Goal: Information Seeking & Learning: Learn about a topic

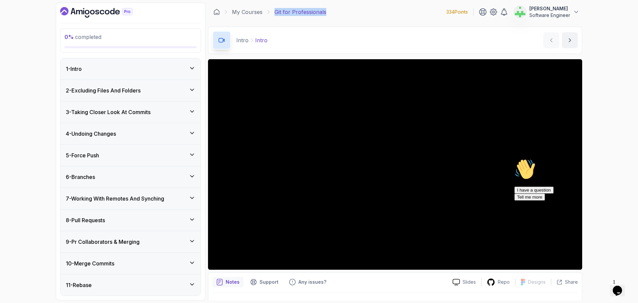
click at [95, 66] on div "1 - Intro" at bounding box center [131, 69] width 130 height 8
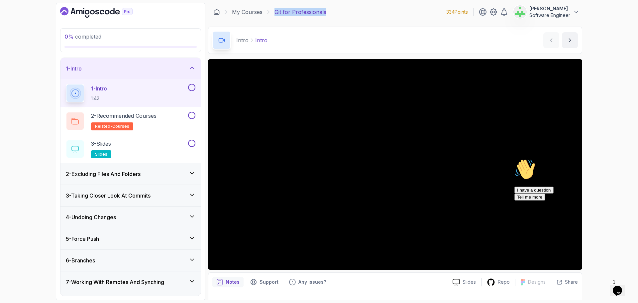
click at [100, 89] on p "1 - Intro" at bounding box center [99, 88] width 16 height 8
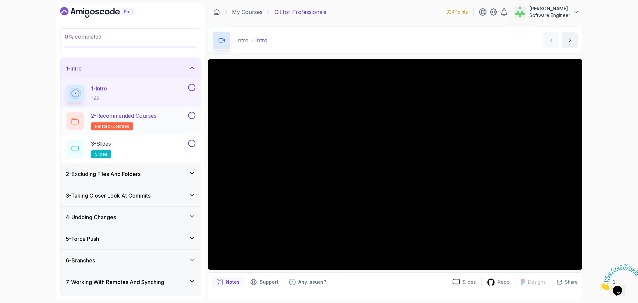
click at [156, 116] on p "2 - Recommended Courses" at bounding box center [123, 116] width 65 height 8
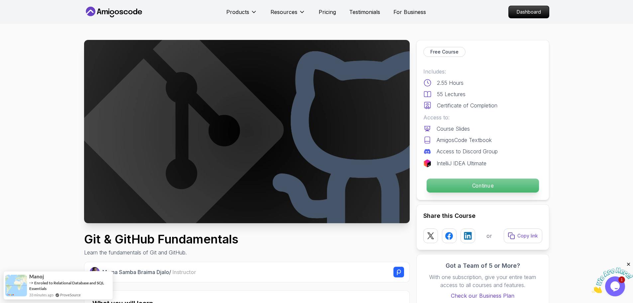
click at [488, 186] on p "Continue" at bounding box center [483, 186] width 112 height 14
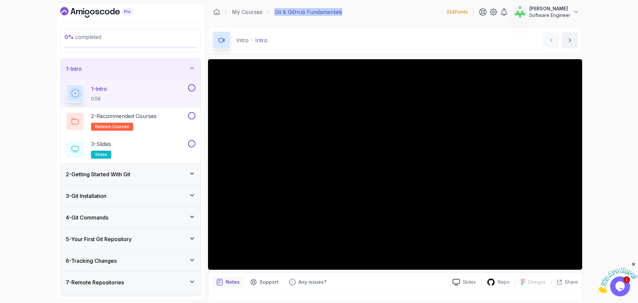
drag, startPoint x: 347, startPoint y: 13, endPoint x: 275, endPoint y: 11, distance: 72.8
click at [275, 11] on div "My Courses Git & GitHub Fundamentals 334 Points Asif Ahmed Jesi Software Engine…" at bounding box center [395, 12] width 374 height 19
copy p "Git & GitHub Fundamentals"
click at [189, 67] on icon at bounding box center [192, 68] width 7 height 7
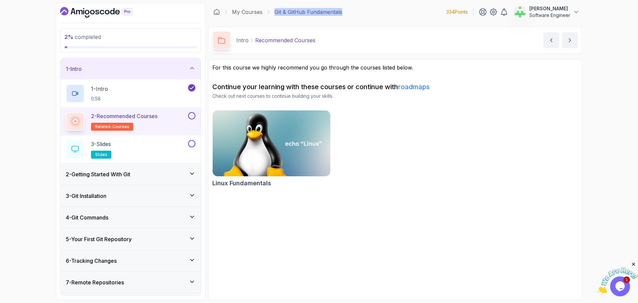
click at [188, 67] on div "1 - Intro" at bounding box center [131, 69] width 130 height 8
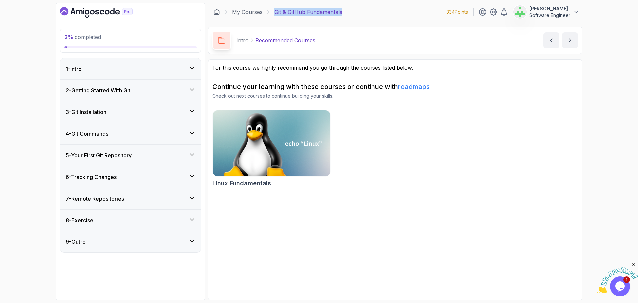
click at [158, 67] on div "1 - Intro" at bounding box center [131, 69] width 130 height 8
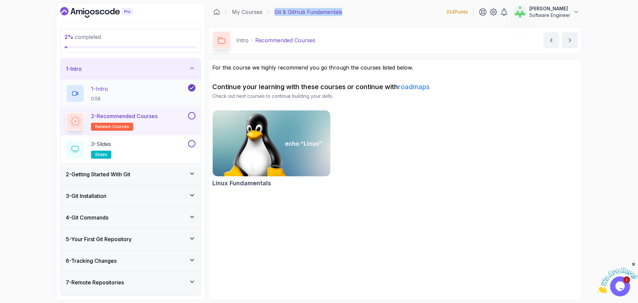
click at [154, 91] on div "1 - Intro 0:58" at bounding box center [126, 93] width 121 height 19
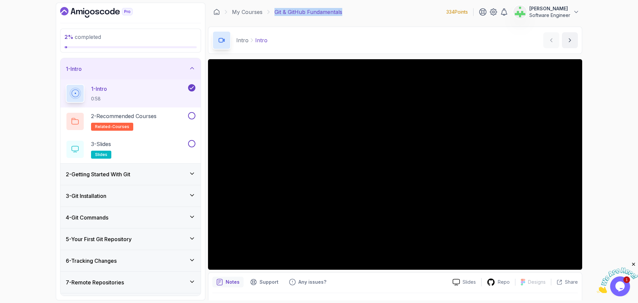
click at [351, 13] on div "My Courses Git & GitHub Fundamentals 334 Points Asif Ahmed Jesi Software Engine…" at bounding box center [395, 12] width 374 height 19
click at [172, 115] on div "2 - Recommended Courses related-courses" at bounding box center [126, 121] width 121 height 19
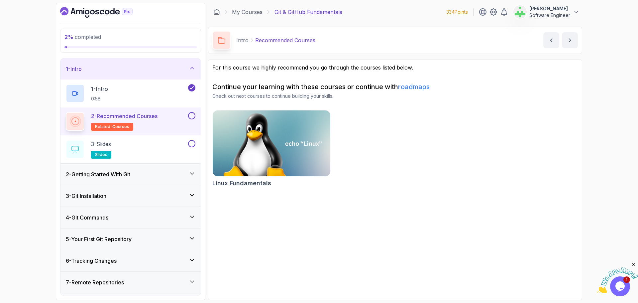
drag, startPoint x: 191, startPoint y: 116, endPoint x: 183, endPoint y: 116, distance: 8.3
click at [191, 115] on button at bounding box center [191, 115] width 7 height 7
click at [167, 145] on div "3 - Slides slides" at bounding box center [126, 149] width 121 height 19
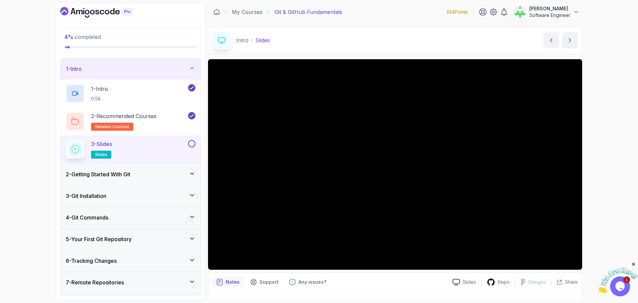
click at [373, 282] on div "Notes Support Any issues?" at bounding box center [329, 282] width 235 height 11
click at [367, 283] on div "Notes Support Any issues?" at bounding box center [329, 282] width 235 height 11
click at [372, 283] on div "Notes Support Any issues?" at bounding box center [329, 282] width 235 height 11
click at [194, 145] on button at bounding box center [191, 143] width 7 height 7
click at [176, 179] on div "2 - Getting Started With Git" at bounding box center [131, 174] width 140 height 21
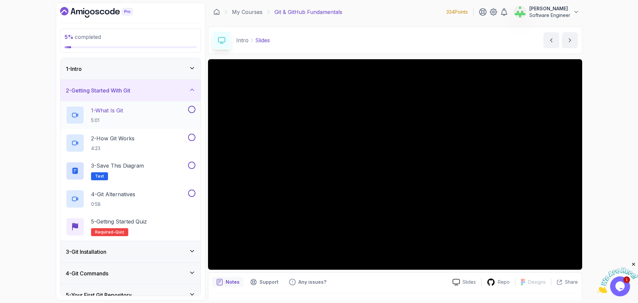
click at [145, 113] on div "1 - What Is Git 5:01" at bounding box center [126, 115] width 121 height 19
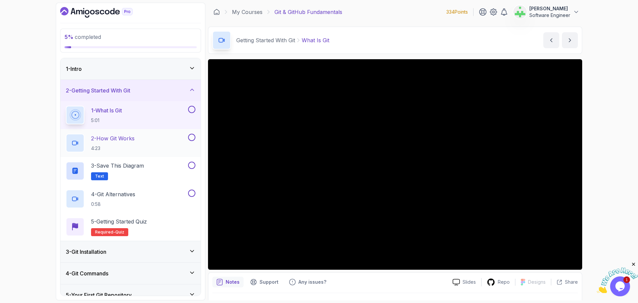
click at [148, 141] on div "2 - How Git Works 4:23" at bounding box center [126, 143] width 121 height 19
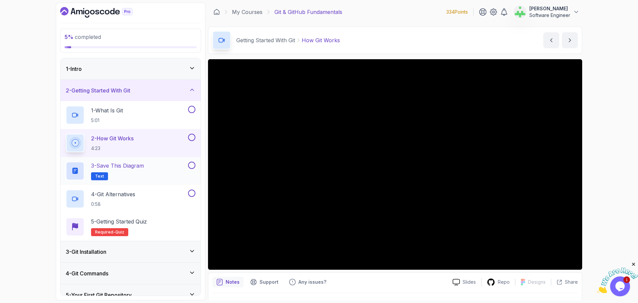
click at [124, 168] on p "3 - Save this diagram" at bounding box center [117, 166] width 53 height 8
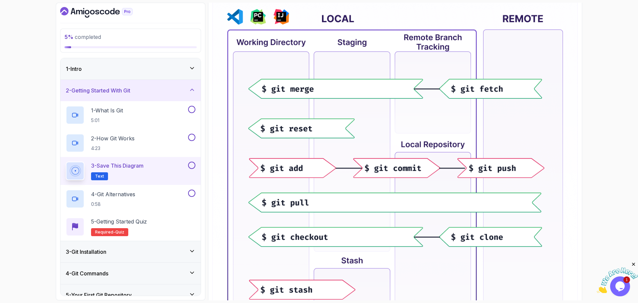
scroll to position [166, 0]
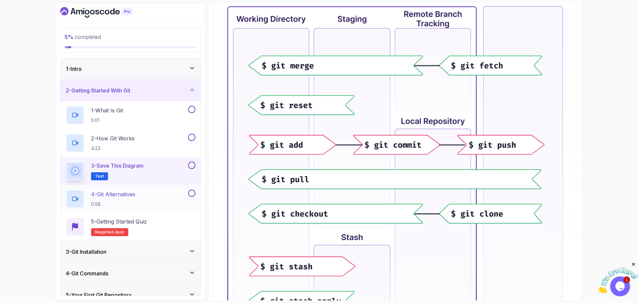
click at [123, 195] on p "4 - Git Alternatives" at bounding box center [113, 194] width 44 height 8
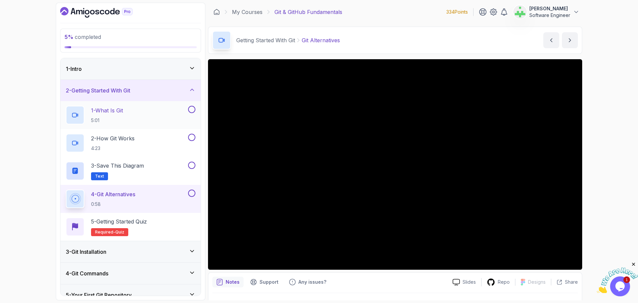
click at [193, 110] on button at bounding box center [191, 109] width 7 height 7
click at [191, 138] on button at bounding box center [191, 137] width 7 height 7
click at [192, 166] on button at bounding box center [191, 165] width 7 height 7
click at [191, 195] on button at bounding box center [191, 192] width 7 height 7
click at [154, 223] on div "5 - Getting Started Quiz Required- quiz" at bounding box center [131, 226] width 130 height 19
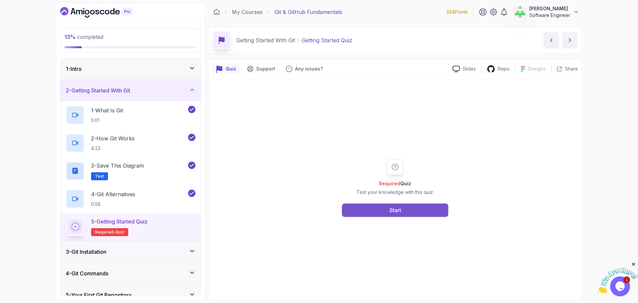
click at [394, 211] on div "Start" at bounding box center [396, 210] width 12 height 8
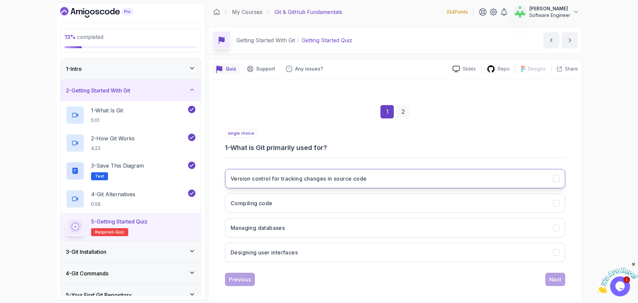
click at [336, 177] on h3 "Version control for tracking changes in source code" at bounding box center [299, 179] width 136 height 8
click at [557, 281] on div "Next" at bounding box center [556, 279] width 12 height 8
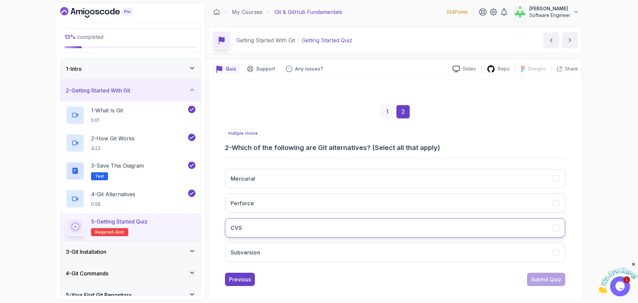
click at [249, 228] on button "CVS" at bounding box center [395, 227] width 340 height 19
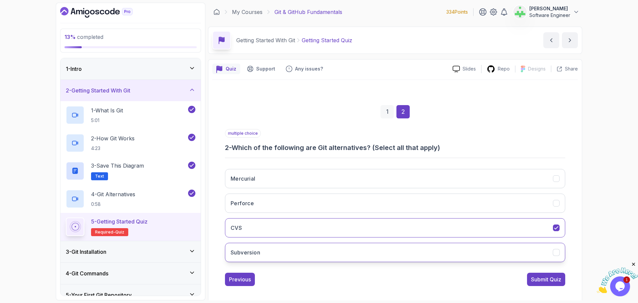
click at [249, 250] on h3 "Subversion" at bounding box center [246, 252] width 30 height 8
click at [241, 194] on button "Perforce" at bounding box center [395, 202] width 340 height 19
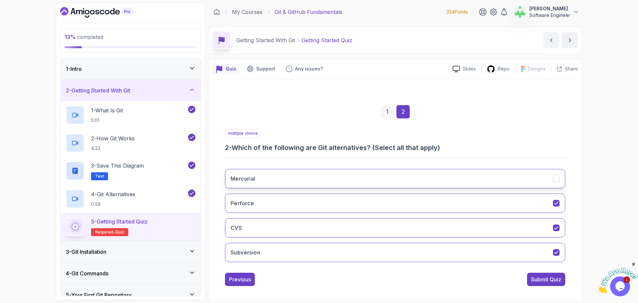
click at [240, 179] on h3 "Mercurial" at bounding box center [243, 179] width 25 height 8
click at [555, 277] on div "Submit Quiz" at bounding box center [546, 279] width 30 height 8
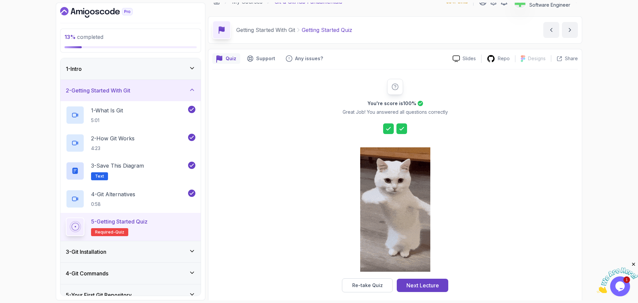
scroll to position [16, 0]
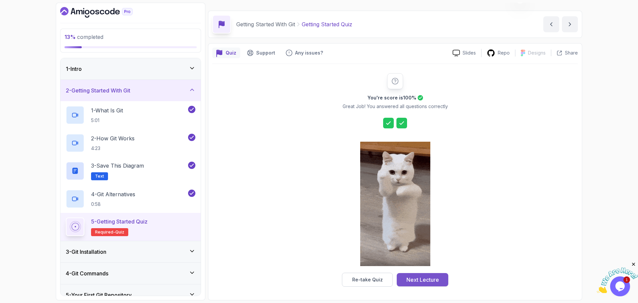
click at [429, 281] on div "Next Lecture" at bounding box center [423, 280] width 33 height 8
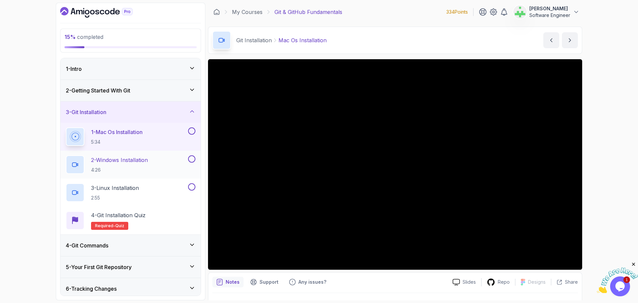
click at [153, 163] on div "2 - Windows Installation 4:26" at bounding box center [126, 164] width 121 height 19
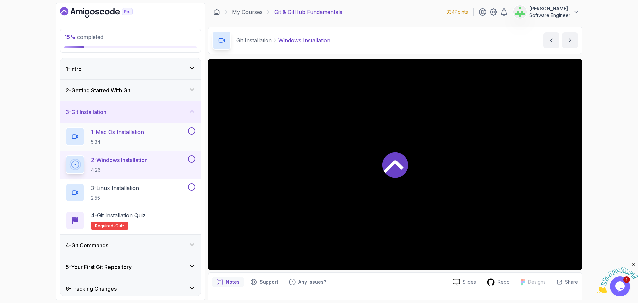
click at [193, 132] on button at bounding box center [191, 130] width 7 height 7
click at [165, 188] on div "3 - Linux Installation 2:55" at bounding box center [126, 192] width 121 height 19
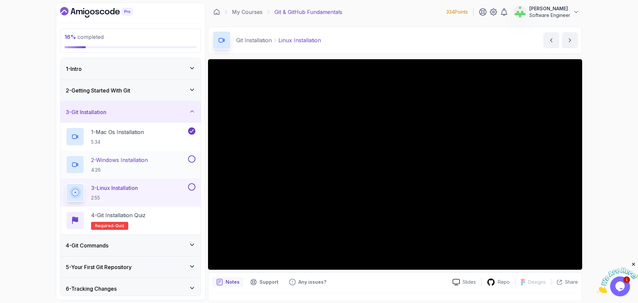
click at [193, 159] on button at bounding box center [191, 158] width 7 height 7
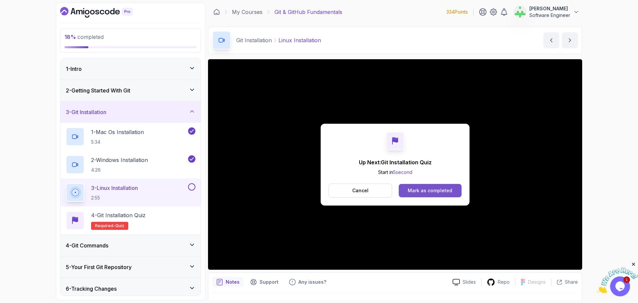
click at [442, 190] on div "Mark as completed" at bounding box center [430, 190] width 45 height 7
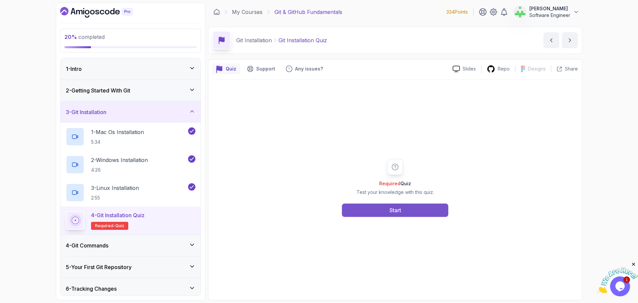
click at [399, 212] on div "Start" at bounding box center [396, 210] width 12 height 8
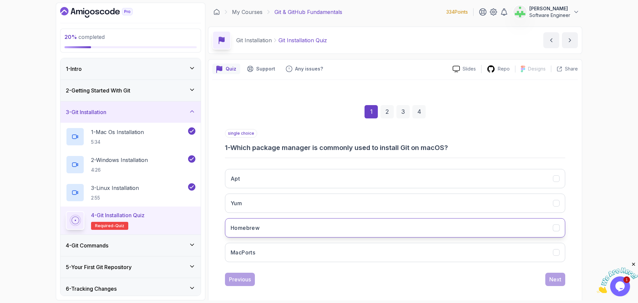
drag, startPoint x: 323, startPoint y: 220, endPoint x: 315, endPoint y: 225, distance: 9.5
click at [323, 227] on button "Homebrew" at bounding box center [395, 227] width 340 height 19
click at [554, 278] on div "Next" at bounding box center [556, 279] width 12 height 8
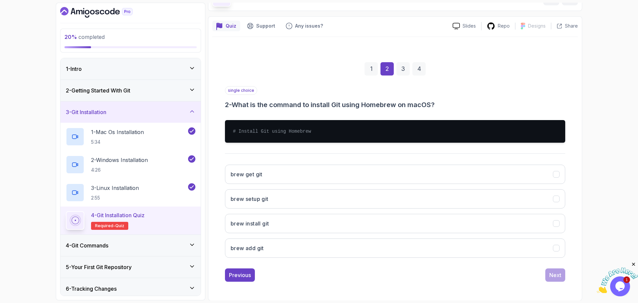
scroll to position [43, 0]
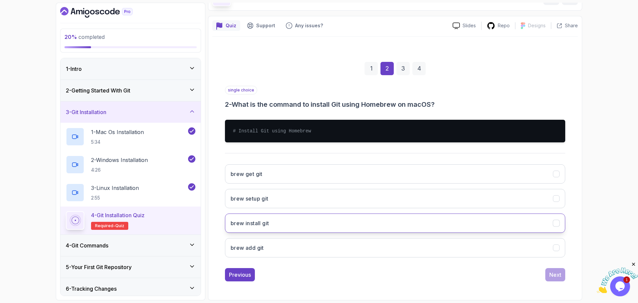
click at [360, 222] on button "brew install git" at bounding box center [395, 222] width 340 height 19
click at [558, 276] on div "Next" at bounding box center [556, 275] width 12 height 8
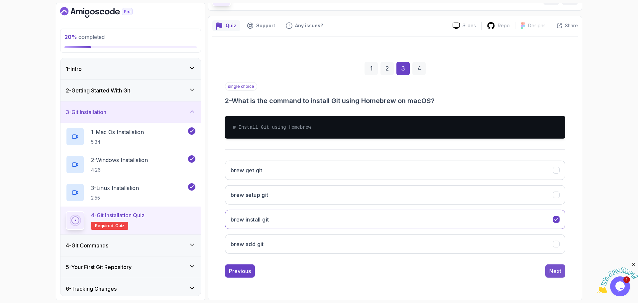
scroll to position [5, 0]
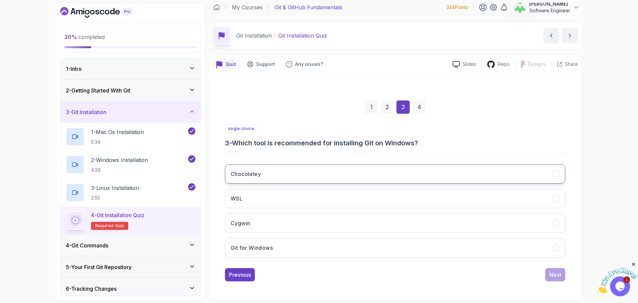
click at [356, 170] on button "Chocolatey" at bounding box center [395, 173] width 340 height 19
click at [556, 276] on div "Next" at bounding box center [556, 275] width 12 height 8
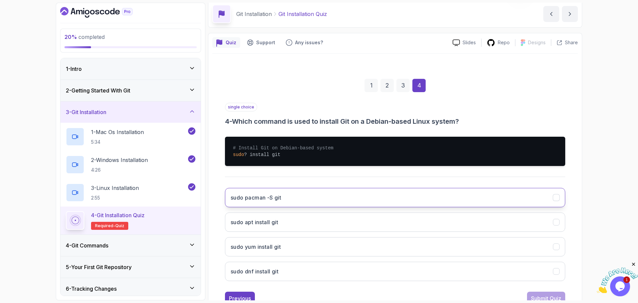
scroll to position [38, 0]
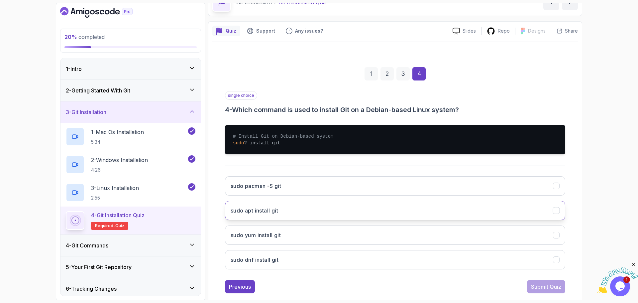
click at [323, 207] on button "sudo apt install git" at bounding box center [395, 210] width 340 height 19
click at [555, 287] on div "Submit Quiz" at bounding box center [546, 287] width 30 height 8
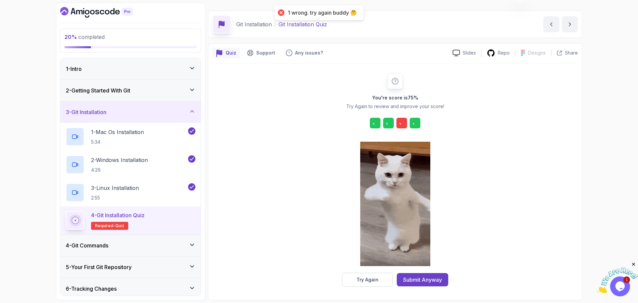
scroll to position [16, 0]
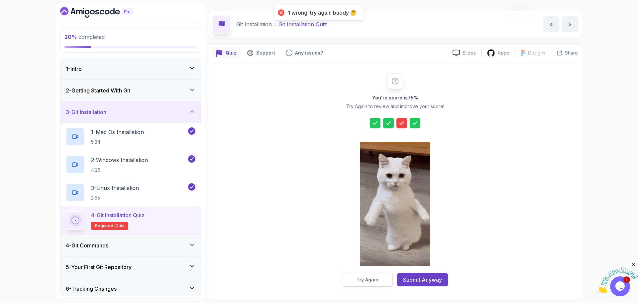
click at [387, 281] on button "Try Again" at bounding box center [367, 280] width 51 height 14
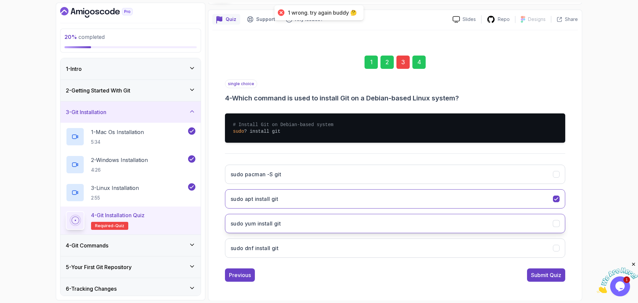
scroll to position [50, 0]
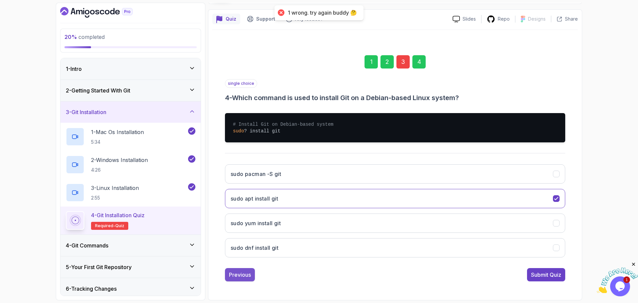
click at [244, 271] on div "Previous" at bounding box center [240, 275] width 22 height 8
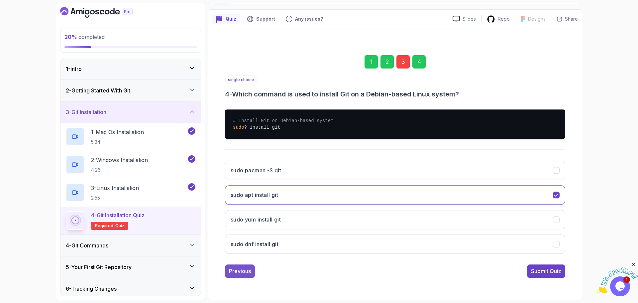
scroll to position [5, 0]
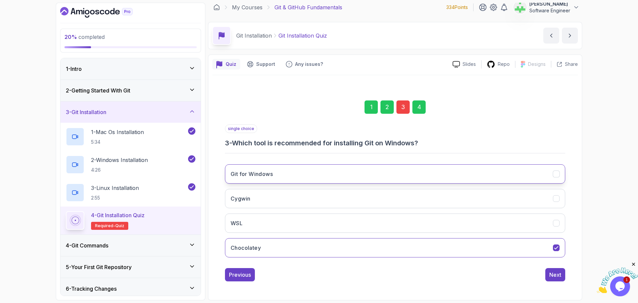
click at [371, 167] on button "Git for Windows" at bounding box center [395, 173] width 340 height 19
click at [559, 274] on div "Next" at bounding box center [556, 275] width 12 height 8
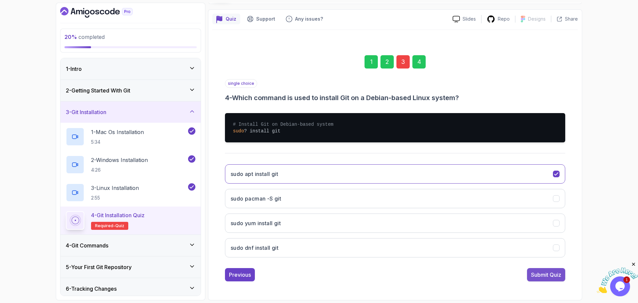
click at [549, 274] on div "Submit Quiz" at bounding box center [546, 275] width 30 height 8
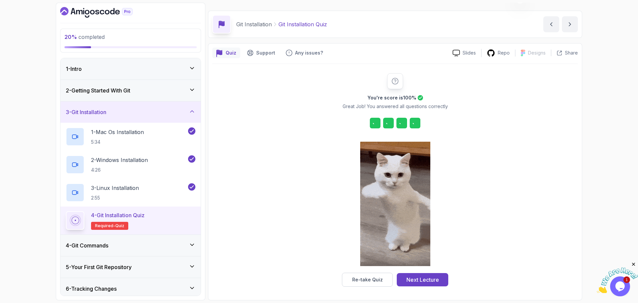
scroll to position [16, 0]
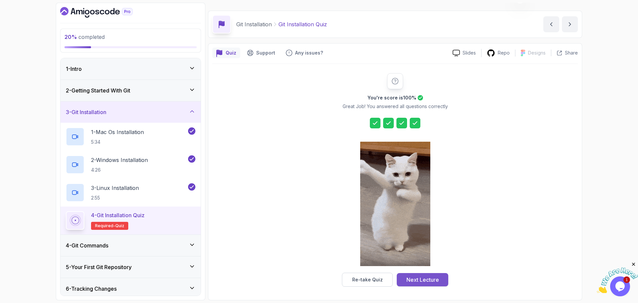
click at [438, 281] on div "Next Lecture" at bounding box center [423, 280] width 33 height 8
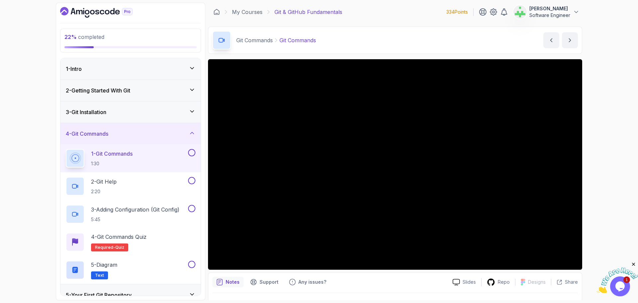
click at [181, 90] on div "2 - Getting Started With Git" at bounding box center [131, 90] width 130 height 8
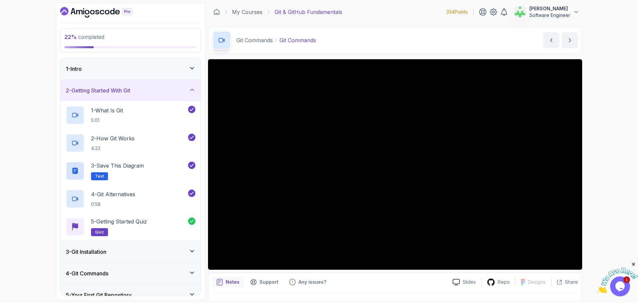
click at [180, 65] on div "1 - Intro" at bounding box center [131, 69] width 130 height 8
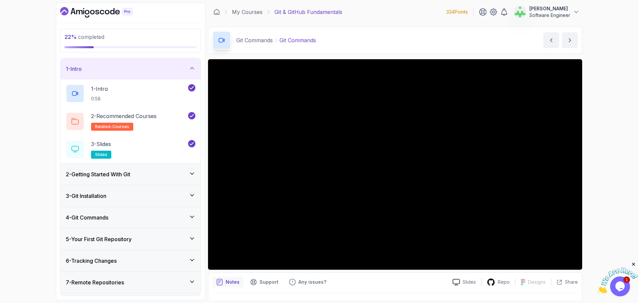
click at [180, 65] on div "1 - Intro" at bounding box center [131, 69] width 130 height 8
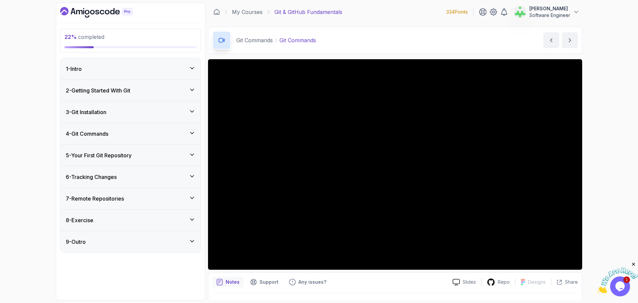
click at [178, 82] on div "2 - Getting Started With Git" at bounding box center [131, 90] width 140 height 21
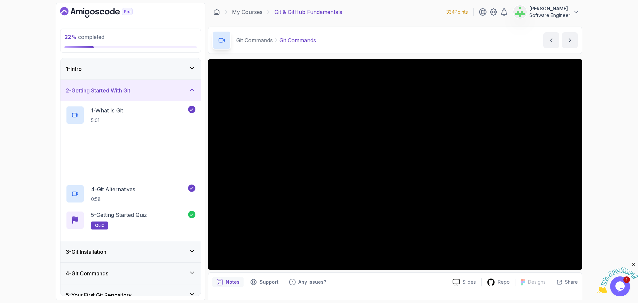
click at [178, 82] on div "2 - Getting Started With Git" at bounding box center [131, 90] width 140 height 21
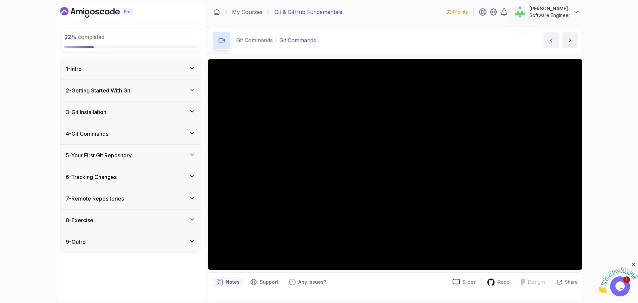
click at [181, 110] on div "3 - Git Installation" at bounding box center [131, 112] width 130 height 8
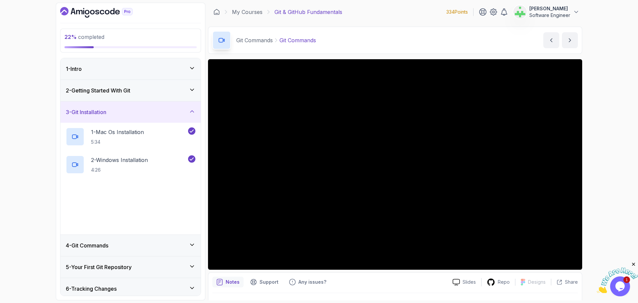
click at [173, 113] on div "3 - Git Installation" at bounding box center [131, 112] width 130 height 8
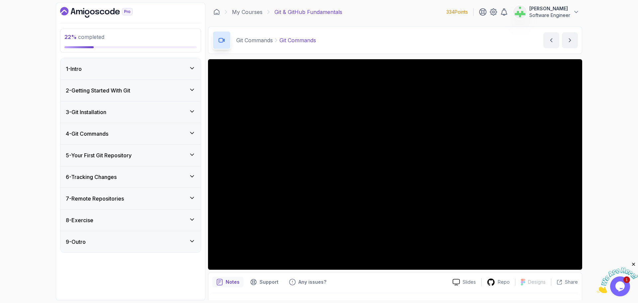
click at [170, 132] on div "4 - Git Commands" at bounding box center [131, 134] width 130 height 8
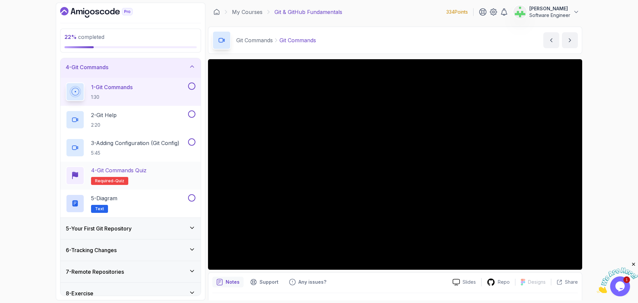
scroll to position [33, 0]
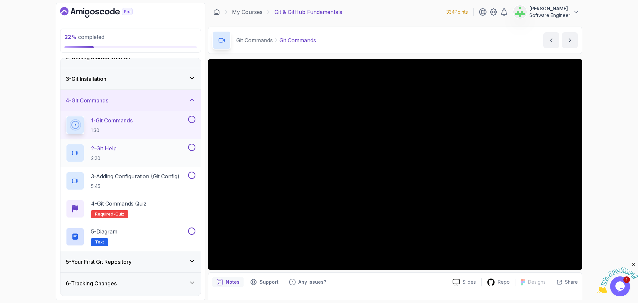
click at [160, 150] on div "2 - Git Help 2:20" at bounding box center [126, 153] width 121 height 19
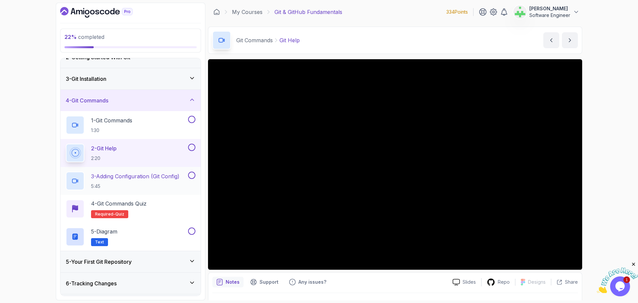
click at [149, 177] on p "3 - Adding Configuration (Git Config)" at bounding box center [135, 176] width 88 height 8
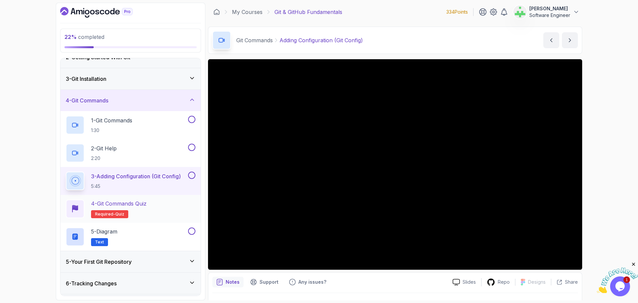
click at [147, 206] on p "4 - Git Commands Quiz" at bounding box center [119, 203] width 56 height 8
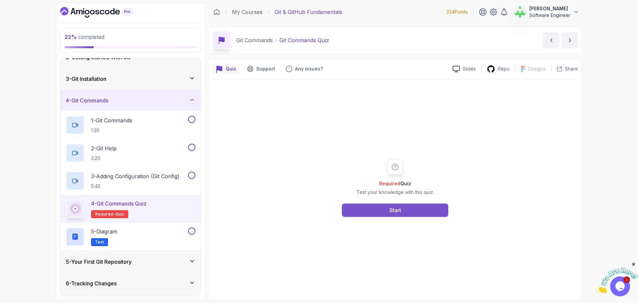
click at [397, 210] on div "Start" at bounding box center [396, 210] width 12 height 8
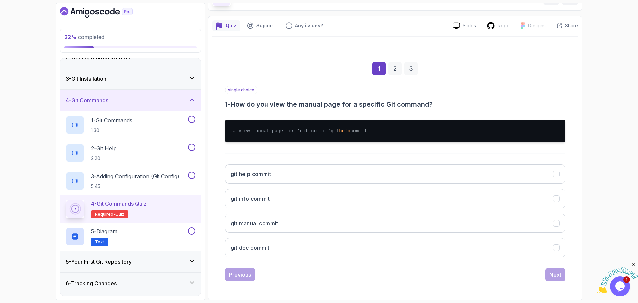
scroll to position [50, 0]
click at [336, 170] on button "git help commit" at bounding box center [395, 173] width 340 height 19
click at [559, 275] on div "Next" at bounding box center [556, 275] width 12 height 8
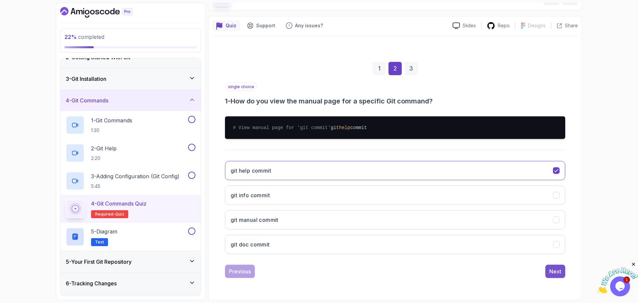
scroll to position [43, 0]
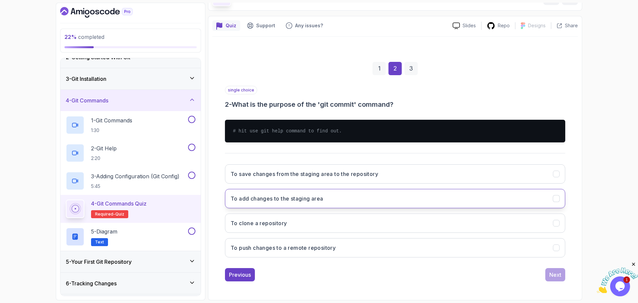
click at [310, 196] on h3 "To add changes to the staging area" at bounding box center [277, 198] width 93 height 8
click at [337, 168] on button "To save changes from the staging area to the repository" at bounding box center [395, 173] width 340 height 19
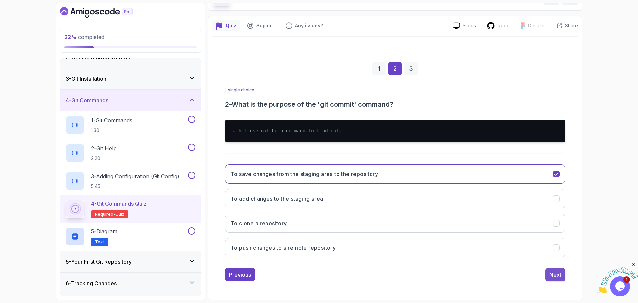
click at [560, 274] on div "Next" at bounding box center [556, 275] width 12 height 8
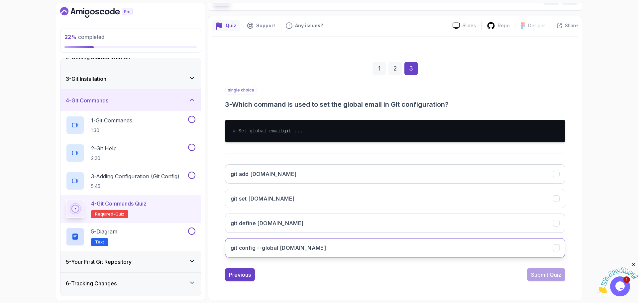
click at [329, 255] on button "git config --global user.email" at bounding box center [395, 247] width 340 height 19
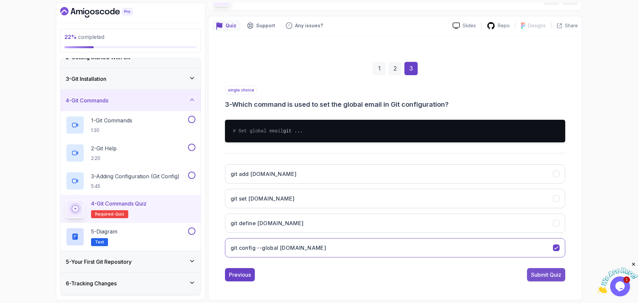
click at [540, 279] on div "Submit Quiz" at bounding box center [546, 275] width 30 height 8
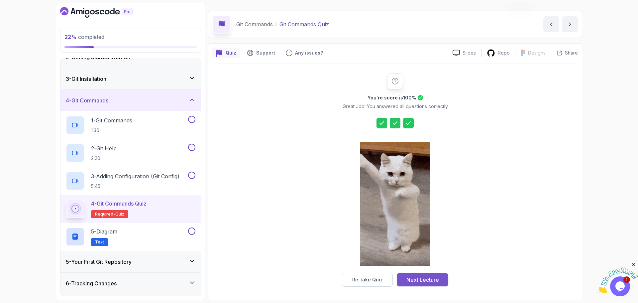
click at [434, 279] on div "Next Lecture" at bounding box center [423, 280] width 33 height 8
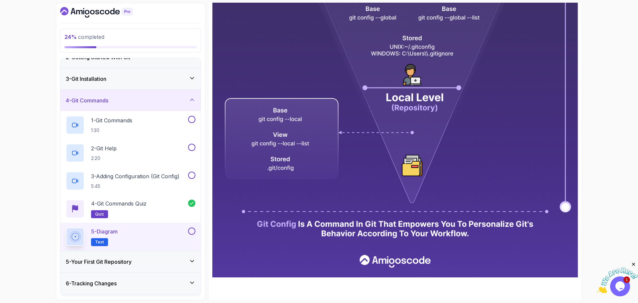
scroll to position [286, 0]
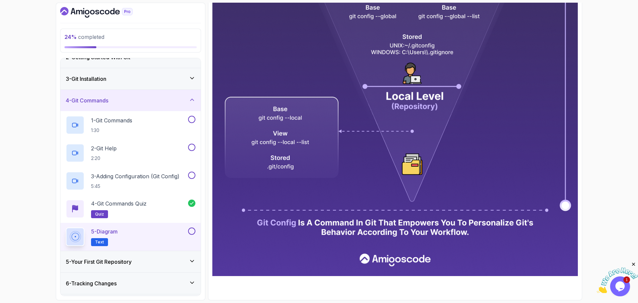
click at [193, 231] on button at bounding box center [191, 230] width 7 height 7
click at [193, 176] on button at bounding box center [191, 175] width 7 height 7
click at [192, 149] on button at bounding box center [191, 147] width 7 height 7
click at [192, 121] on button at bounding box center [191, 119] width 7 height 7
click at [182, 125] on div "1 - Git Commands 1:30" at bounding box center [126, 125] width 121 height 19
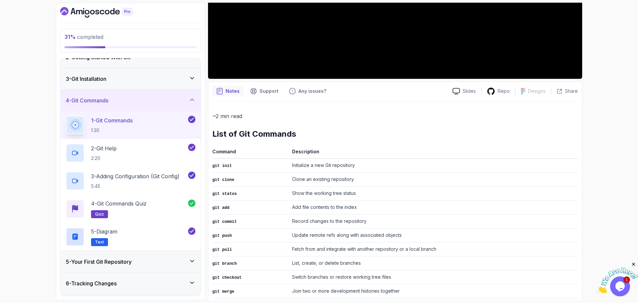
scroll to position [51, 0]
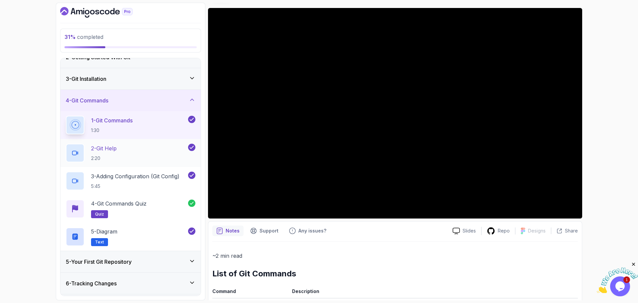
click at [148, 148] on div "2 - Git Help 2:20" at bounding box center [126, 153] width 121 height 19
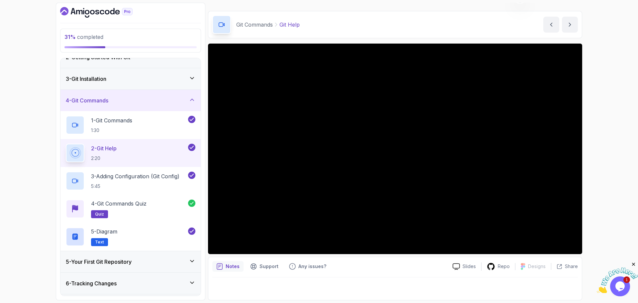
click at [338, 285] on div at bounding box center [395, 286] width 366 height 19
click at [133, 173] on p "3 - Adding Configuration (Git Config)" at bounding box center [135, 176] width 88 height 8
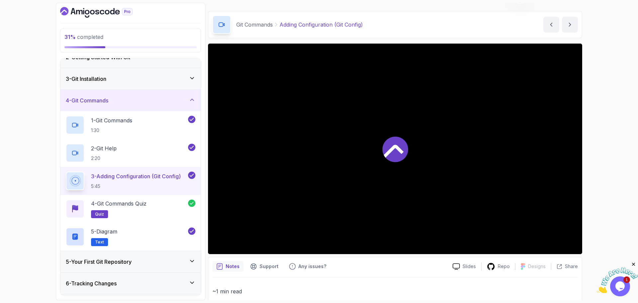
scroll to position [51, 0]
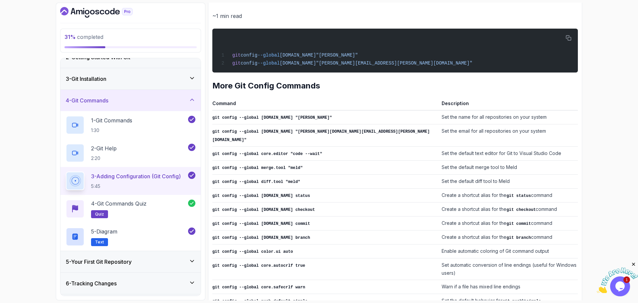
scroll to position [292, 0]
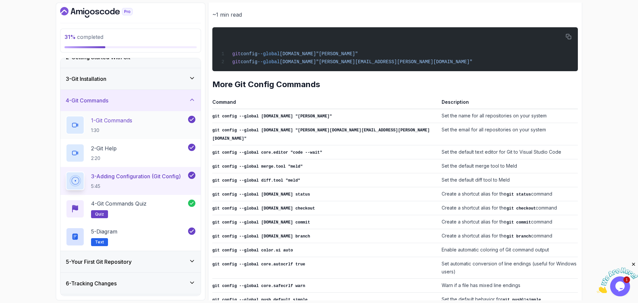
click at [157, 121] on div "1 - Git Commands 1:30" at bounding box center [126, 125] width 121 height 19
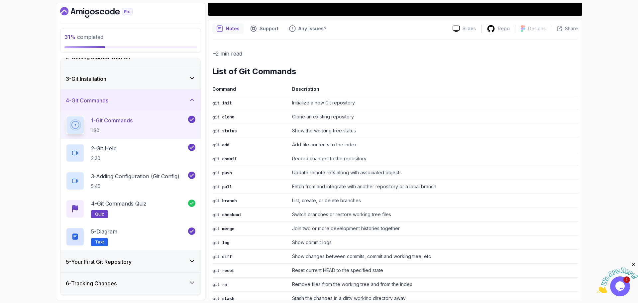
scroll to position [159, 0]
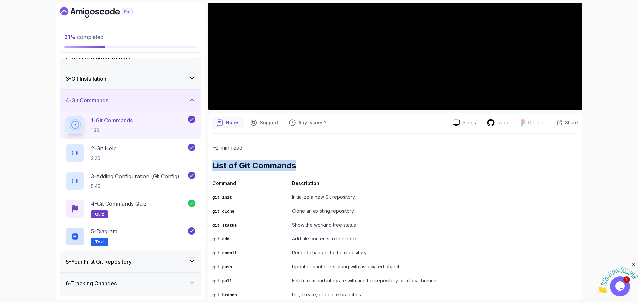
drag, startPoint x: 213, startPoint y: 167, endPoint x: 308, endPoint y: 162, distance: 94.2
click at [308, 162] on h2 "List of Git Commands" at bounding box center [395, 165] width 366 height 11
copy h2 "List of Git Commands"
click at [273, 192] on td "git init" at bounding box center [250, 197] width 77 height 14
drag, startPoint x: 213, startPoint y: 184, endPoint x: 341, endPoint y: 180, distance: 128.4
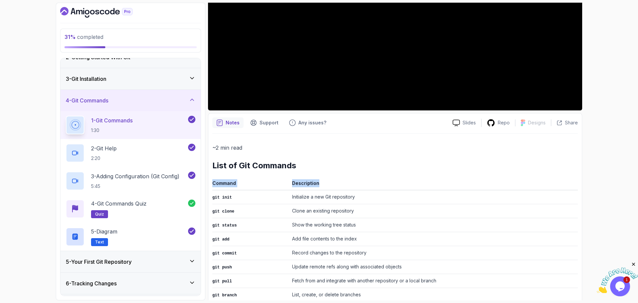
click at [341, 180] on tr "Command Description" at bounding box center [395, 184] width 366 height 11
copy tr "Command Description"
click at [341, 180] on th "Description" at bounding box center [434, 184] width 289 height 11
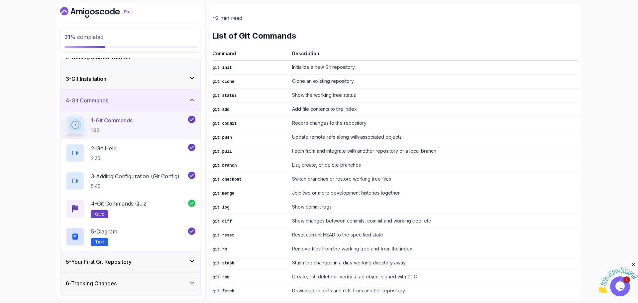
scroll to position [292, 0]
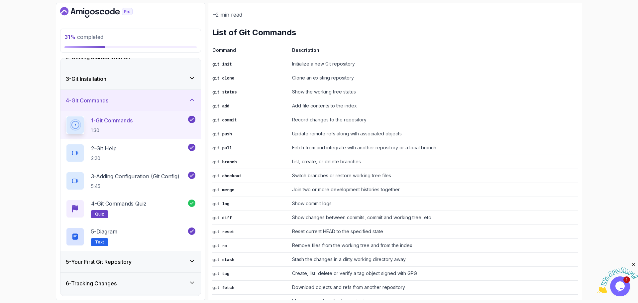
click at [284, 66] on td "git init" at bounding box center [250, 64] width 77 height 14
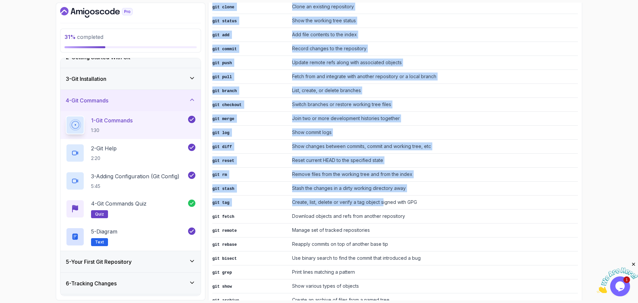
scroll to position [417, 0]
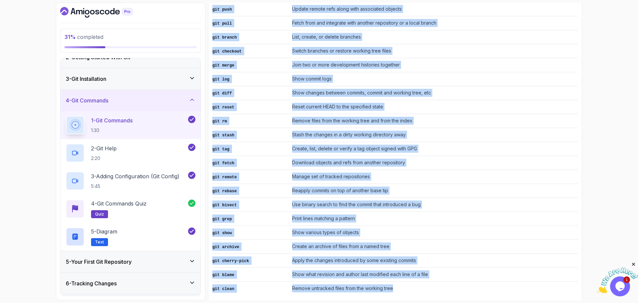
drag, startPoint x: 213, startPoint y: 66, endPoint x: 397, endPoint y: 284, distance: 285.4
click at [397, 284] on tbody "git init Initialize a new Git repository git clone Clone an existing repository…" at bounding box center [395, 114] width 366 height 363
copy tbody "git init Initialize a new Git repository git clone Clone an existing repository…"
click at [405, 173] on td "Manage set of tracked repositories" at bounding box center [434, 177] width 289 height 14
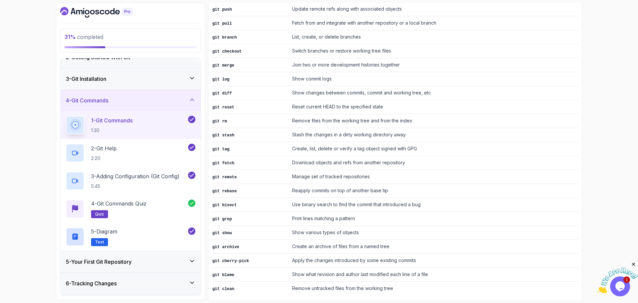
drag, startPoint x: 213, startPoint y: 59, endPoint x: 433, endPoint y: 289, distance: 319.1
click at [433, 289] on div "~2 min read List of Git Commands Command Description git init Initialize a new …" at bounding box center [395, 90] width 366 height 429
click at [413, 198] on td "Use binary search to find the commit that introduced a bug" at bounding box center [434, 205] width 289 height 14
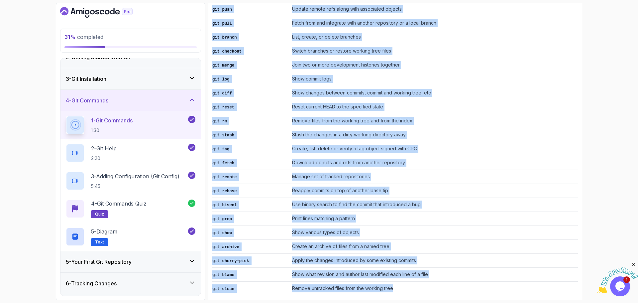
drag, startPoint x: 212, startPoint y: 160, endPoint x: 420, endPoint y: 284, distance: 242.6
click at [420, 284] on div "Notes Support Any issues? Slides Repo Designs Design not available Share ~2 min…" at bounding box center [395, 81] width 374 height 453
copy div "Command Description git init Initialize a new Git repository git clone Clone an…"
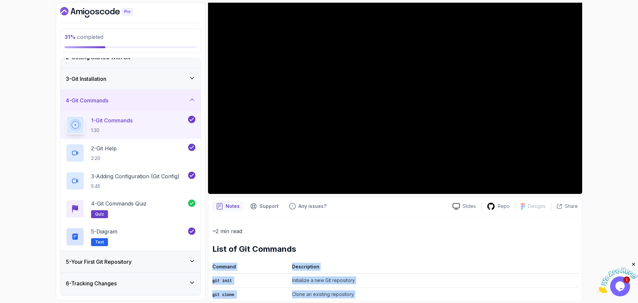
scroll to position [217, 0]
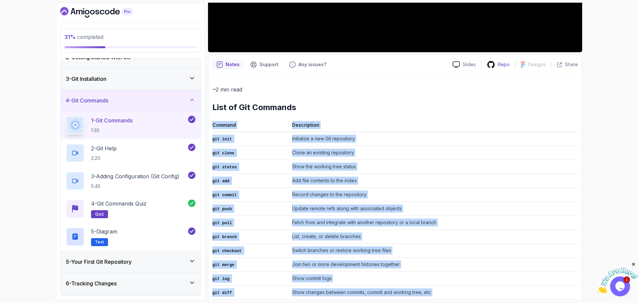
click at [502, 65] on p "Repo" at bounding box center [504, 64] width 12 height 7
click at [320, 181] on td "Add file contents to the index" at bounding box center [434, 181] width 289 height 14
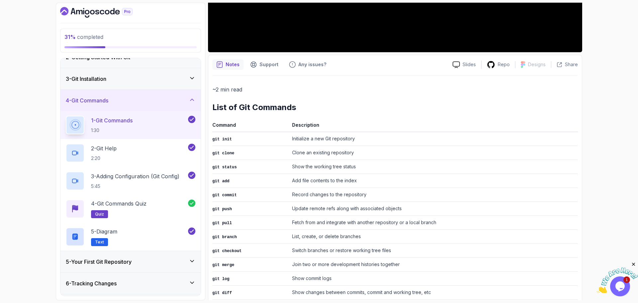
click at [346, 191] on td "Record changes to the repository" at bounding box center [434, 195] width 289 height 14
click at [129, 177] on p "3 - Adding Configuration (Git Config)" at bounding box center [135, 176] width 88 height 8
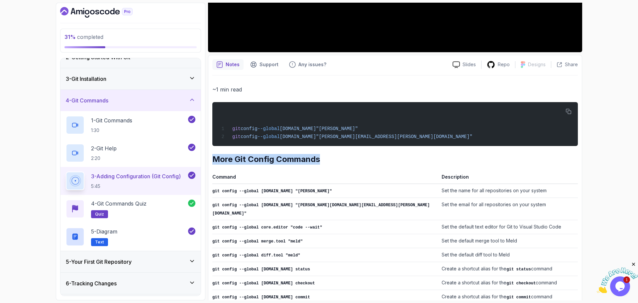
drag, startPoint x: 213, startPoint y: 161, endPoint x: 370, endPoint y: 159, distance: 156.9
click at [370, 159] on h2 "More Git Config Commands" at bounding box center [395, 159] width 366 height 11
copy h2 "More Git Config Commands"
click at [296, 208] on td "git config --global user.email "john.doe@example.com"" at bounding box center [325, 209] width 227 height 22
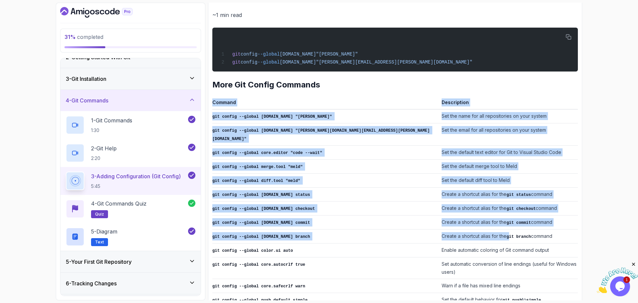
scroll to position [292, 0]
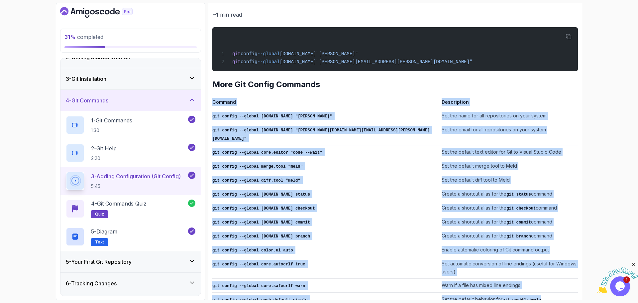
drag, startPoint x: 212, startPoint y: 177, endPoint x: 491, endPoint y: 278, distance: 295.8
click at [491, 278] on table "Command Description git config --global user.name "John Doe" Set the name for a…" at bounding box center [395, 202] width 366 height 208
copy table "Command Description git config --global user.name "John Doe" Set the name for a…"
click at [486, 293] on td "Set the default behavior for git push to simple" at bounding box center [508, 300] width 139 height 14
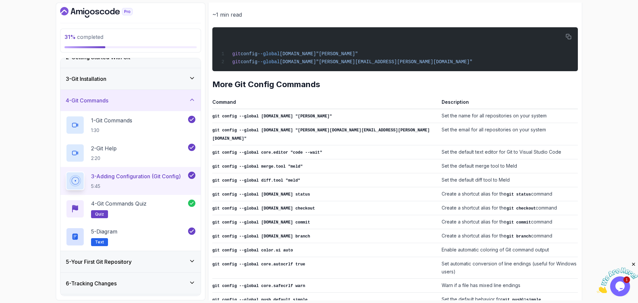
click at [283, 192] on code "git config --global alias.st status" at bounding box center [261, 194] width 98 height 5
click at [152, 149] on div "2 - Git Help 2:20" at bounding box center [126, 153] width 121 height 19
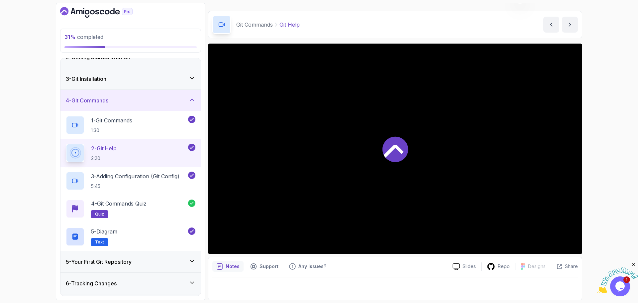
scroll to position [16, 0]
click at [285, 287] on div at bounding box center [395, 286] width 366 height 19
click at [188, 99] on div "4 - Git Commands" at bounding box center [131, 100] width 130 height 8
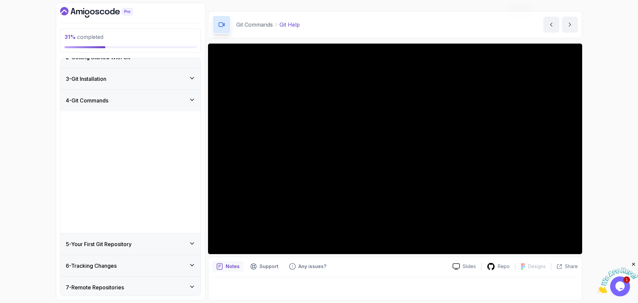
scroll to position [0, 0]
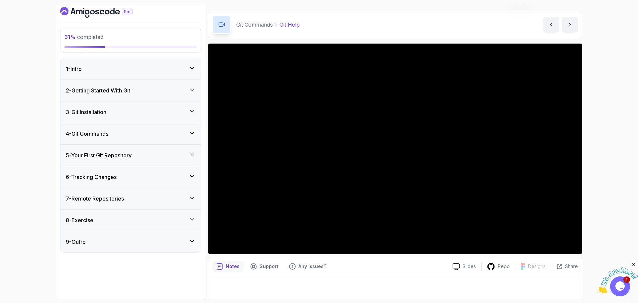
click at [175, 133] on div "4 - Git Commands" at bounding box center [131, 134] width 130 height 8
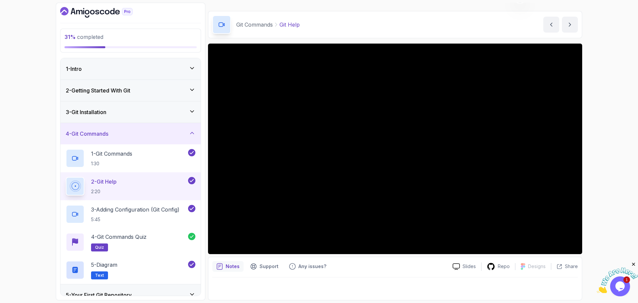
click at [175, 133] on div "4 - Git Commands" at bounding box center [131, 134] width 130 height 8
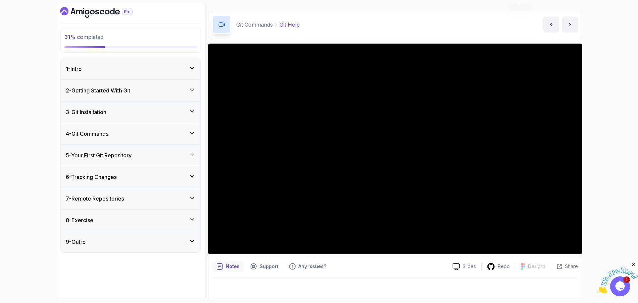
click at [165, 159] on div "5 - Your First Git Repository" at bounding box center [131, 155] width 130 height 8
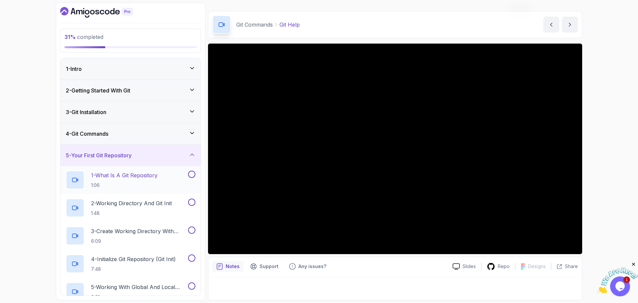
click at [154, 177] on p "1 - What Is A Git Repository" at bounding box center [124, 175] width 66 height 8
click at [286, 282] on div at bounding box center [395, 286] width 366 height 19
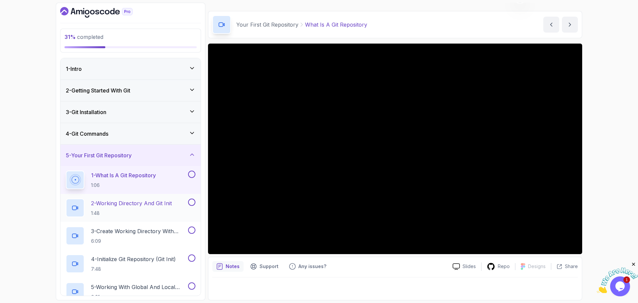
drag, startPoint x: 146, startPoint y: 204, endPoint x: 137, endPoint y: 207, distance: 9.4
click at [145, 205] on p "2 - Working Directory And Git Init" at bounding box center [131, 203] width 81 height 8
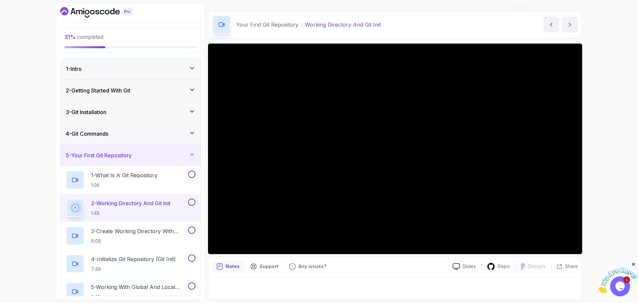
click at [0, 113] on div "31 % completed 1 - Intro 2 - Getting Started With Git 3 - Git Installation 4 - …" at bounding box center [319, 151] width 638 height 303
click at [137, 174] on p "1 - What Is A Git Repository" at bounding box center [124, 175] width 66 height 8
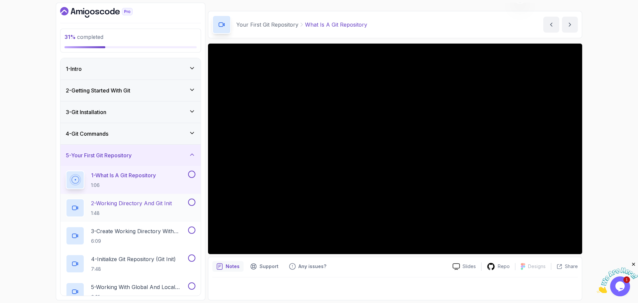
click at [164, 204] on p "2 - Working Directory And Git Init" at bounding box center [131, 203] width 81 height 8
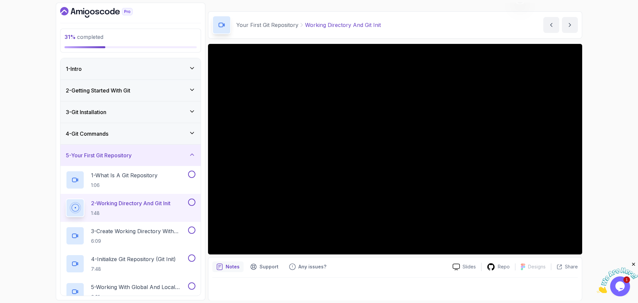
scroll to position [16, 0]
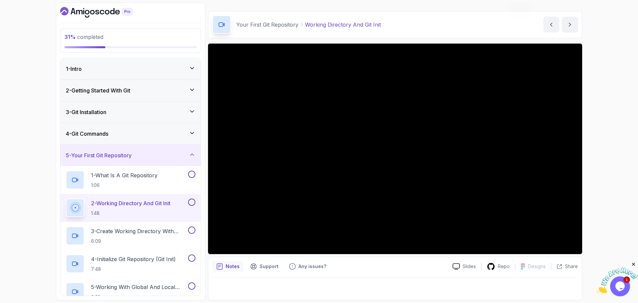
click at [284, 293] on div at bounding box center [395, 286] width 366 height 19
click at [150, 230] on p "3 - Create Working Directory With Mkdir" at bounding box center [139, 231] width 96 height 8
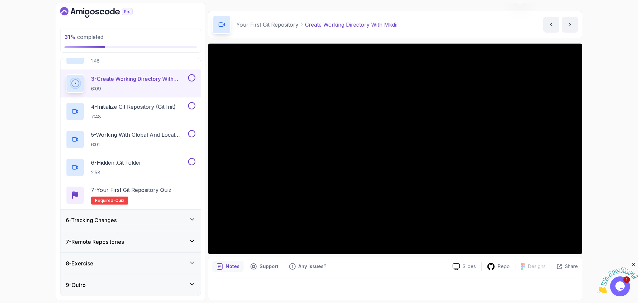
scroll to position [86, 0]
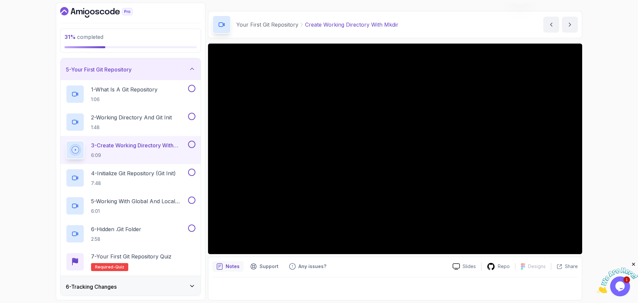
click at [282, 287] on div at bounding box center [395, 286] width 366 height 19
click at [175, 174] on p "4 - Initialize Git Repository (Git Init)" at bounding box center [133, 173] width 85 height 8
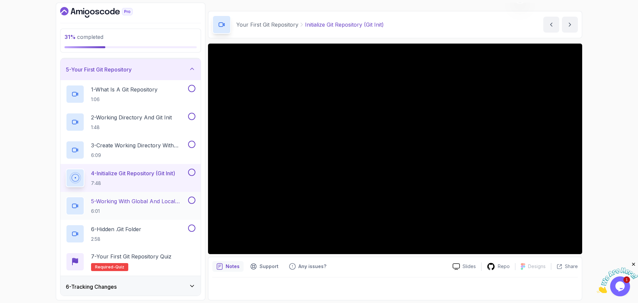
click at [161, 196] on div "5 - Working With Global And Local Configuration 6:01" at bounding box center [126, 205] width 121 height 19
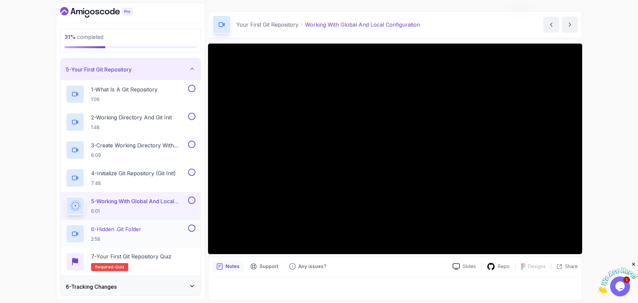
click at [135, 228] on p "6 - Hidden .git Folder" at bounding box center [116, 229] width 50 height 8
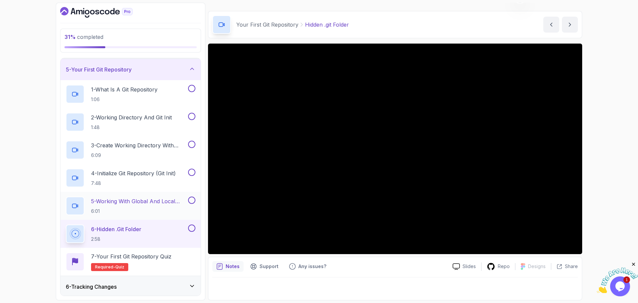
click at [127, 278] on div "6 - Tracking Changes" at bounding box center [131, 286] width 140 height 21
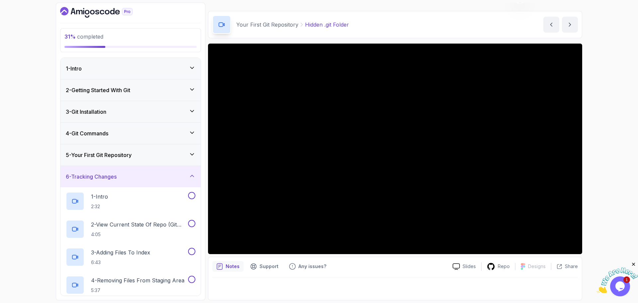
click at [139, 151] on div "5 - Your First Git Repository" at bounding box center [131, 155] width 130 height 8
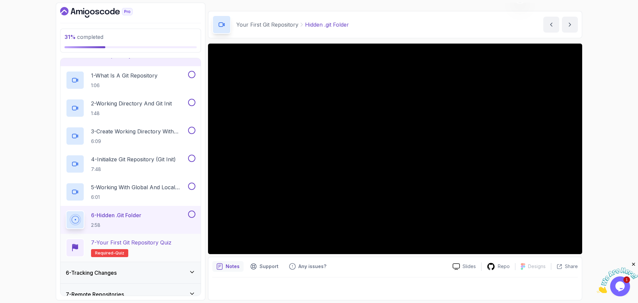
scroll to position [133, 0]
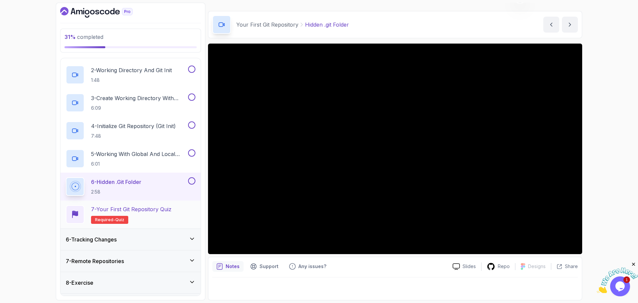
click at [165, 209] on p "7 - Your First Git Repository Quiz" at bounding box center [131, 209] width 80 height 8
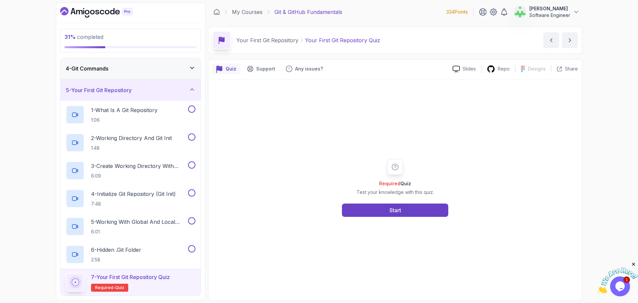
scroll to position [33, 0]
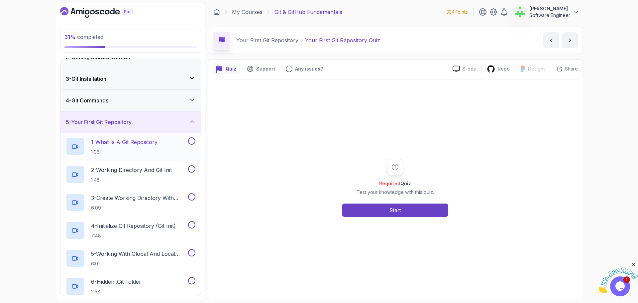
click at [192, 143] on button at bounding box center [191, 140] width 7 height 7
click at [193, 101] on icon at bounding box center [192, 99] width 7 height 7
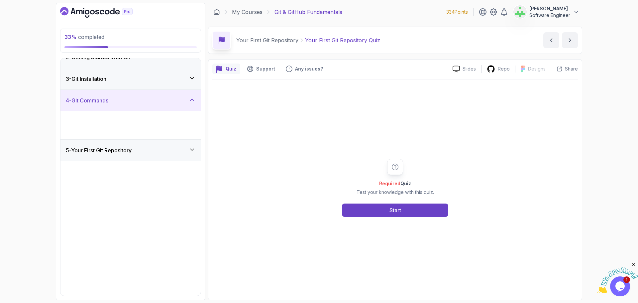
scroll to position [0, 0]
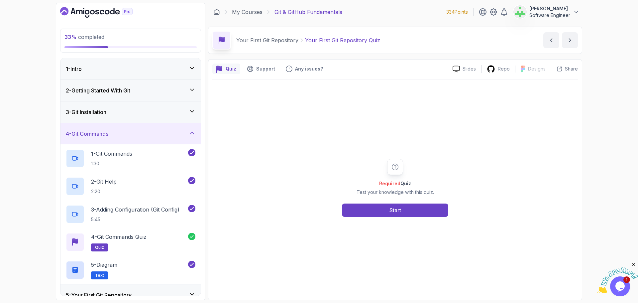
click at [189, 133] on icon at bounding box center [192, 133] width 7 height 7
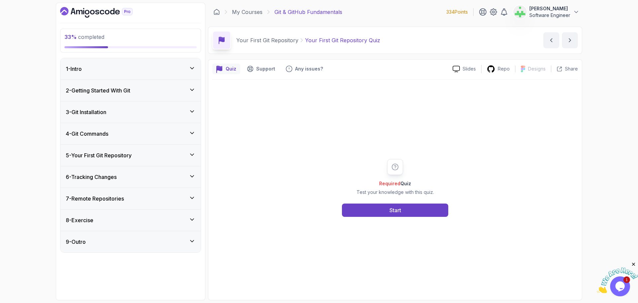
click at [191, 155] on icon at bounding box center [192, 154] width 7 height 7
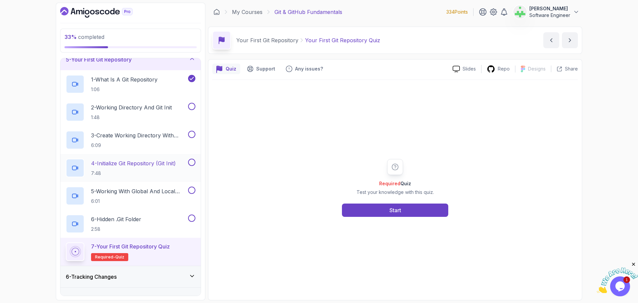
scroll to position [100, 0]
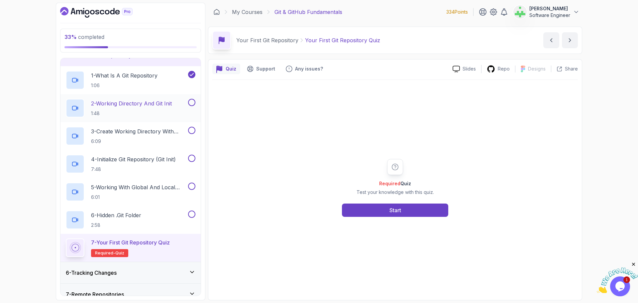
click at [192, 103] on button at bounding box center [191, 102] width 7 height 7
click at [192, 131] on button at bounding box center [191, 130] width 7 height 7
click at [192, 157] on button at bounding box center [191, 158] width 7 height 7
click at [191, 185] on button at bounding box center [191, 186] width 7 height 7
click at [193, 214] on button at bounding box center [191, 213] width 7 height 7
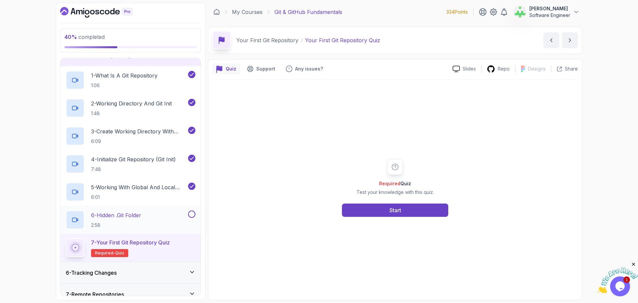
click at [191, 217] on button at bounding box center [191, 213] width 7 height 7
click at [403, 208] on button "Start" at bounding box center [395, 209] width 106 height 13
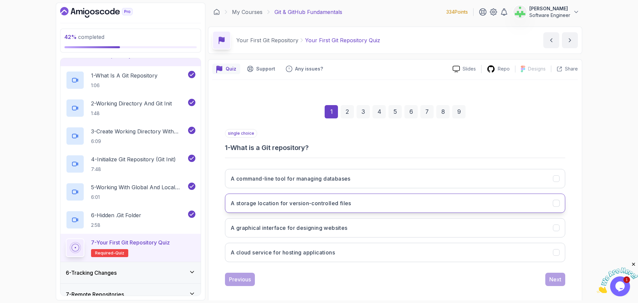
click at [358, 197] on button "A storage location for version-controlled files" at bounding box center [395, 202] width 340 height 19
click at [558, 280] on div "Next" at bounding box center [556, 279] width 12 height 8
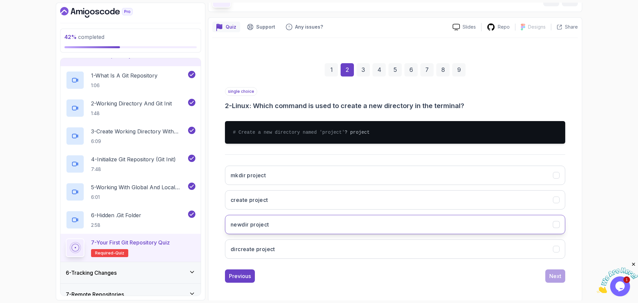
scroll to position [50, 0]
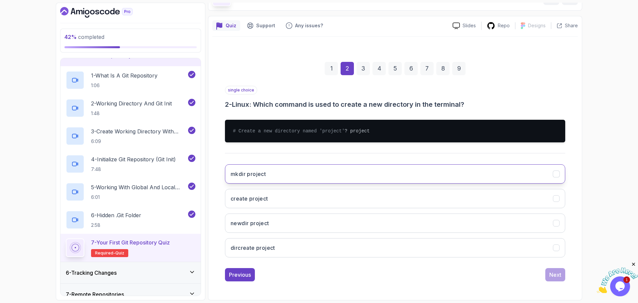
click at [290, 172] on button "mkdir project" at bounding box center [395, 173] width 340 height 19
click at [557, 274] on div "Next" at bounding box center [556, 275] width 12 height 8
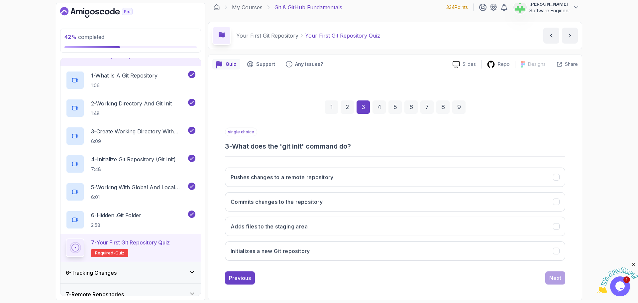
scroll to position [5, 0]
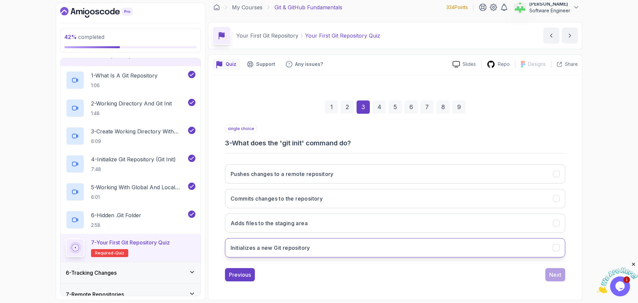
click at [488, 247] on button "Initializes a new Git repository" at bounding box center [395, 247] width 340 height 19
click at [556, 274] on div "Next" at bounding box center [556, 275] width 12 height 8
click at [336, 247] on button "In the root of the Git repository" at bounding box center [395, 247] width 340 height 19
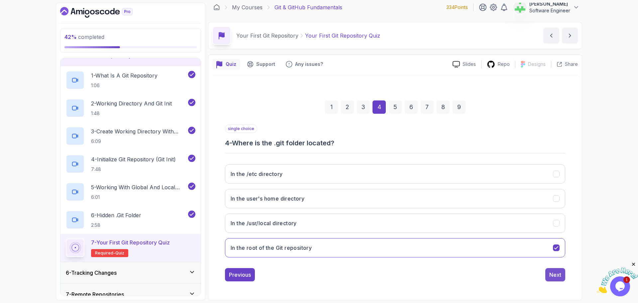
click at [554, 275] on div "Next" at bounding box center [556, 275] width 12 height 8
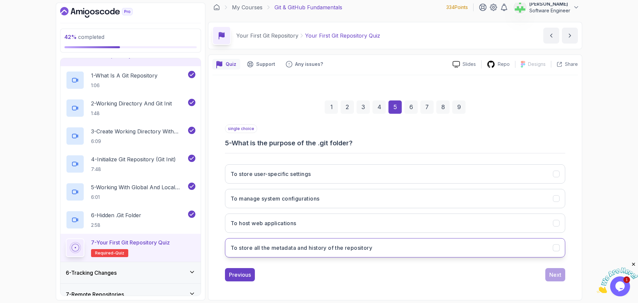
click at [341, 248] on h3 "To store all the metadata and history of the repository" at bounding box center [302, 248] width 142 height 8
click at [553, 273] on div "Next" at bounding box center [556, 275] width 12 height 8
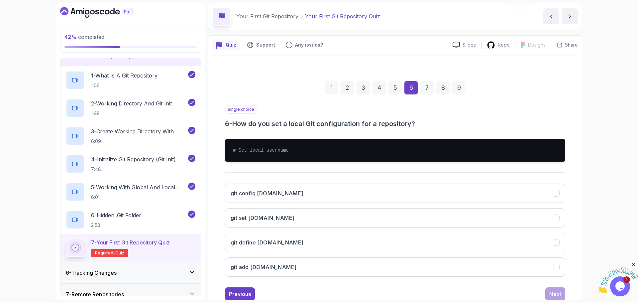
scroll to position [43, 0]
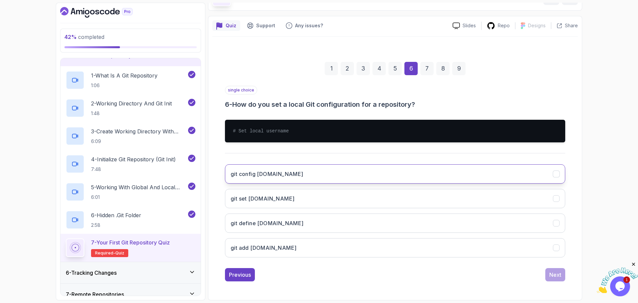
click at [308, 171] on button "git config user.name" at bounding box center [395, 173] width 340 height 19
click at [558, 276] on div "Next" at bounding box center [556, 275] width 12 height 8
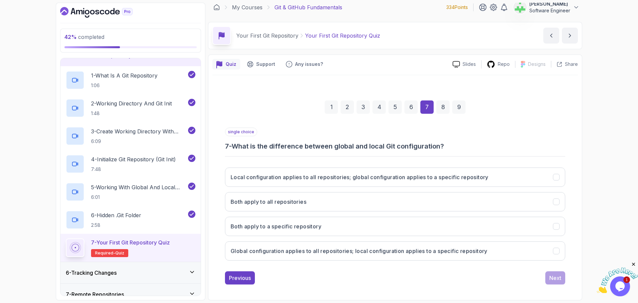
scroll to position [5, 0]
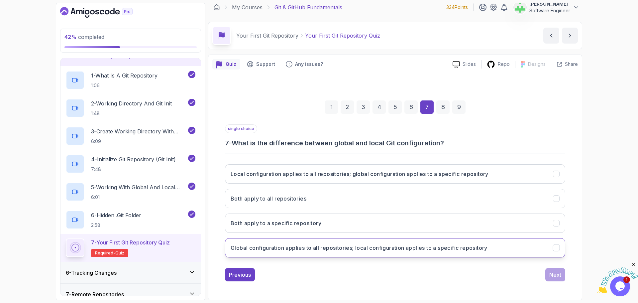
click at [362, 247] on h3 "Global configuration applies to all repositories; local configuration applies t…" at bounding box center [359, 248] width 257 height 8
click at [553, 272] on div "Next" at bounding box center [556, 275] width 12 height 8
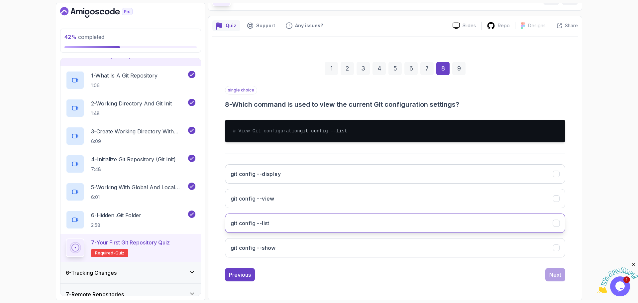
scroll to position [50, 0]
click at [344, 223] on button "git config --list" at bounding box center [395, 222] width 340 height 19
click at [559, 273] on div "Next" at bounding box center [556, 275] width 12 height 8
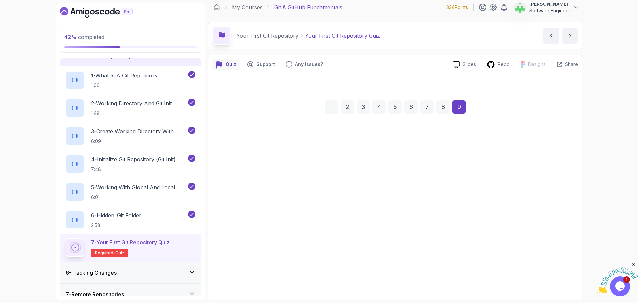
scroll to position [5, 0]
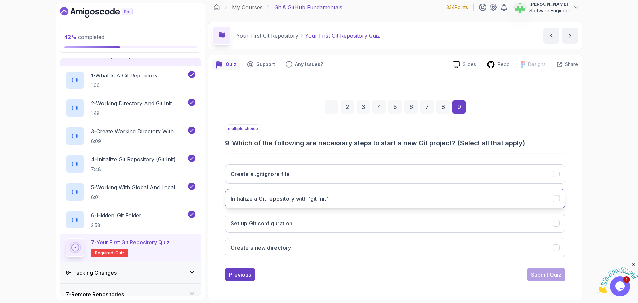
click at [357, 195] on button "Initialize a Git repository with 'git init'" at bounding box center [395, 198] width 340 height 19
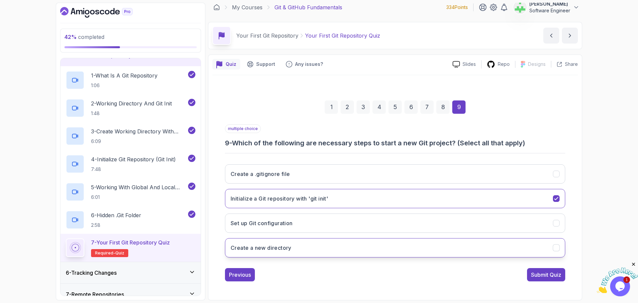
click at [370, 244] on button "Create a new directory" at bounding box center [395, 247] width 340 height 19
click at [554, 274] on div "Submit Quiz" at bounding box center [546, 275] width 30 height 8
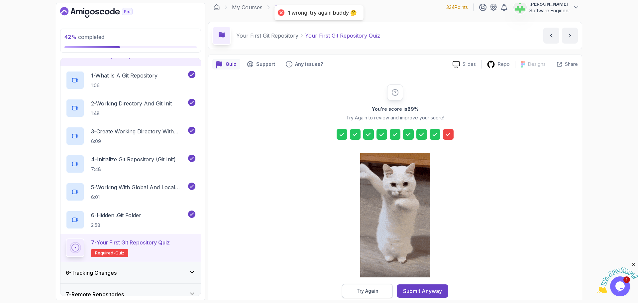
click at [388, 288] on button "Try Again" at bounding box center [367, 291] width 51 height 14
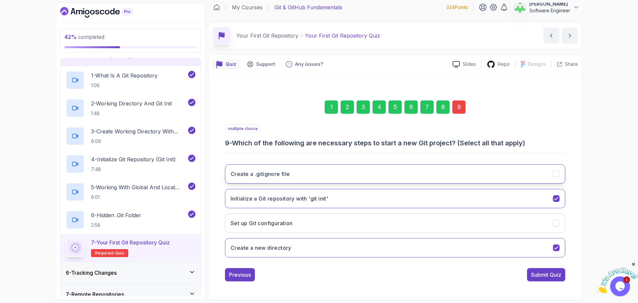
click at [316, 174] on button "Create a .gitignore file" at bounding box center [395, 173] width 340 height 19
click at [533, 274] on div "Submit Quiz" at bounding box center [546, 275] width 30 height 8
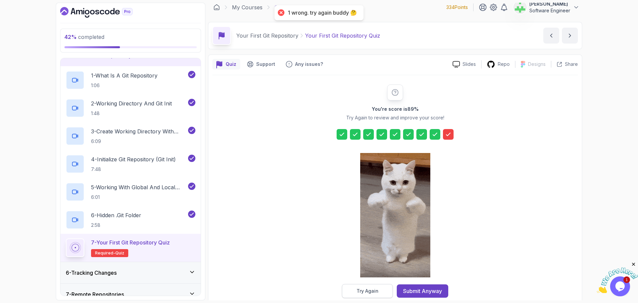
click at [370, 291] on div "Try Again" at bounding box center [368, 291] width 22 height 7
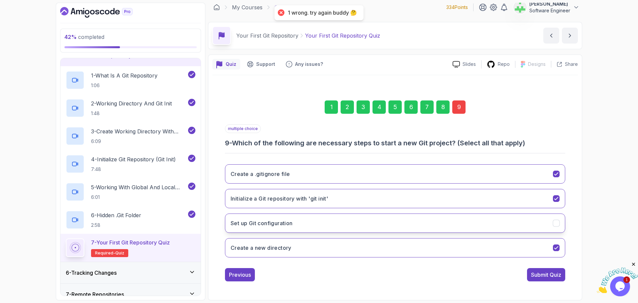
click at [353, 218] on button "Set up Git configuration" at bounding box center [395, 222] width 340 height 19
click at [551, 274] on div "Submit Quiz" at bounding box center [546, 275] width 30 height 8
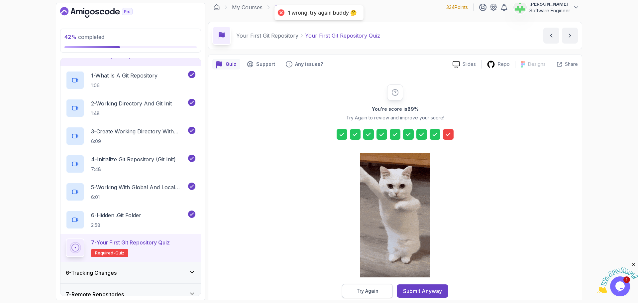
click at [386, 288] on button "Try Again" at bounding box center [367, 291] width 51 height 14
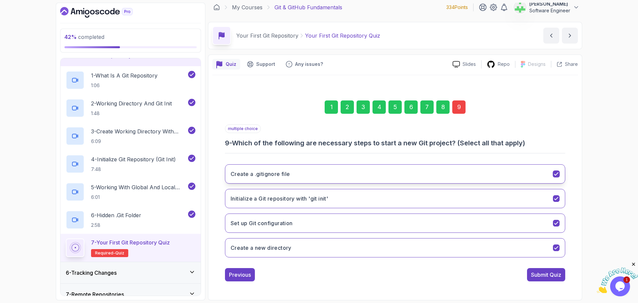
click at [344, 172] on button "Create a .gitignore file" at bounding box center [395, 173] width 340 height 19
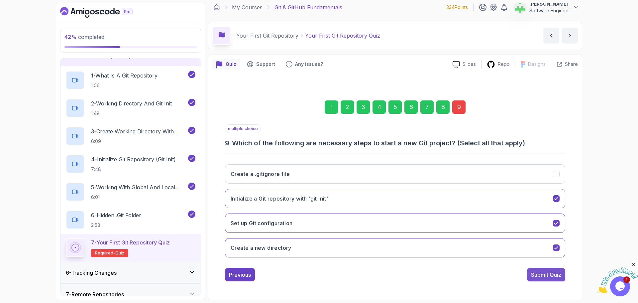
click at [548, 275] on div "Submit Quiz" at bounding box center [546, 275] width 30 height 8
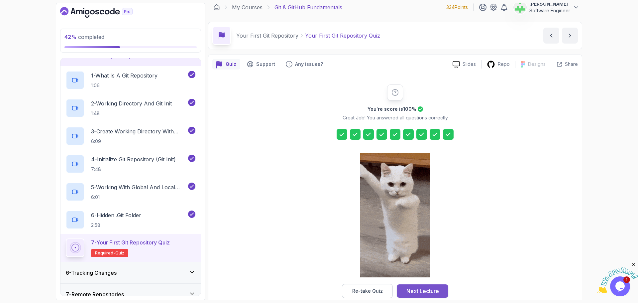
click at [439, 290] on div "Next Lecture" at bounding box center [423, 291] width 33 height 8
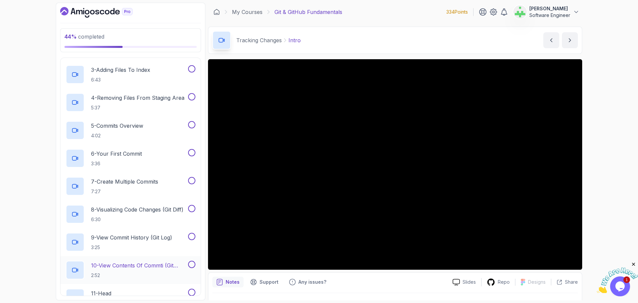
scroll to position [166, 0]
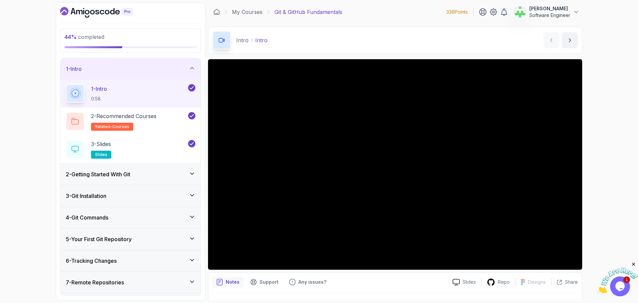
click at [610, 122] on div "44 % completed 1 - Intro 1 - Intro 0:58 2 - Recommended Courses related-courses…" at bounding box center [319, 151] width 638 height 303
click at [187, 69] on div "1 - Intro" at bounding box center [131, 69] width 130 height 8
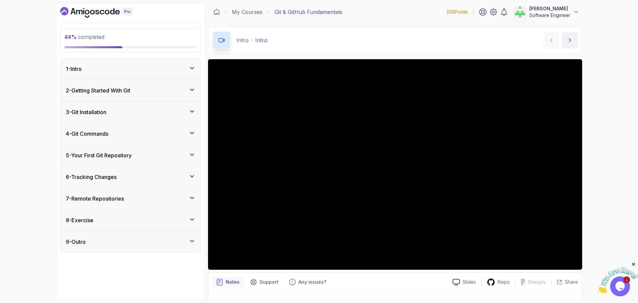
click at [180, 91] on div "2 - Getting Started With Git" at bounding box center [131, 90] width 130 height 8
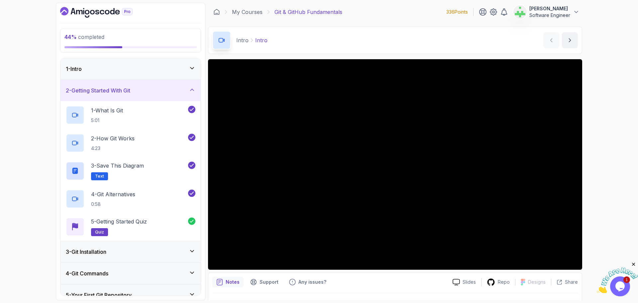
click at [177, 93] on div "2 - Getting Started With Git" at bounding box center [131, 90] width 130 height 8
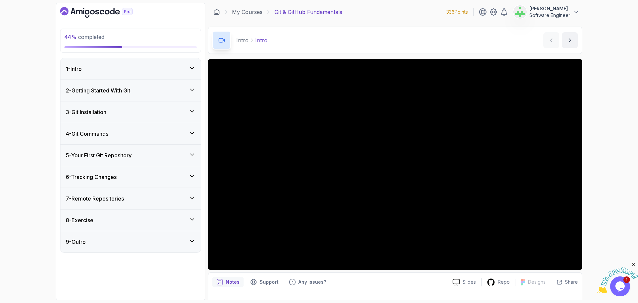
click at [159, 154] on div "5 - Your First Git Repository" at bounding box center [131, 155] width 130 height 8
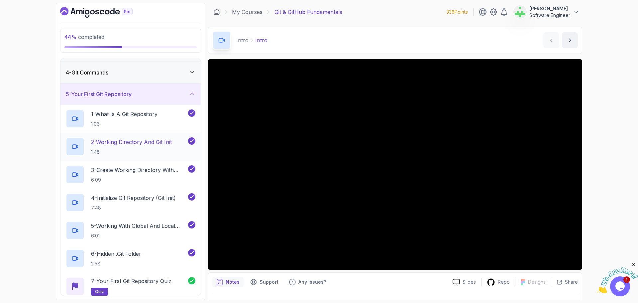
scroll to position [53, 0]
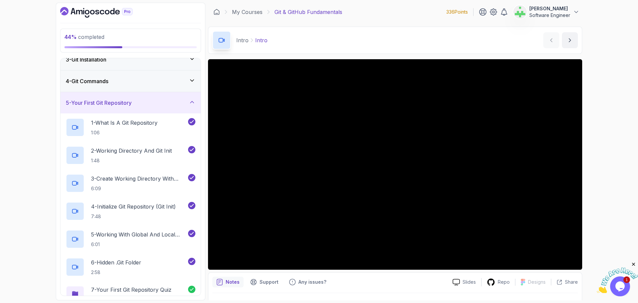
click at [173, 102] on div "5 - Your First Git Repository" at bounding box center [131, 103] width 130 height 8
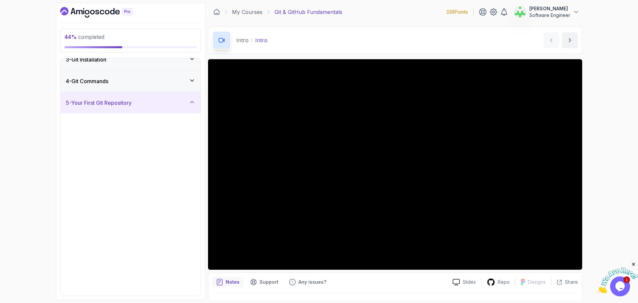
scroll to position [0, 0]
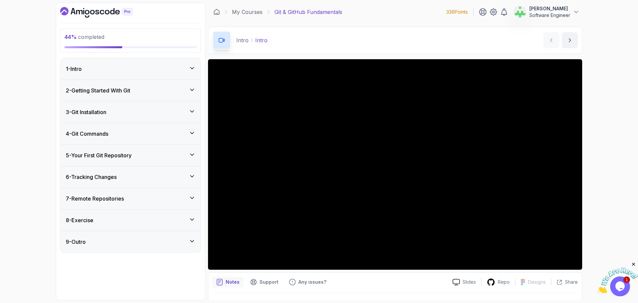
click at [170, 175] on div "6 - Tracking Changes" at bounding box center [131, 177] width 130 height 8
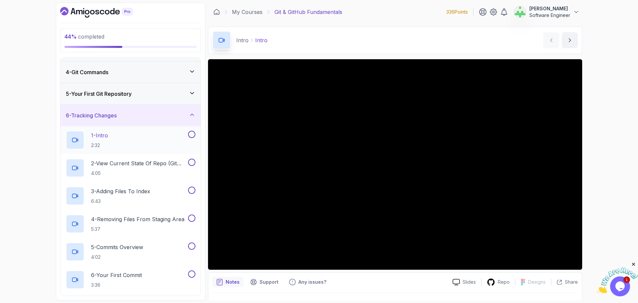
scroll to position [66, 0]
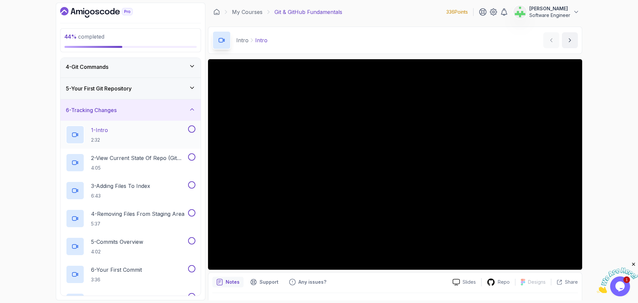
click at [125, 128] on div "1 - Intro 2:32" at bounding box center [126, 134] width 121 height 19
click at [144, 159] on p "2 - View Current State Of Repo (Git Status)" at bounding box center [139, 158] width 96 height 8
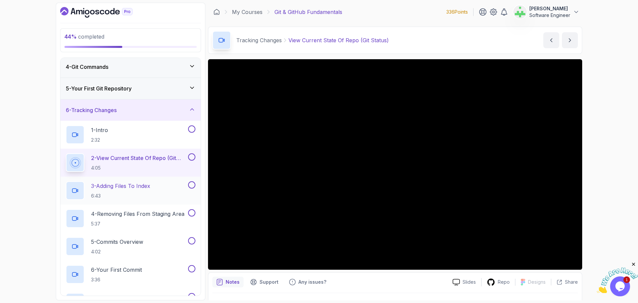
click at [168, 185] on div "3 - Adding Files To Index 6:43" at bounding box center [126, 190] width 121 height 19
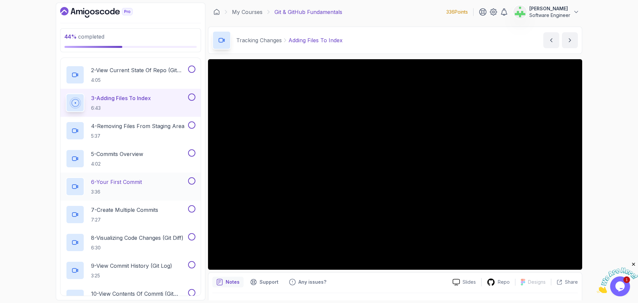
scroll to position [166, 0]
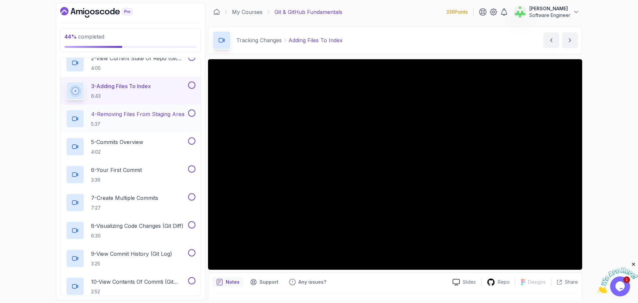
click at [176, 114] on p "4 - Removing Files From Staging Area" at bounding box center [137, 114] width 93 height 8
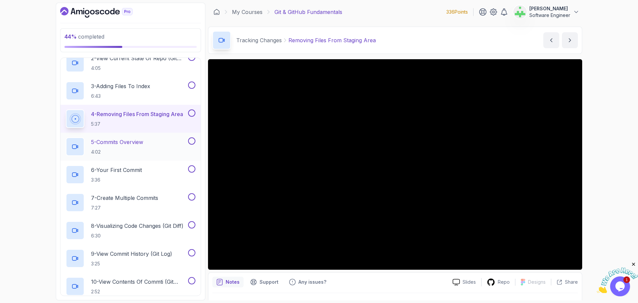
click at [153, 142] on div "5 - Commits Overview 4:02" at bounding box center [126, 146] width 121 height 19
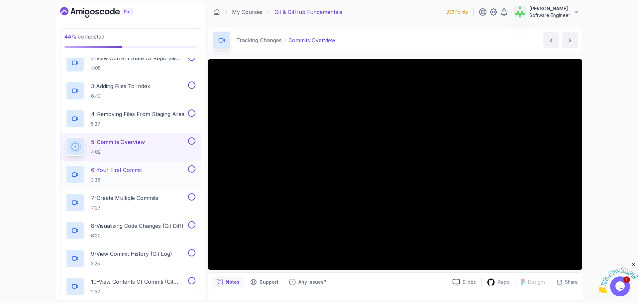
click at [154, 169] on div "6 - Your First Commit 3:36" at bounding box center [126, 174] width 121 height 19
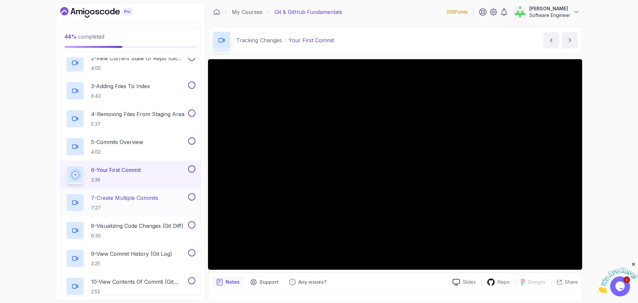
click at [155, 198] on p "7 - Create Multiple Commits" at bounding box center [124, 198] width 67 height 8
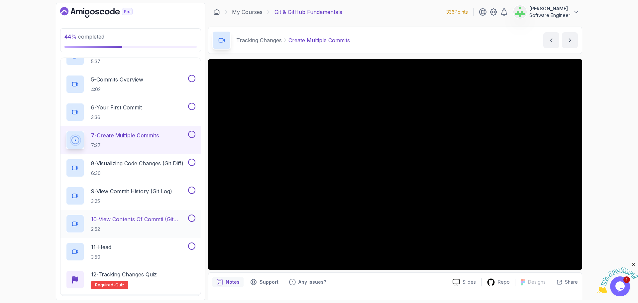
scroll to position [233, 0]
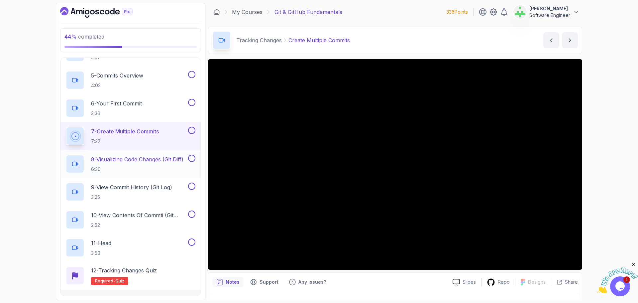
click at [179, 159] on p "8 - Visualizing Code Changes (Git Diff)" at bounding box center [137, 159] width 92 height 8
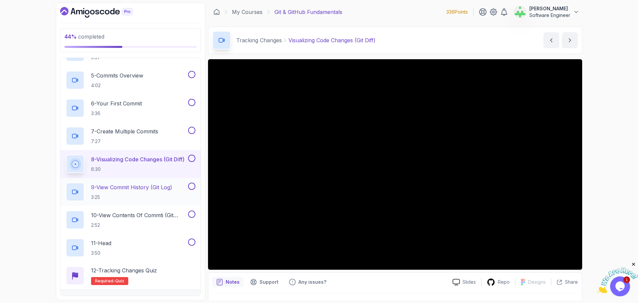
click at [144, 186] on p "9 - View Commit History (Git Log)" at bounding box center [131, 187] width 81 height 8
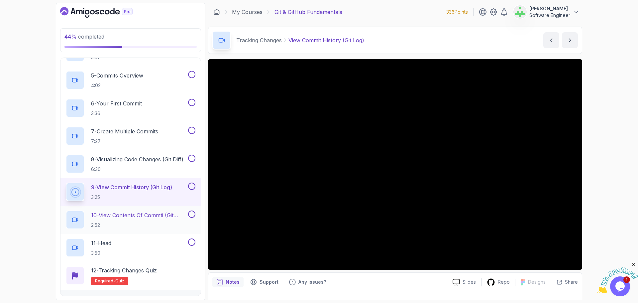
click at [172, 215] on p "10 - View Contents Of Commti (Git Show)" at bounding box center [139, 215] width 96 height 8
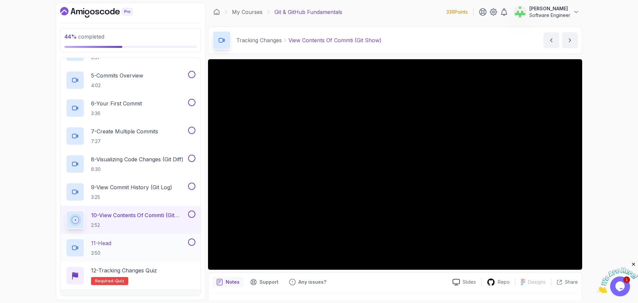
click at [118, 241] on div "11 - Head 3:50" at bounding box center [126, 247] width 121 height 19
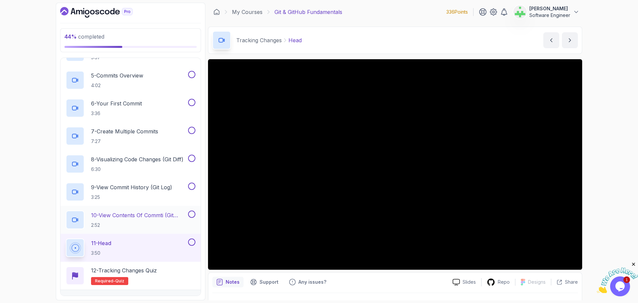
click at [149, 214] on p "10 - View Contents Of Commti (Git Show)" at bounding box center [139, 215] width 96 height 8
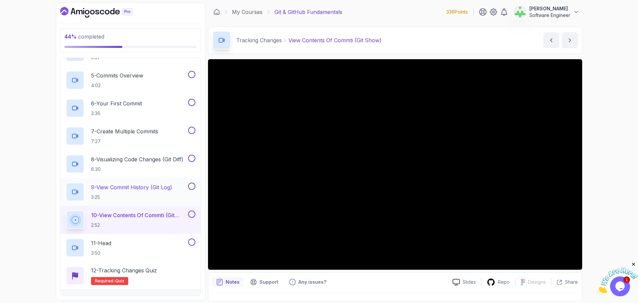
click at [165, 183] on p "9 - View Commit History (Git Log)" at bounding box center [131, 187] width 81 height 8
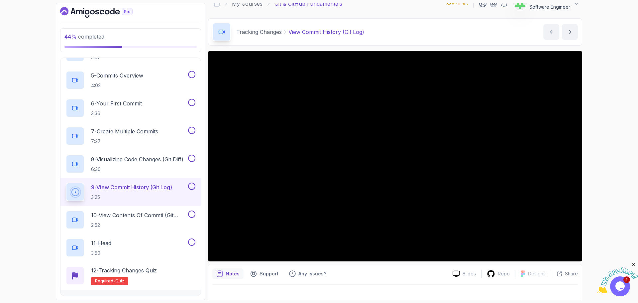
scroll to position [16, 0]
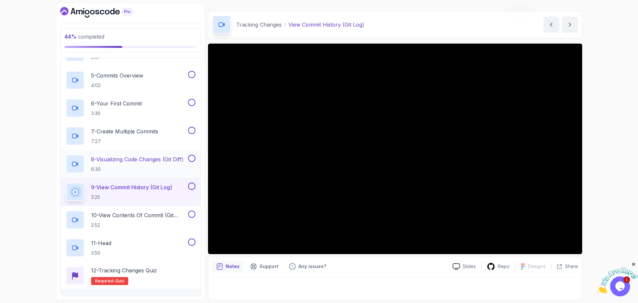
click at [148, 161] on p "8 - Visualizing Code Changes (Git Diff)" at bounding box center [137, 159] width 92 height 8
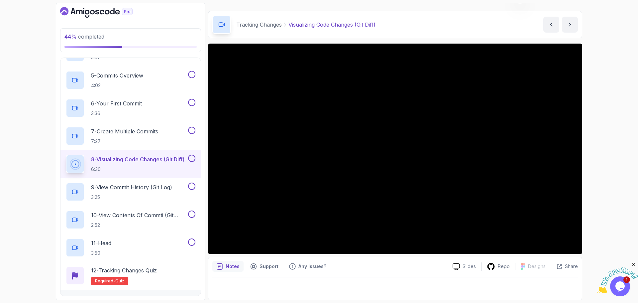
click at [322, 289] on div at bounding box center [395, 286] width 366 height 19
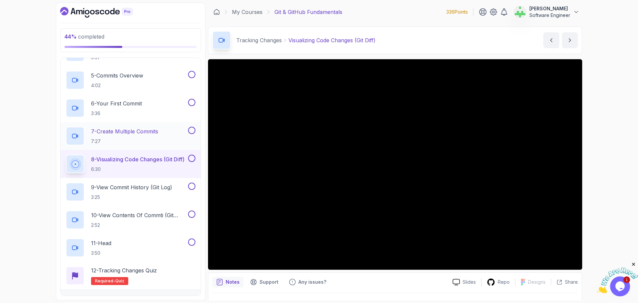
click at [149, 130] on p "7 - Create Multiple Commits" at bounding box center [124, 131] width 67 height 8
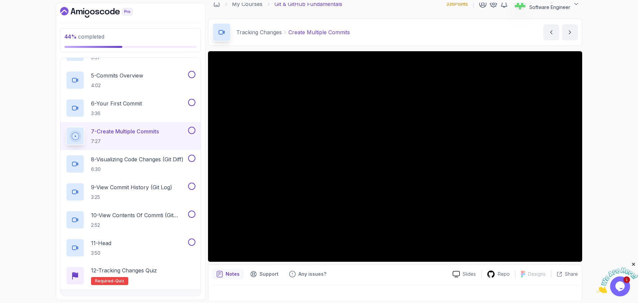
scroll to position [16, 0]
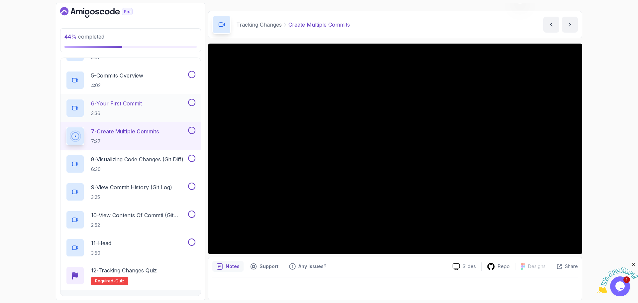
click at [163, 105] on div "6 - Your First Commit 3:36" at bounding box center [126, 108] width 121 height 19
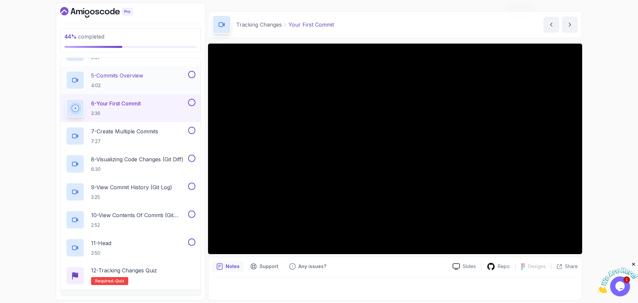
click at [148, 74] on div "5 - Commits Overview 4:02" at bounding box center [126, 80] width 121 height 19
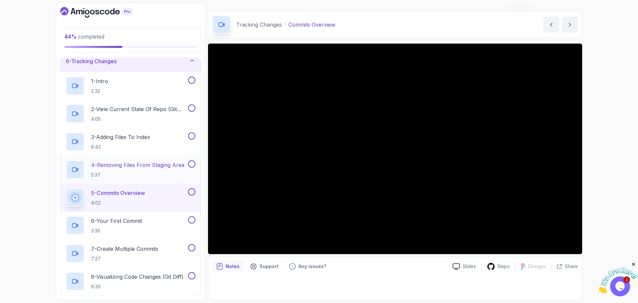
scroll to position [100, 0]
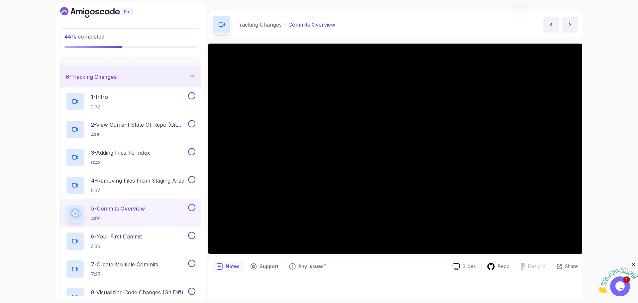
click at [284, 290] on div at bounding box center [395, 286] width 366 height 19
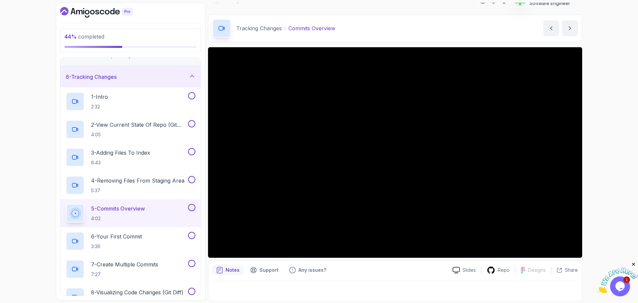
scroll to position [16, 0]
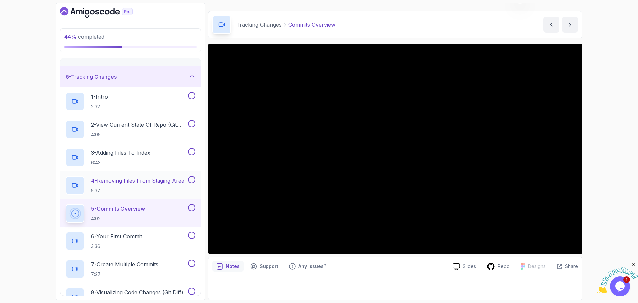
click at [161, 179] on p "4 - Removing Files From Staging Area" at bounding box center [137, 181] width 93 height 8
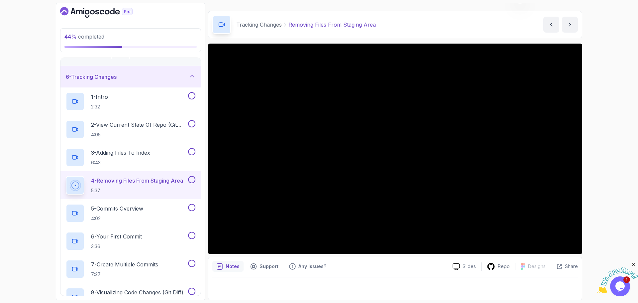
click at [308, 285] on div at bounding box center [395, 286] width 366 height 19
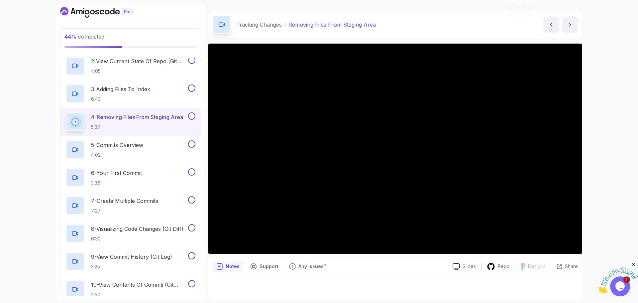
scroll to position [292, 0]
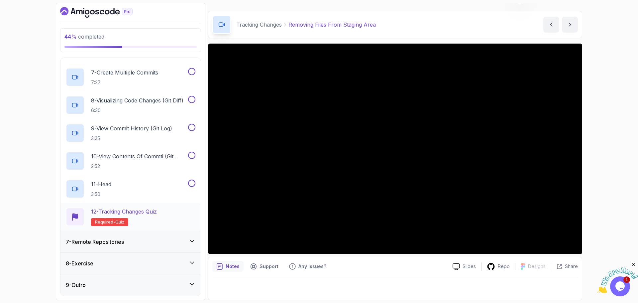
click at [153, 212] on p "12 - Tracking Changes Quiz" at bounding box center [124, 211] width 66 height 8
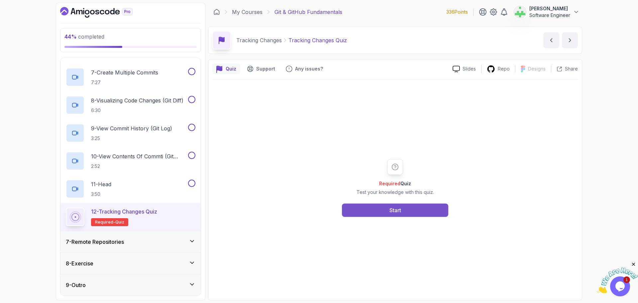
click at [399, 208] on div "Start" at bounding box center [396, 210] width 12 height 8
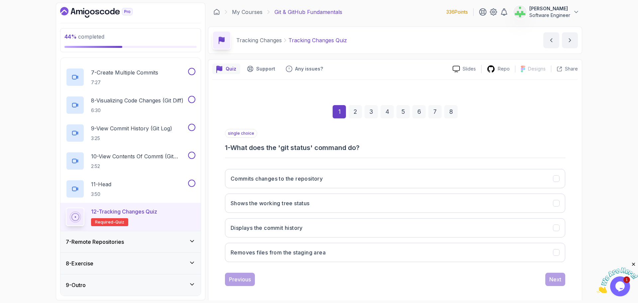
click at [600, 144] on div "44 % completed 1 - Intro 2 - Getting Started With Git 3 - Git Installation 4 - …" at bounding box center [319, 151] width 638 height 303
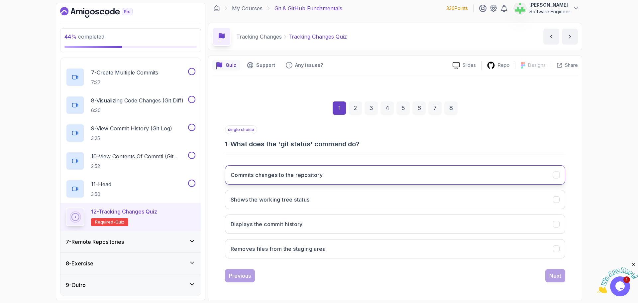
scroll to position [5, 0]
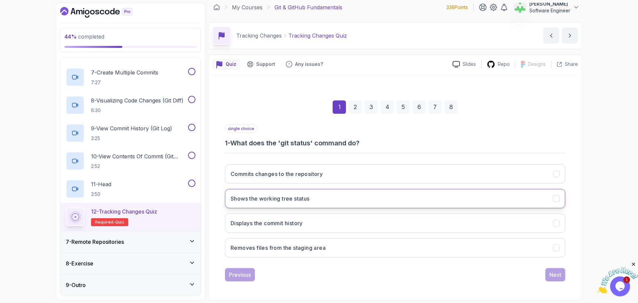
click at [278, 198] on h3 "Shows the working tree status" at bounding box center [270, 198] width 79 height 8
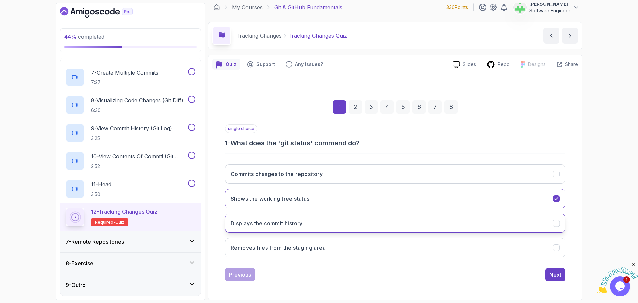
click at [292, 219] on h3 "Displays the commit history" at bounding box center [267, 223] width 72 height 8
click at [298, 198] on h3 "Shows the working tree status" at bounding box center [270, 198] width 79 height 8
click at [556, 275] on div "Next" at bounding box center [556, 275] width 12 height 8
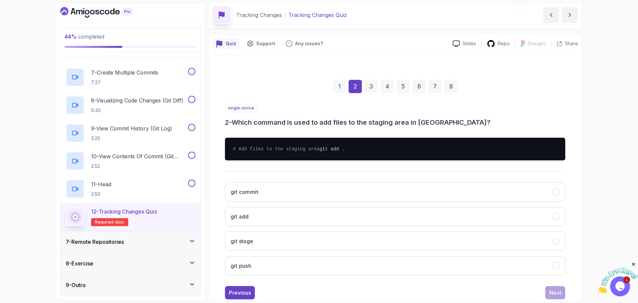
scroll to position [50, 0]
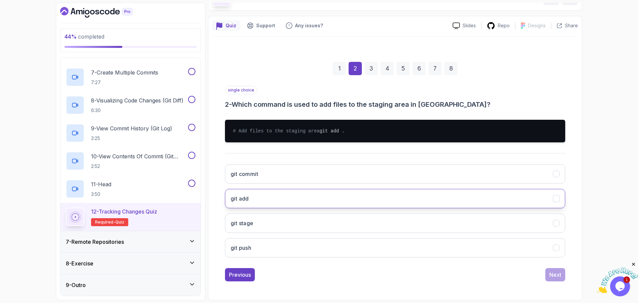
click at [279, 199] on button "git add" at bounding box center [395, 198] width 340 height 19
click at [555, 275] on div "Next" at bounding box center [556, 275] width 12 height 8
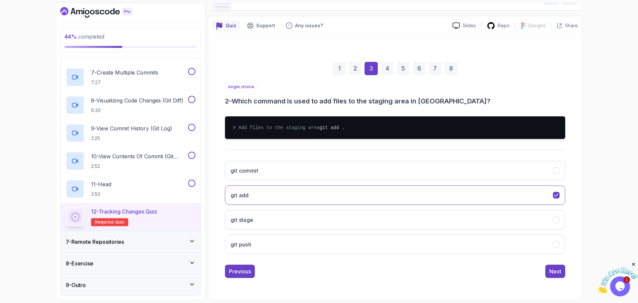
scroll to position [5, 0]
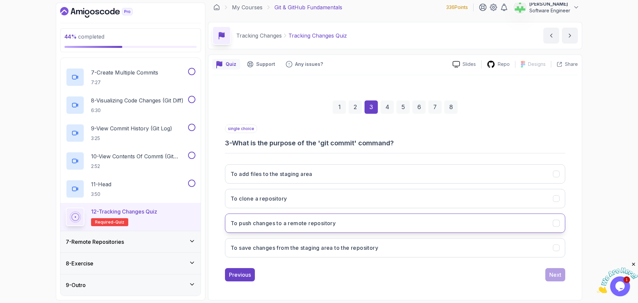
click at [333, 223] on h3 "To push changes to a remote repository" at bounding box center [283, 223] width 105 height 8
click at [340, 248] on h3 "To save changes from the staging area to the repository" at bounding box center [305, 248] width 148 height 8
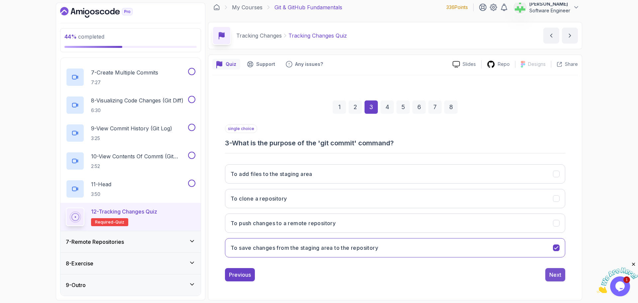
click at [556, 276] on div "Next" at bounding box center [556, 275] width 12 height 8
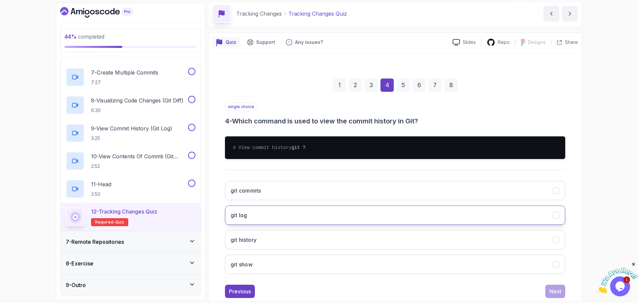
scroll to position [50, 0]
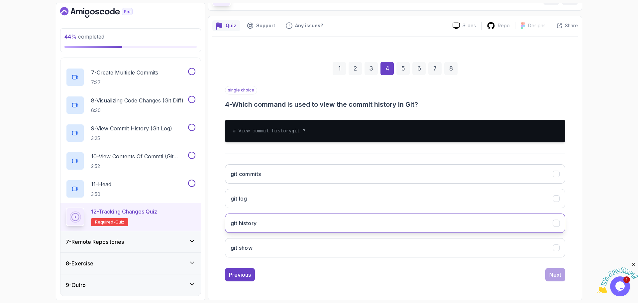
click at [303, 222] on button "git history" at bounding box center [395, 222] width 340 height 19
click at [558, 274] on div "Next" at bounding box center [556, 275] width 12 height 8
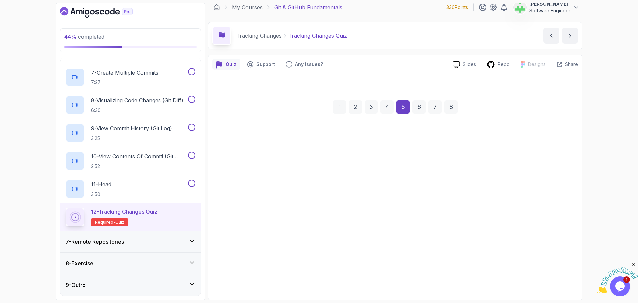
scroll to position [5, 0]
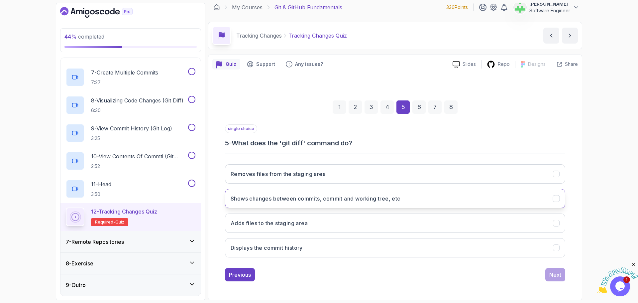
click at [420, 198] on button "Shows changes between commits, commit and working tree, etc" at bounding box center [395, 198] width 340 height 19
click at [558, 274] on div "Next" at bounding box center [556, 275] width 12 height 8
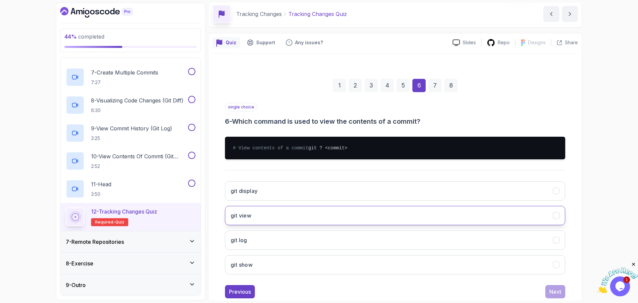
scroll to position [50, 0]
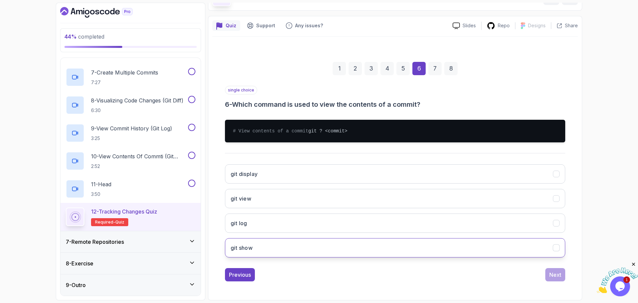
click at [369, 248] on button "git show" at bounding box center [395, 247] width 340 height 19
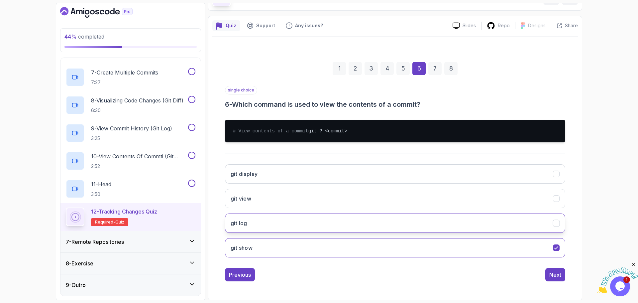
click at [330, 220] on button "git log" at bounding box center [395, 222] width 340 height 19
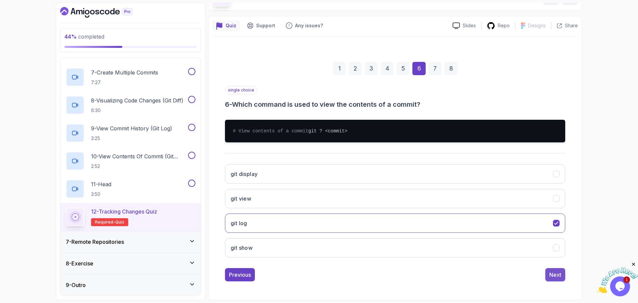
click at [562, 274] on button "Next" at bounding box center [556, 274] width 20 height 13
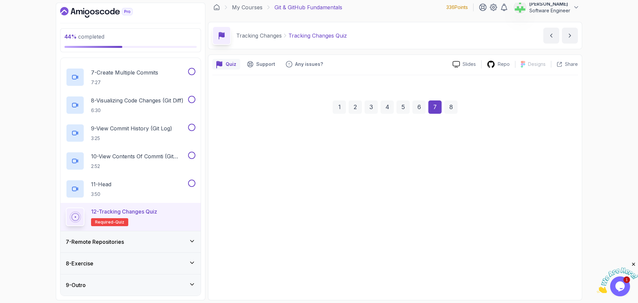
scroll to position [5, 0]
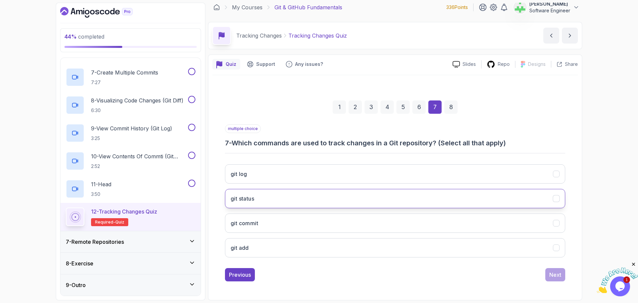
click at [375, 199] on button "git status" at bounding box center [395, 198] width 340 height 19
click at [556, 275] on div "Next" at bounding box center [556, 275] width 12 height 8
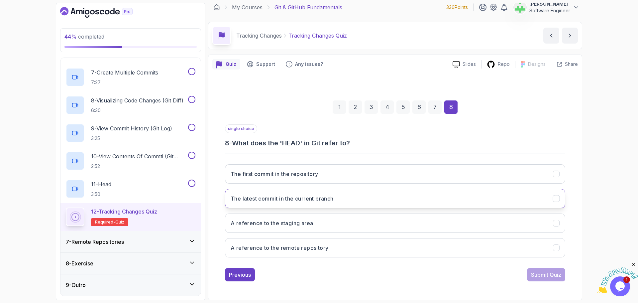
click at [313, 198] on h3 "The latest commit in the current branch" at bounding box center [282, 198] width 103 height 8
click at [546, 277] on div "Submit Quiz" at bounding box center [546, 275] width 30 height 8
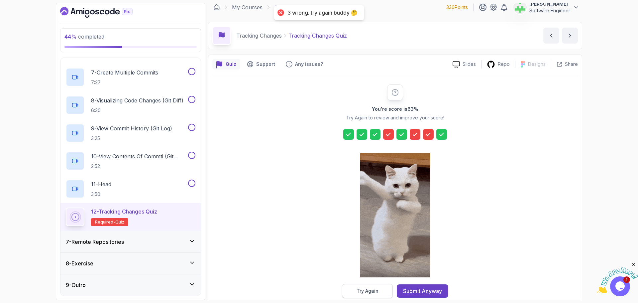
click at [384, 288] on button "Try Again" at bounding box center [367, 291] width 51 height 14
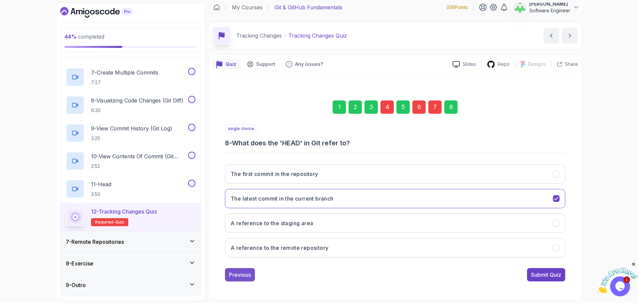
click at [243, 275] on div "Previous" at bounding box center [240, 275] width 22 height 8
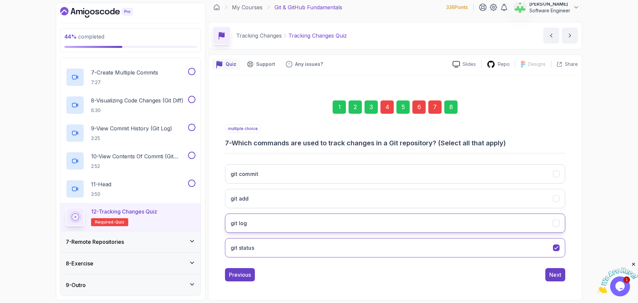
click at [254, 218] on button "git log" at bounding box center [395, 222] width 340 height 19
click at [551, 274] on div "Next" at bounding box center [556, 275] width 12 height 8
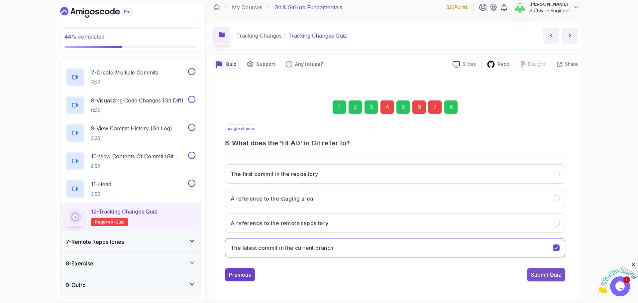
click at [553, 276] on div "Submit Quiz" at bounding box center [546, 275] width 30 height 8
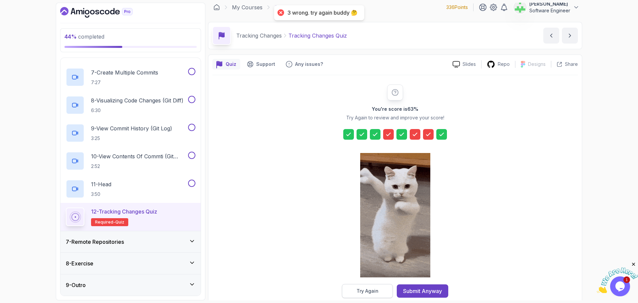
click at [367, 293] on div "Try Again" at bounding box center [368, 291] width 22 height 7
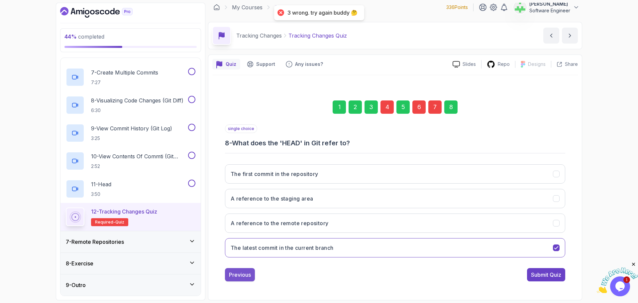
click at [242, 274] on div "Previous" at bounding box center [240, 275] width 22 height 8
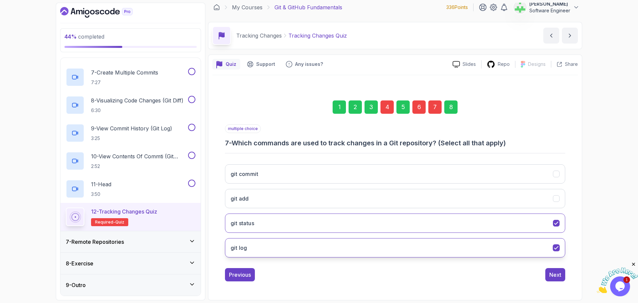
click at [293, 246] on button "git log" at bounding box center [395, 247] width 340 height 19
click at [555, 275] on div "Next" at bounding box center [556, 275] width 12 height 8
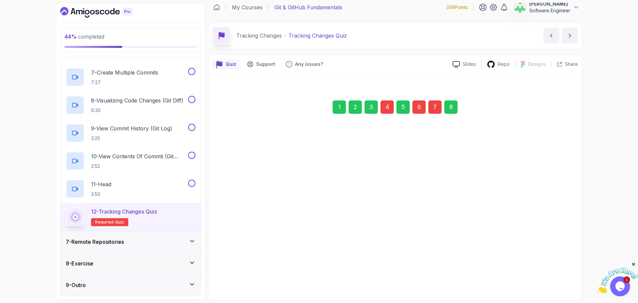
click at [545, 277] on div "Previous Next" at bounding box center [395, 271] width 340 height 13
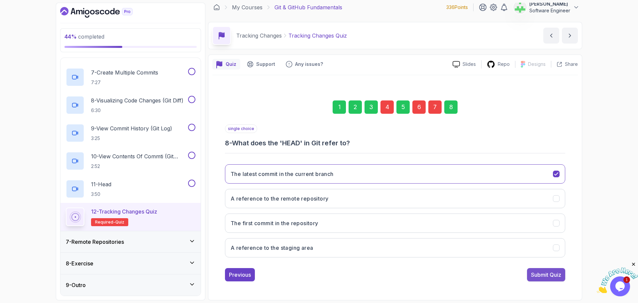
click at [546, 276] on div "Submit Quiz" at bounding box center [546, 275] width 30 height 8
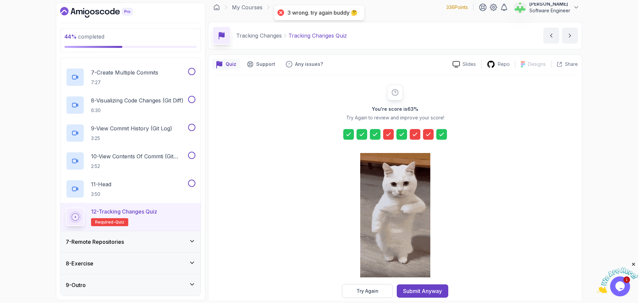
click at [368, 289] on div "Try Again" at bounding box center [368, 291] width 22 height 7
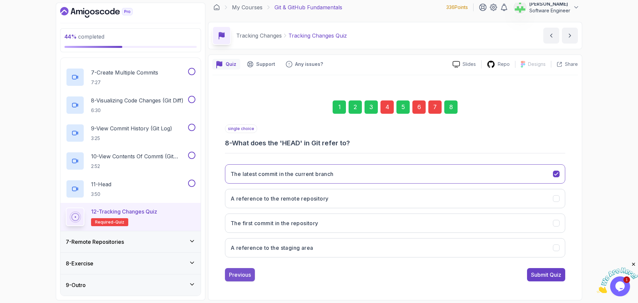
click at [248, 274] on div "Previous" at bounding box center [240, 275] width 22 height 8
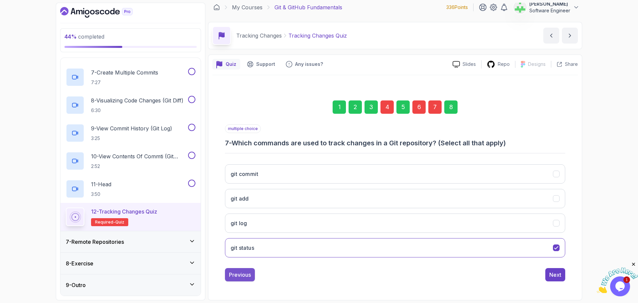
click at [248, 274] on div "Previous" at bounding box center [240, 275] width 22 height 8
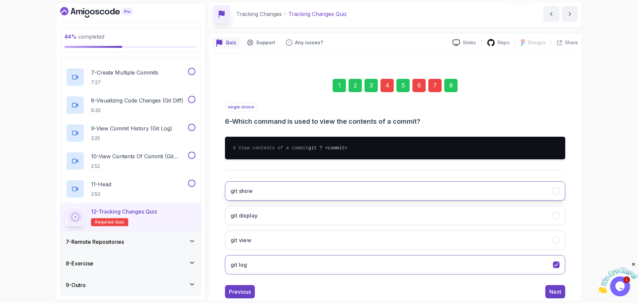
scroll to position [50, 0]
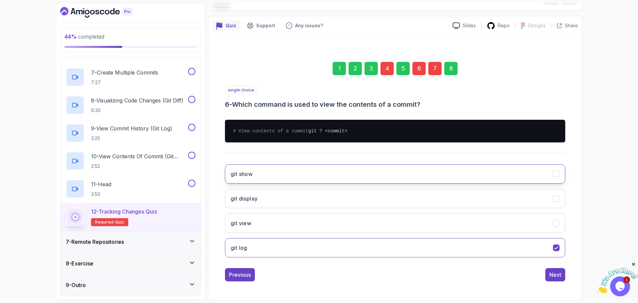
click at [284, 170] on button "git show" at bounding box center [395, 173] width 340 height 19
click at [333, 249] on button "git log" at bounding box center [395, 247] width 340 height 19
click at [328, 173] on button "git show" at bounding box center [395, 173] width 340 height 19
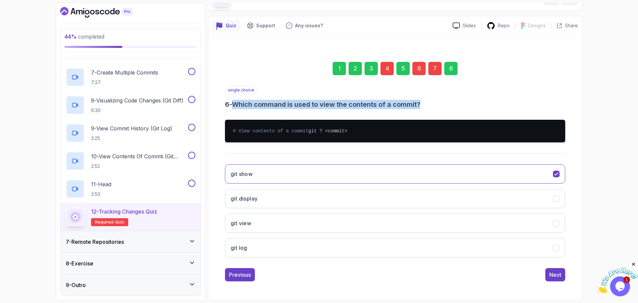
drag, startPoint x: 237, startPoint y: 99, endPoint x: 425, endPoint y: 100, distance: 187.2
click at [426, 100] on h3 "6 - Which command is used to view the contents of a commit?" at bounding box center [395, 104] width 340 height 9
copy h3 "Which command is used to view the contents of a commit?"
click at [556, 275] on div "Next" at bounding box center [556, 275] width 12 height 8
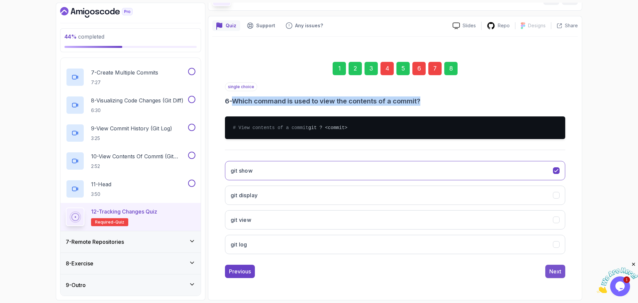
scroll to position [5, 0]
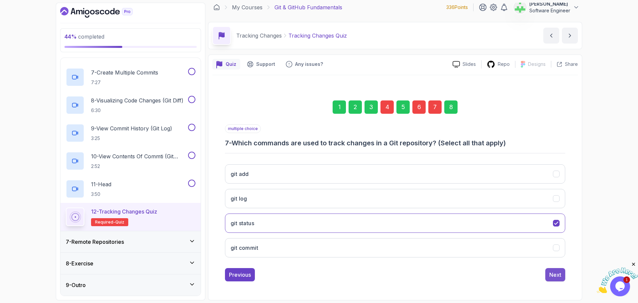
click at [556, 275] on div "Next" at bounding box center [556, 275] width 12 height 8
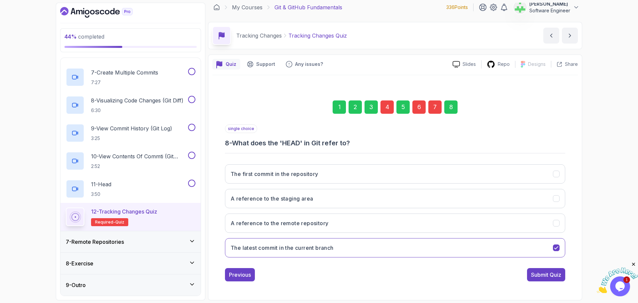
click at [556, 275] on div "Submit Quiz" at bounding box center [546, 275] width 30 height 8
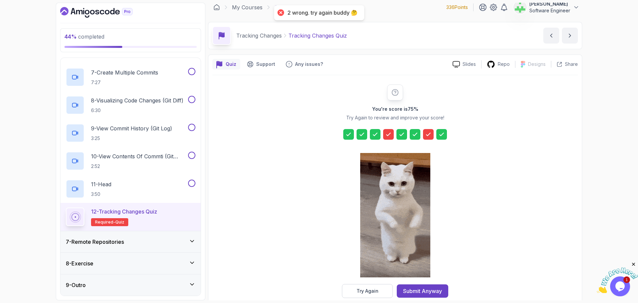
click at [374, 291] on div "Try Again" at bounding box center [368, 291] width 22 height 7
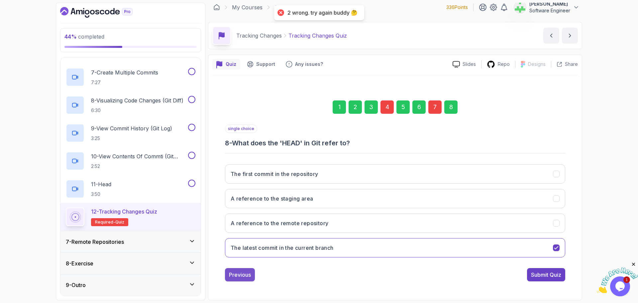
click at [245, 277] on div "Previous" at bounding box center [240, 275] width 22 height 8
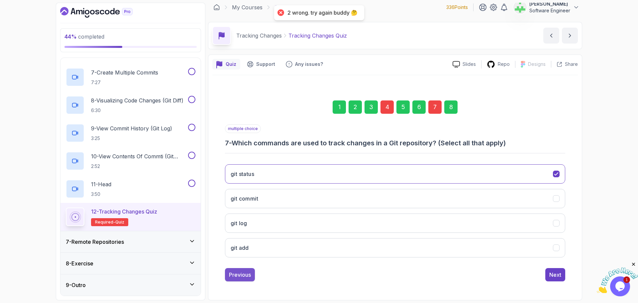
click at [245, 276] on div "Previous" at bounding box center [240, 275] width 22 height 8
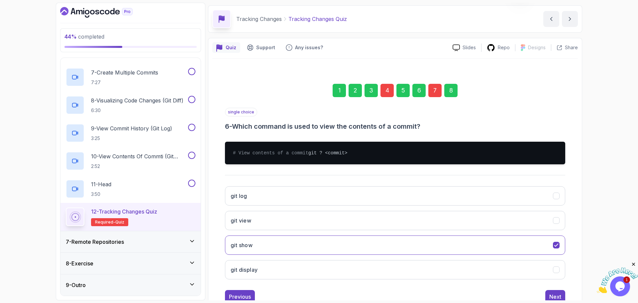
scroll to position [50, 0]
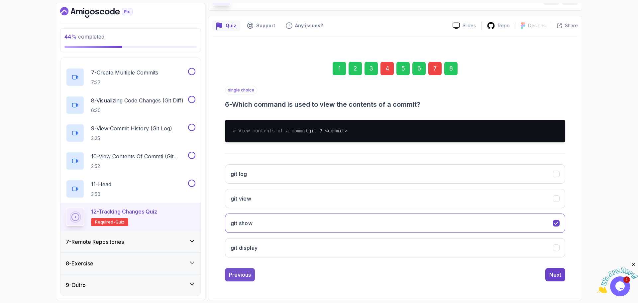
click at [246, 273] on div "Previous" at bounding box center [240, 275] width 22 height 8
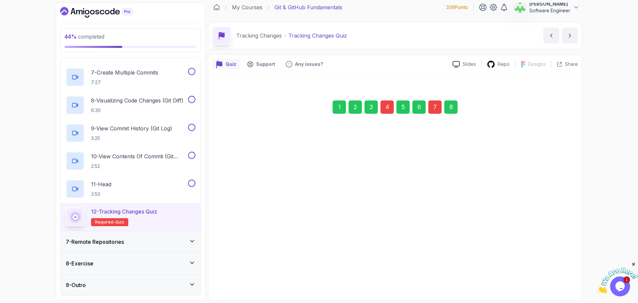
scroll to position [5, 0]
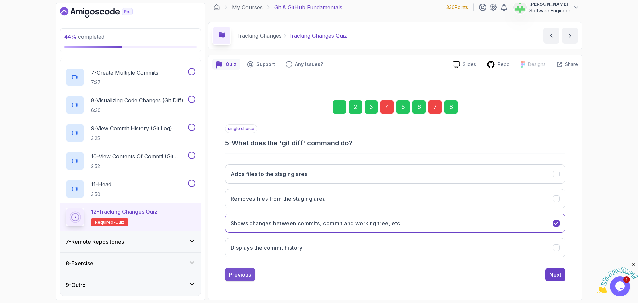
click at [247, 276] on div "Previous" at bounding box center [240, 275] width 22 height 8
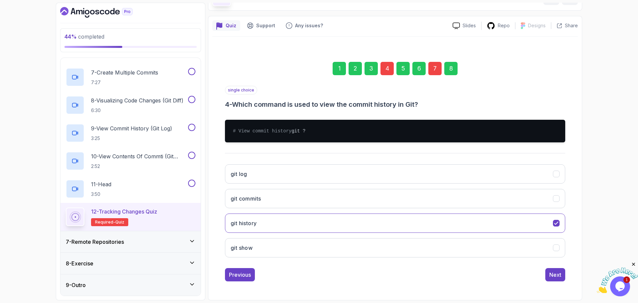
scroll to position [50, 0]
click at [264, 173] on button "git log" at bounding box center [395, 173] width 340 height 19
click at [554, 276] on div "Next" at bounding box center [556, 275] width 12 height 8
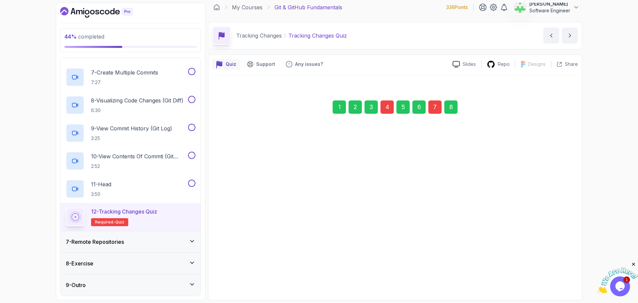
scroll to position [5, 0]
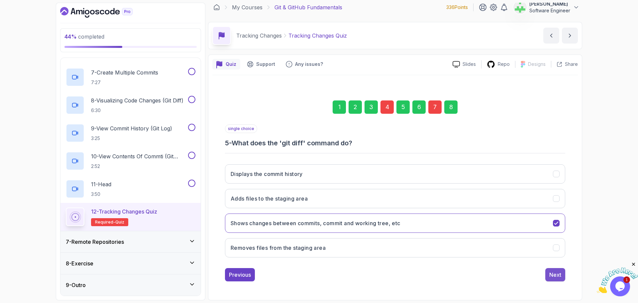
click at [554, 276] on div "Next" at bounding box center [556, 275] width 12 height 8
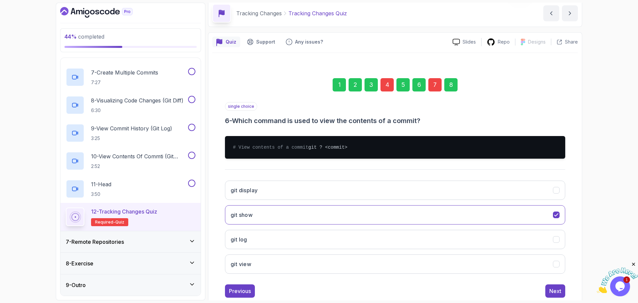
scroll to position [50, 0]
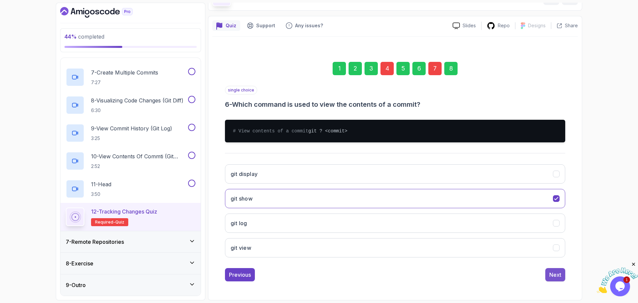
click at [562, 275] on button "Next" at bounding box center [556, 274] width 20 height 13
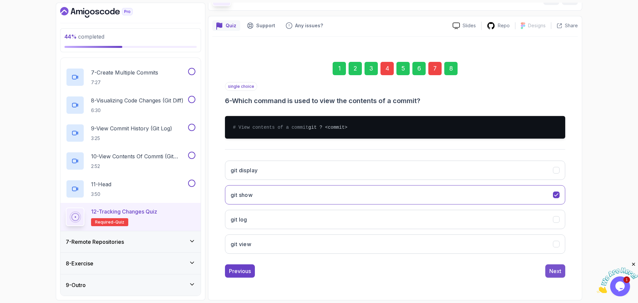
scroll to position [5, 0]
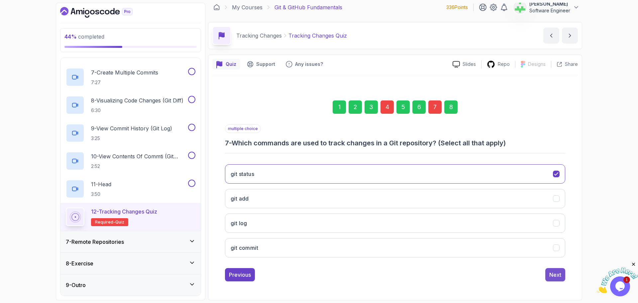
click at [557, 276] on div "Next" at bounding box center [556, 275] width 12 height 8
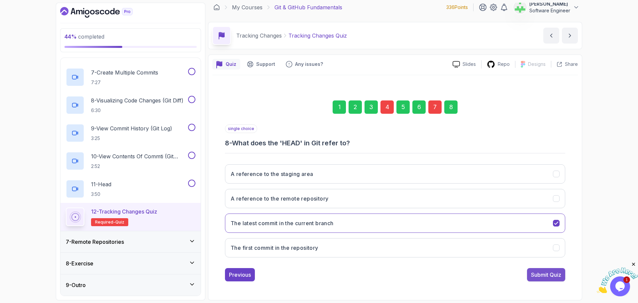
click at [558, 275] on div "Submit Quiz" at bounding box center [546, 275] width 30 height 8
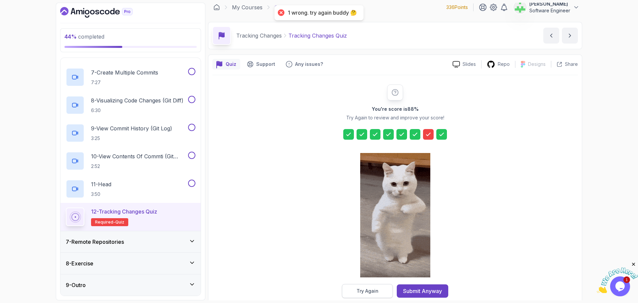
click at [376, 291] on div "Try Again" at bounding box center [368, 291] width 22 height 7
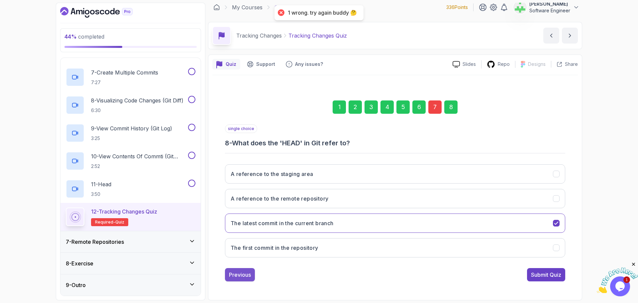
click at [247, 273] on div "Previous" at bounding box center [240, 275] width 22 height 8
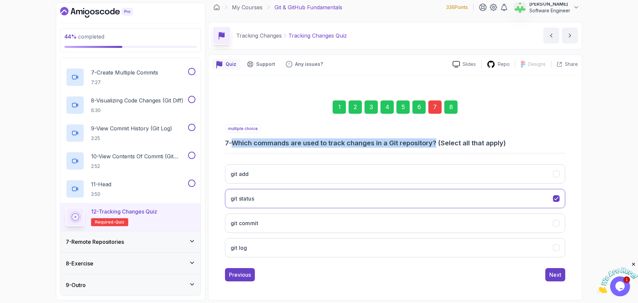
drag, startPoint x: 237, startPoint y: 142, endPoint x: 439, endPoint y: 144, distance: 202.5
click at [439, 144] on h3 "7 - Which commands are used to track changes in a Git repository? (Select all t…" at bounding box center [395, 142] width 340 height 9
copy h3 "Which commands are used to track changes in a Git repository?"
click at [260, 248] on button "git log" at bounding box center [395, 247] width 340 height 19
drag, startPoint x: 261, startPoint y: 222, endPoint x: 262, endPoint y: 214, distance: 8.0
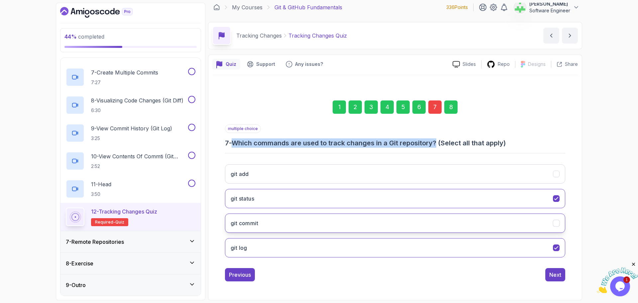
click at [262, 222] on button "git commit" at bounding box center [395, 222] width 340 height 19
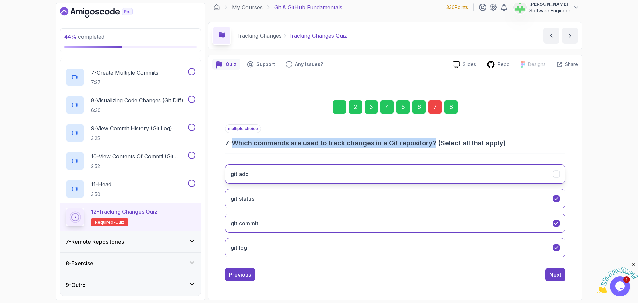
click at [262, 175] on button "git add" at bounding box center [395, 173] width 340 height 19
click at [556, 272] on div "Next" at bounding box center [556, 275] width 12 height 8
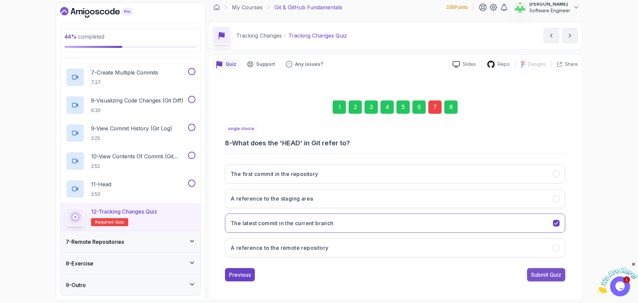
click at [550, 274] on div "Submit Quiz" at bounding box center [546, 275] width 30 height 8
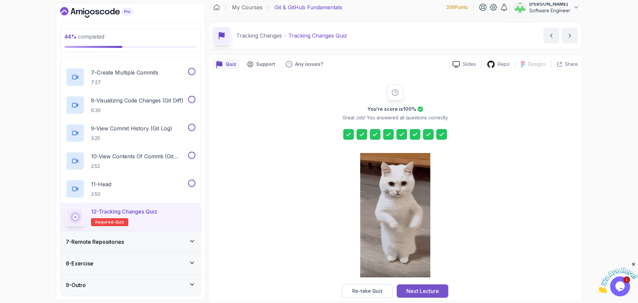
click at [438, 289] on div "Next Lecture" at bounding box center [423, 291] width 33 height 8
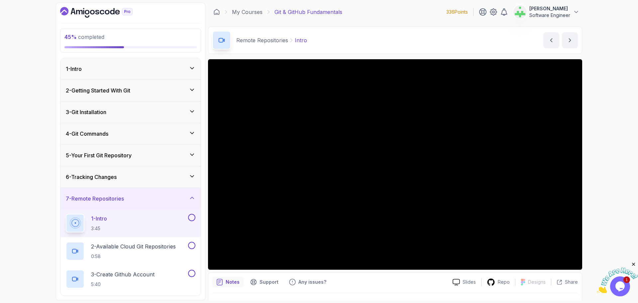
click at [161, 176] on div "6 - Tracking Changes" at bounding box center [131, 177] width 130 height 8
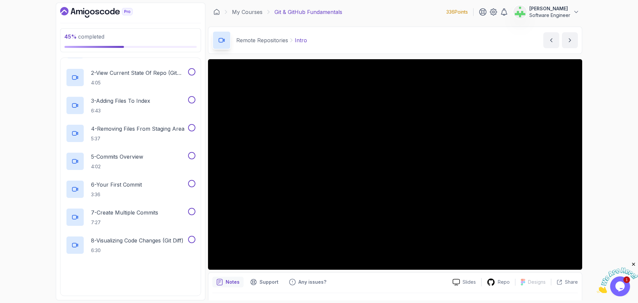
scroll to position [233, 0]
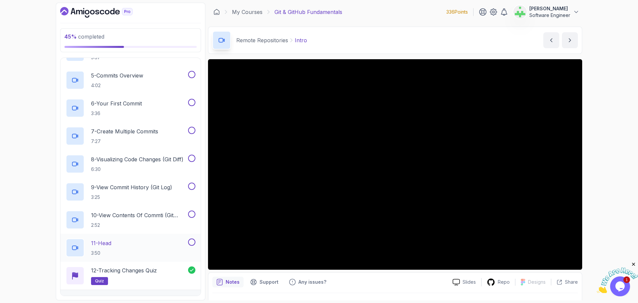
click at [191, 242] on button at bounding box center [191, 241] width 7 height 7
click at [191, 215] on button at bounding box center [191, 213] width 7 height 7
click at [191, 183] on button at bounding box center [191, 186] width 7 height 7
click at [192, 156] on button at bounding box center [191, 158] width 7 height 7
click at [194, 130] on button at bounding box center [191, 130] width 7 height 7
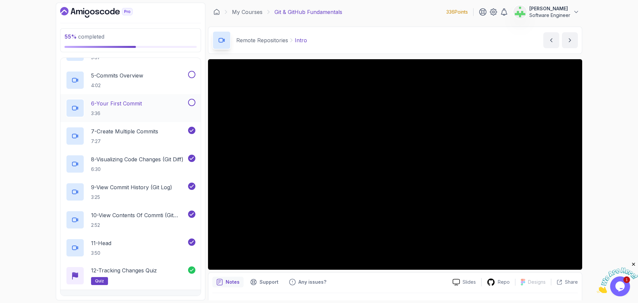
click at [191, 101] on button at bounding box center [191, 102] width 7 height 7
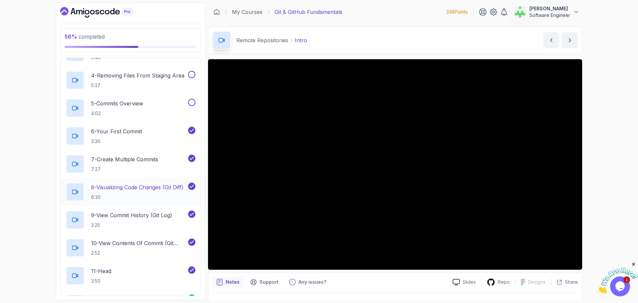
scroll to position [166, 0]
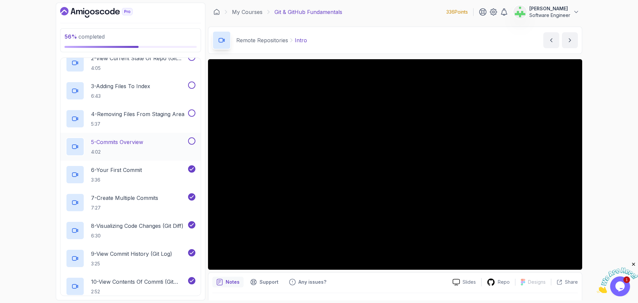
click at [192, 141] on button at bounding box center [191, 140] width 7 height 7
click at [192, 111] on button at bounding box center [191, 112] width 7 height 7
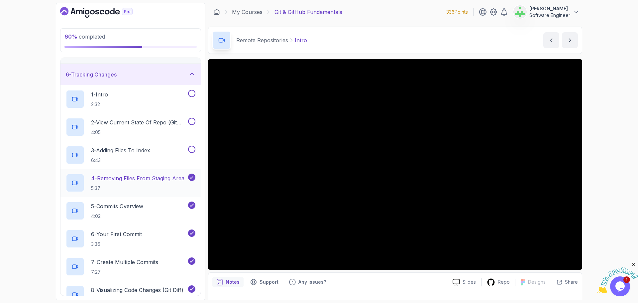
scroll to position [100, 0]
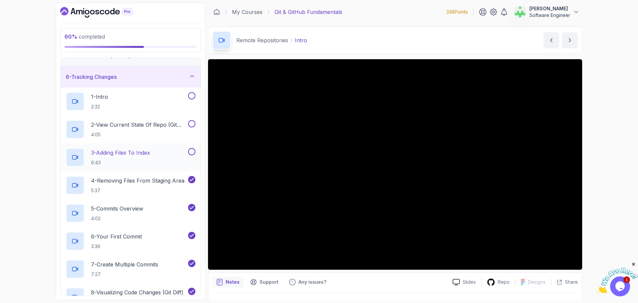
click at [191, 154] on button at bounding box center [191, 151] width 7 height 7
click at [191, 125] on button at bounding box center [191, 123] width 7 height 7
click at [190, 97] on button at bounding box center [191, 95] width 7 height 7
click at [176, 78] on div "6 - Tracking Changes" at bounding box center [131, 77] width 130 height 8
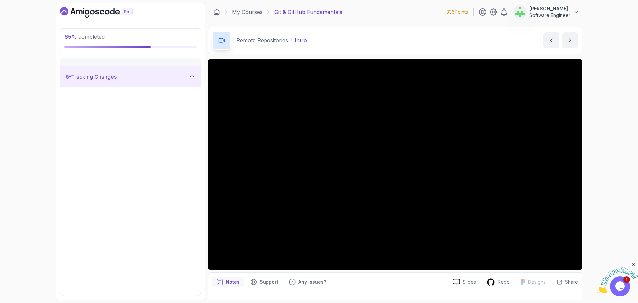
scroll to position [0, 0]
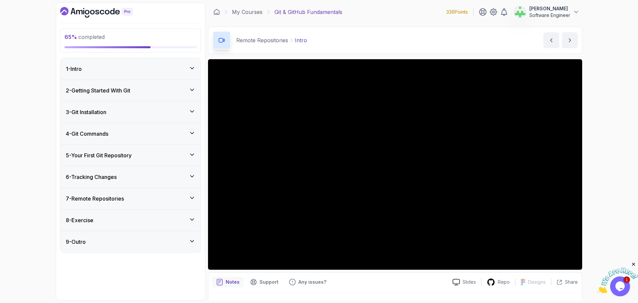
click at [151, 198] on div "7 - Remote Repositories" at bounding box center [131, 198] width 130 height 8
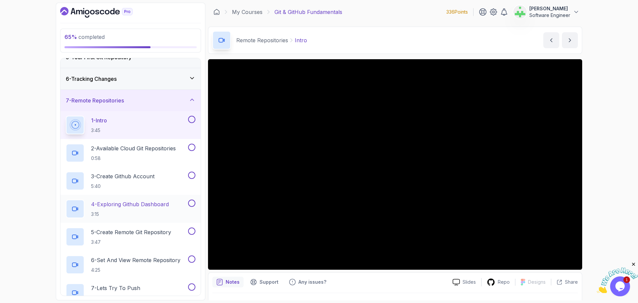
scroll to position [100, 0]
click at [191, 118] on button at bounding box center [191, 117] width 7 height 7
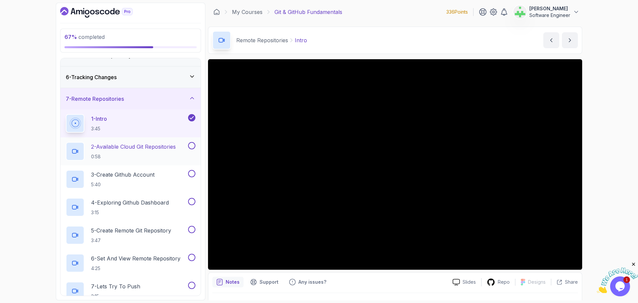
click at [159, 148] on p "2 - Available Cloud Git Repositories" at bounding box center [133, 147] width 85 height 8
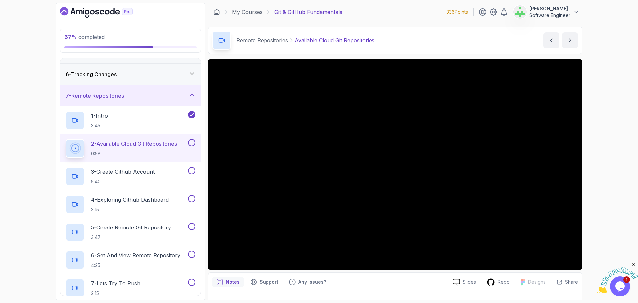
scroll to position [100, 0]
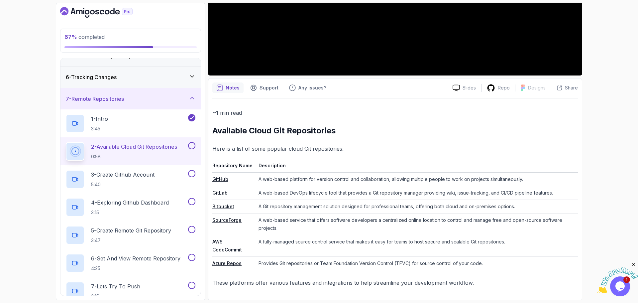
scroll to position [195, 0]
click at [143, 122] on div "1 - Intro 3:45" at bounding box center [126, 123] width 121 height 19
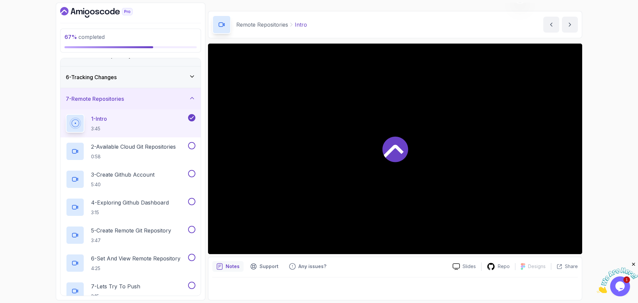
click at [371, 283] on div at bounding box center [395, 286] width 366 height 19
click at [154, 146] on p "2 - Available Cloud Git Repositories" at bounding box center [133, 147] width 85 height 8
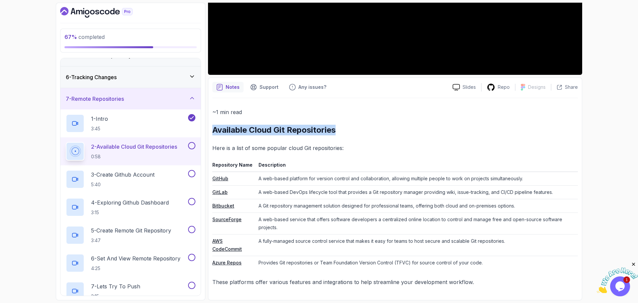
drag, startPoint x: 213, startPoint y: 132, endPoint x: 349, endPoint y: 131, distance: 136.3
click at [349, 131] on h2 "Available Cloud Git Repositories" at bounding box center [395, 130] width 366 height 11
copy h2 "Available Cloud Git Repositories"
click at [263, 149] on p "Here is a list of some popular cloud Git repositories:" at bounding box center [395, 147] width 366 height 9
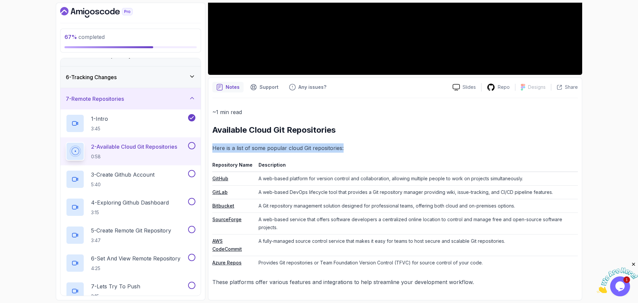
drag, startPoint x: 212, startPoint y: 148, endPoint x: 367, endPoint y: 146, distance: 154.6
click at [367, 146] on p "Here is a list of some popular cloud Git repositories:" at bounding box center [395, 147] width 366 height 9
copy p "Here is a list of some popular cloud Git repositories:"
click at [270, 189] on td "A web-based DevOps lifecycle tool that provides a Git repository manager provid…" at bounding box center [417, 192] width 322 height 14
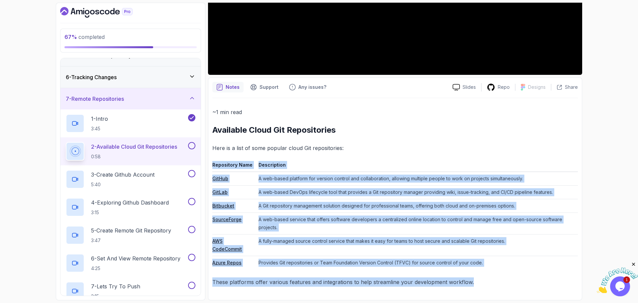
drag, startPoint x: 212, startPoint y: 165, endPoint x: 501, endPoint y: 284, distance: 312.9
click at [501, 284] on div "Notes Support Any issues? Slides Repo Designs Design not available Share ~1 min…" at bounding box center [395, 188] width 374 height 223
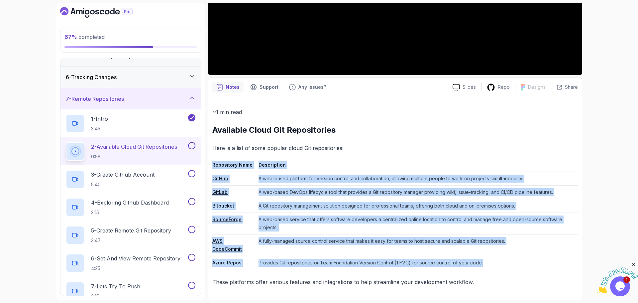
click at [488, 264] on td "Provides Git repositories or Team Foundation Version Control (TFVC) for source …" at bounding box center [417, 263] width 322 height 14
copy div "Repository Name Description GitHub A web-based platform for version control and…"
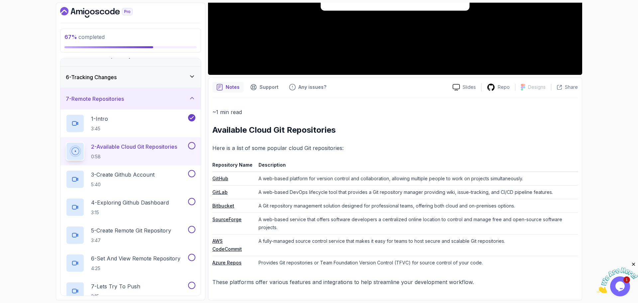
click at [312, 276] on div "~1 min read Available Cloud Git Repositories Here is a list of some popular clo…" at bounding box center [395, 196] width 366 height 179
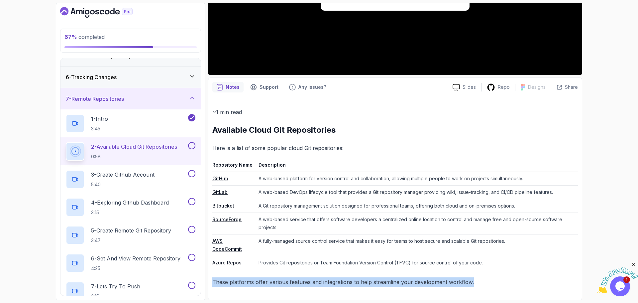
drag, startPoint x: 213, startPoint y: 283, endPoint x: 498, endPoint y: 280, distance: 285.2
click at [498, 280] on p "These platforms offer various features and integrations to help streamline your…" at bounding box center [395, 281] width 366 height 9
copy p "These platforms offer various features and integrations to help streamline your…"
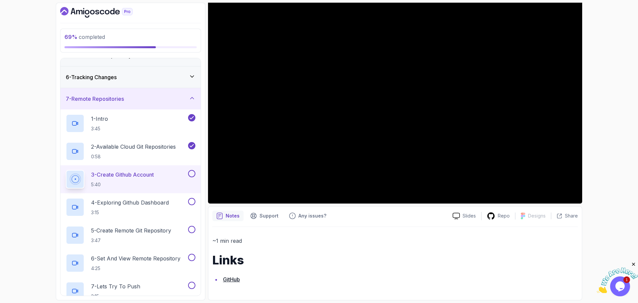
scroll to position [66, 0]
click at [160, 175] on div "3 - Create Github Account 5:40" at bounding box center [126, 179] width 121 height 19
click at [192, 175] on button at bounding box center [191, 173] width 7 height 7
click at [157, 204] on p "4 - Exploring Github Dashboard" at bounding box center [130, 202] width 78 height 8
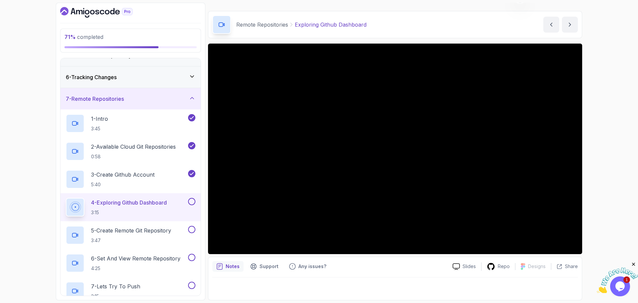
click at [192, 202] on button at bounding box center [191, 201] width 7 height 7
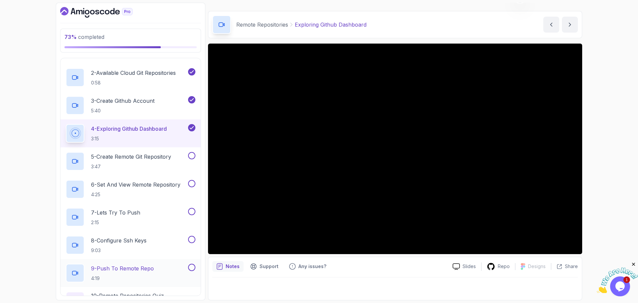
scroll to position [199, 0]
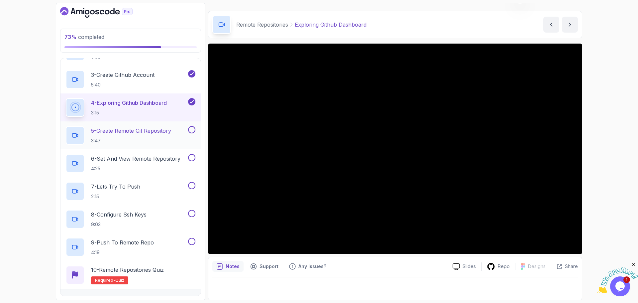
click at [170, 132] on p "5 - Create Remote Git Repository" at bounding box center [131, 131] width 80 height 8
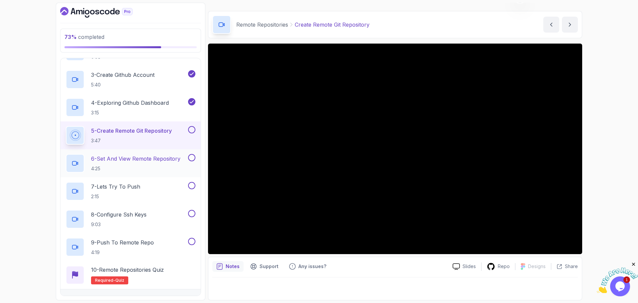
click at [171, 160] on p "6 - Set And View Remote Repository" at bounding box center [135, 159] width 89 height 8
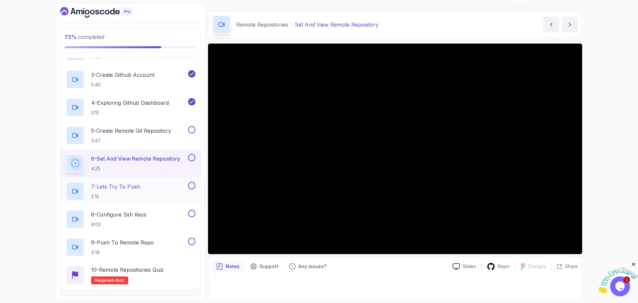
click at [138, 186] on p "7 - Lets Try To Push" at bounding box center [115, 187] width 49 height 8
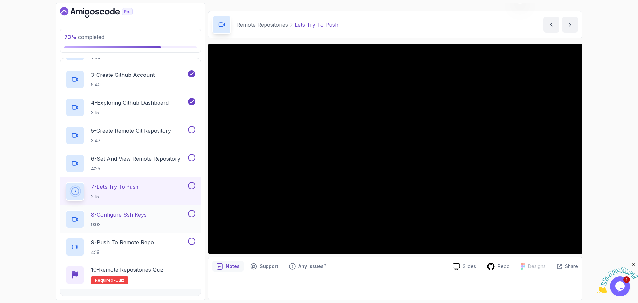
click at [134, 214] on p "8 - Configure Ssh Keys" at bounding box center [119, 214] width 56 height 8
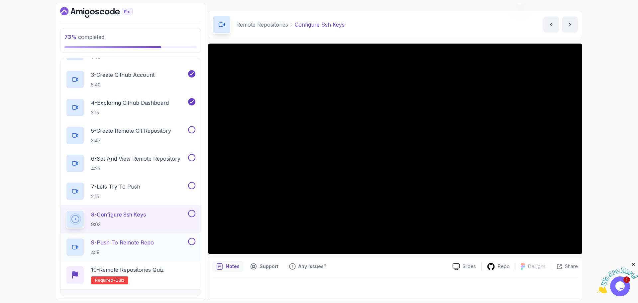
click at [154, 243] on p "9 - Push To Remote Repo" at bounding box center [122, 242] width 63 height 8
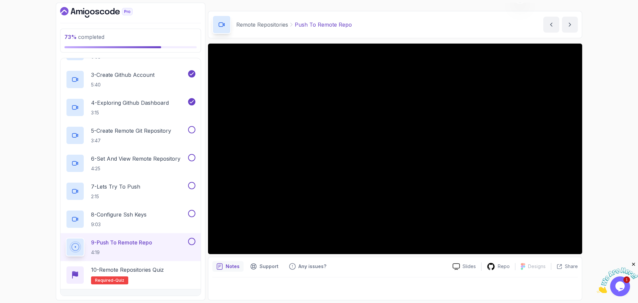
click at [323, 285] on div at bounding box center [395, 286] width 366 height 19
click at [136, 217] on p "8 - Configure Ssh Keys" at bounding box center [119, 214] width 56 height 8
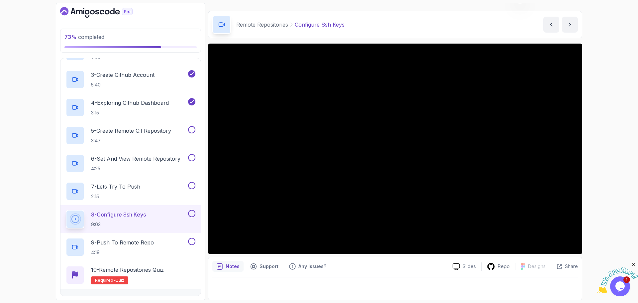
click at [286, 290] on div at bounding box center [395, 286] width 366 height 19
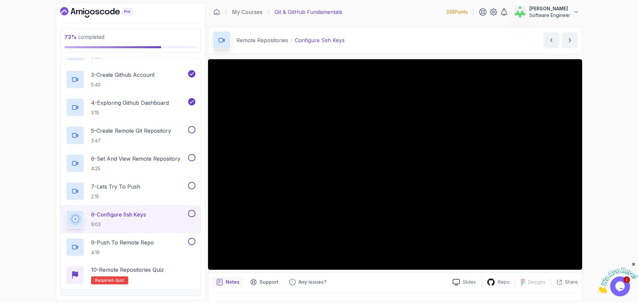
scroll to position [16, 0]
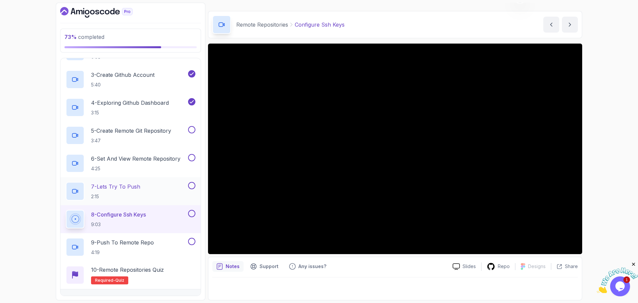
click at [147, 189] on div "7 - Lets Try To Push 2:15" at bounding box center [126, 191] width 121 height 19
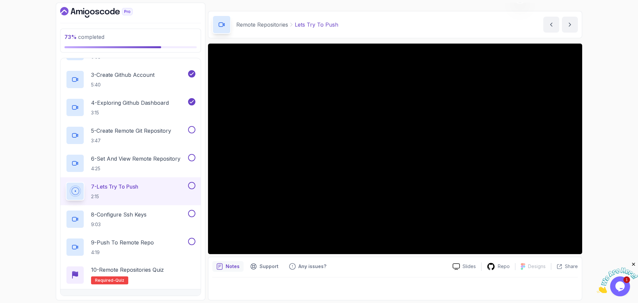
click at [289, 285] on div at bounding box center [395, 286] width 366 height 19
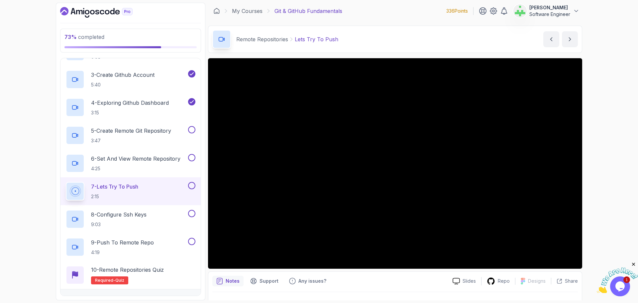
scroll to position [16, 0]
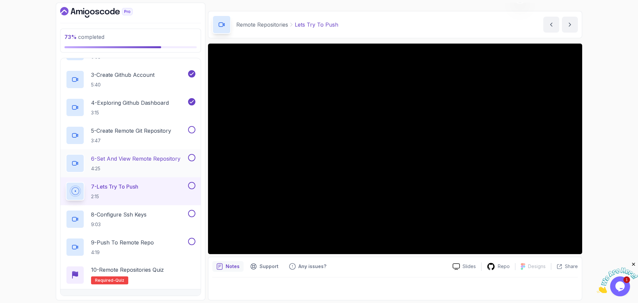
click at [155, 161] on p "6 - Set And View Remote Repository" at bounding box center [135, 159] width 89 height 8
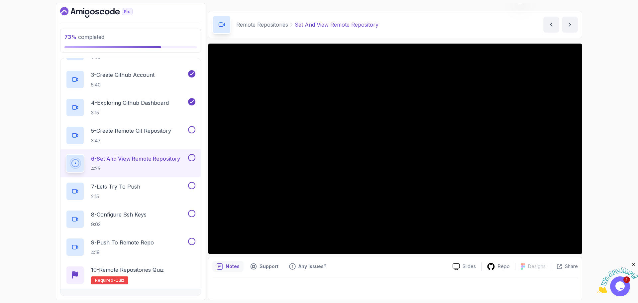
click at [296, 284] on div at bounding box center [395, 286] width 366 height 19
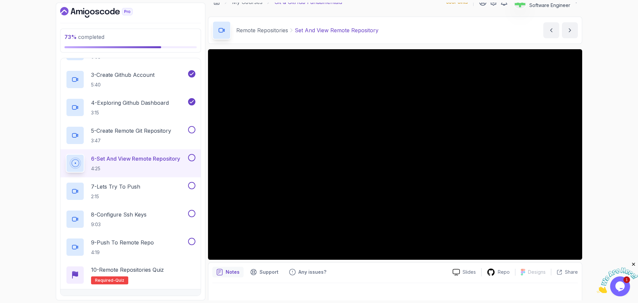
scroll to position [16, 0]
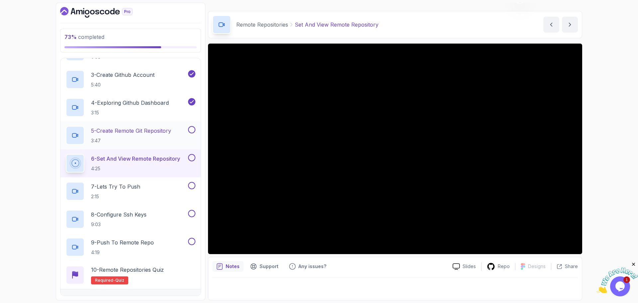
click at [169, 130] on p "5 - Create Remote Git Repository" at bounding box center [131, 131] width 80 height 8
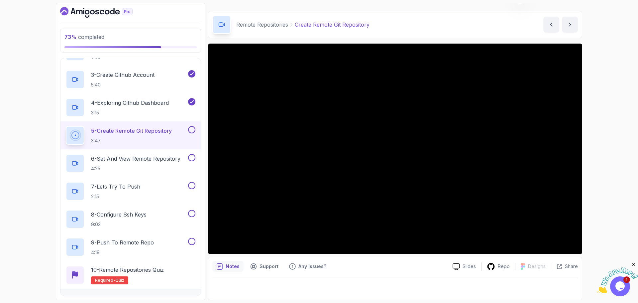
click at [295, 286] on div at bounding box center [395, 286] width 366 height 19
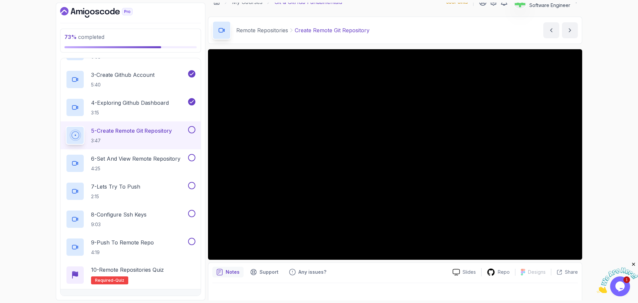
scroll to position [16, 0]
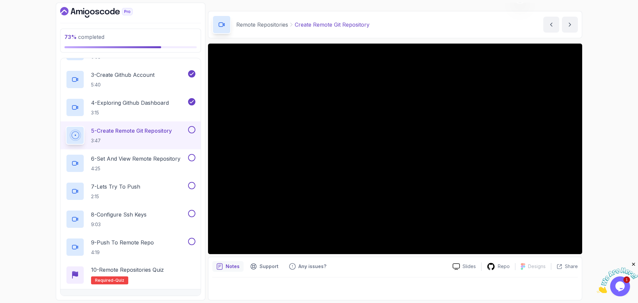
click at [194, 131] on button at bounding box center [191, 129] width 7 height 7
click at [139, 272] on p "10 - Remote Repositories Quiz" at bounding box center [127, 270] width 73 height 8
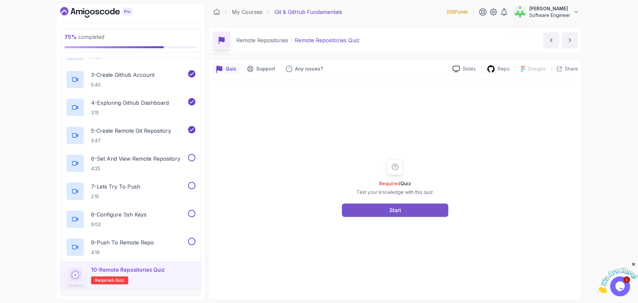
click at [395, 205] on button "Start" at bounding box center [395, 209] width 106 height 13
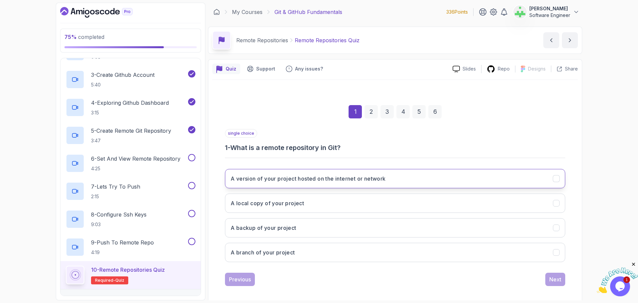
click at [335, 178] on h3 "A version of your project hosted on the internet or network" at bounding box center [308, 179] width 155 height 8
click at [553, 279] on div "Next" at bounding box center [556, 279] width 12 height 8
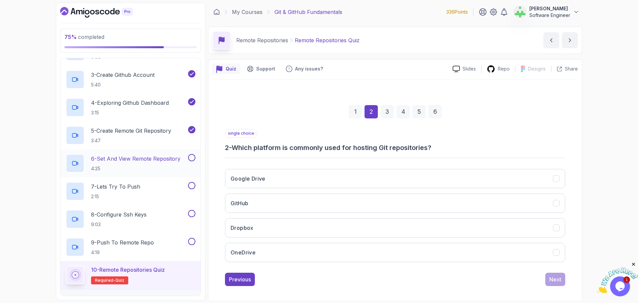
click at [192, 157] on button at bounding box center [191, 157] width 7 height 7
click at [286, 198] on button "GitHub" at bounding box center [395, 202] width 340 height 19
click at [559, 278] on div "Next" at bounding box center [556, 279] width 12 height 8
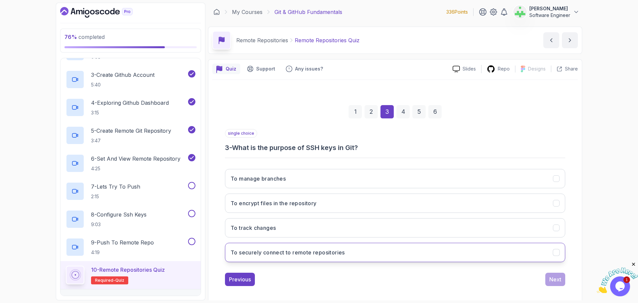
click at [295, 250] on h3 "To securely connect to remote repositories" at bounding box center [288, 252] width 114 height 8
click at [558, 278] on div "Next" at bounding box center [556, 279] width 12 height 8
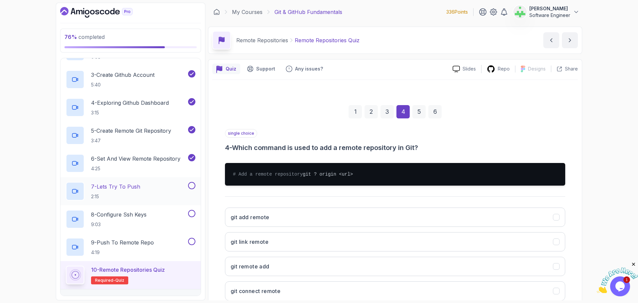
click at [195, 186] on button at bounding box center [191, 185] width 7 height 7
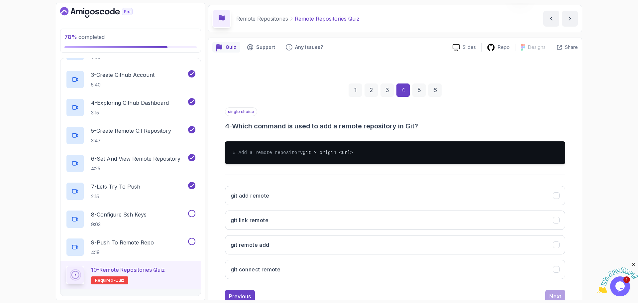
scroll to position [50, 0]
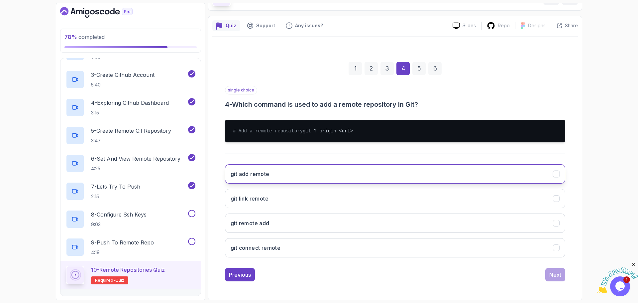
click at [265, 169] on button "git add remote" at bounding box center [395, 173] width 340 height 19
click at [556, 275] on div "Next" at bounding box center [556, 275] width 12 height 8
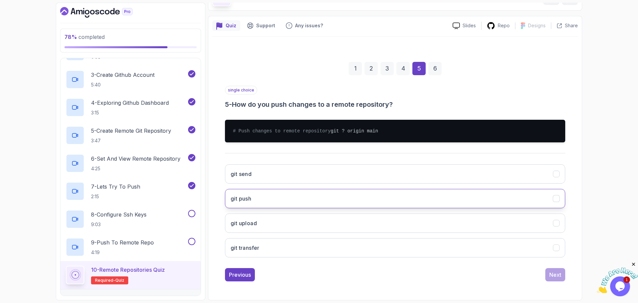
click at [250, 196] on h3 "git push" at bounding box center [241, 198] width 21 height 8
click at [558, 274] on div "Next" at bounding box center [556, 275] width 12 height 8
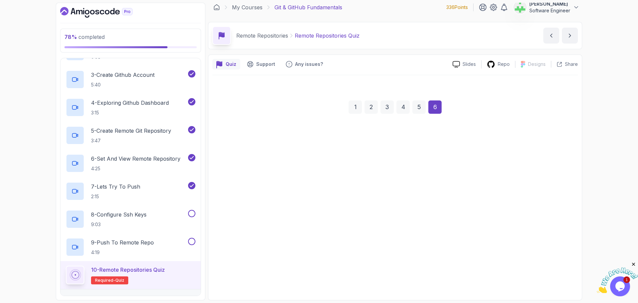
scroll to position [5, 0]
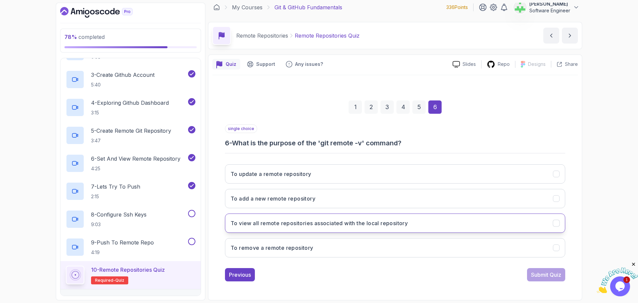
click at [429, 223] on button "To view all remote repositories associated with the local repository" at bounding box center [395, 222] width 340 height 19
click at [546, 272] on div "Submit Quiz" at bounding box center [546, 275] width 30 height 8
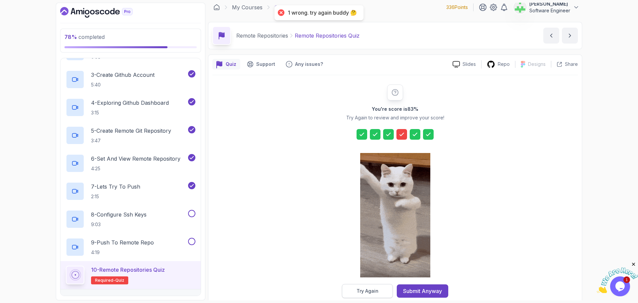
click at [376, 289] on div "Try Again" at bounding box center [368, 291] width 22 height 7
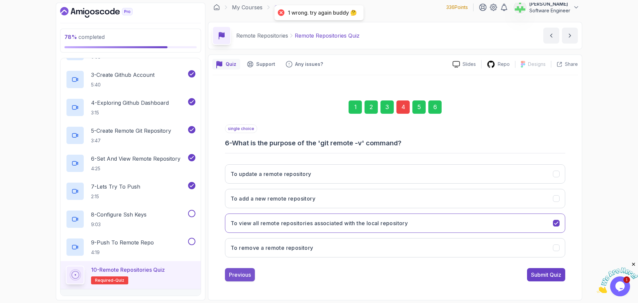
click at [240, 276] on div "Previous" at bounding box center [240, 275] width 22 height 8
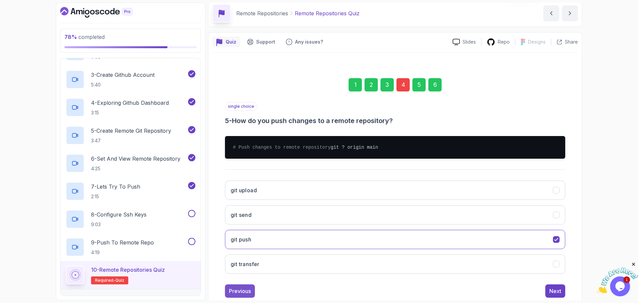
scroll to position [50, 0]
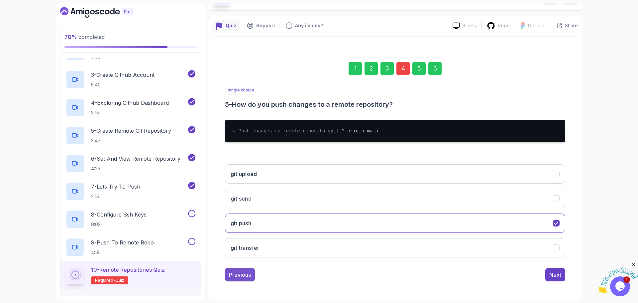
click at [244, 275] on div "Previous" at bounding box center [240, 275] width 22 height 8
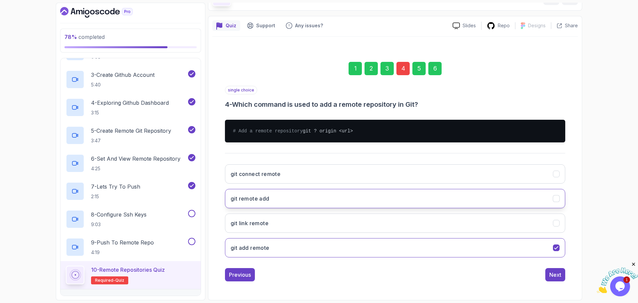
click at [262, 198] on h3 "git remote add" at bounding box center [250, 198] width 39 height 8
click at [559, 274] on div "Next" at bounding box center [556, 275] width 12 height 8
click at [559, 275] on div "Next" at bounding box center [556, 275] width 12 height 8
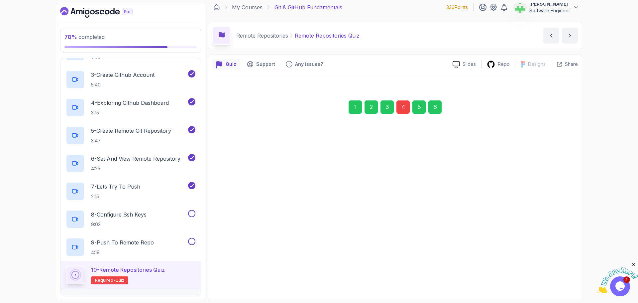
scroll to position [5, 0]
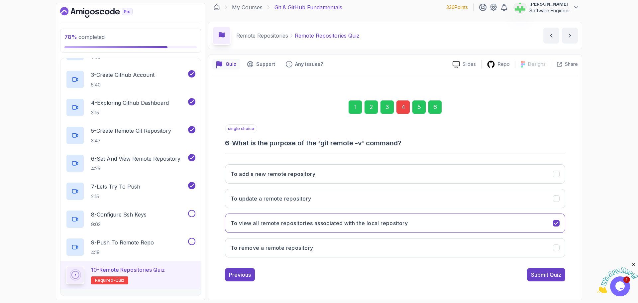
click at [559, 275] on div "Submit Quiz" at bounding box center [546, 275] width 30 height 8
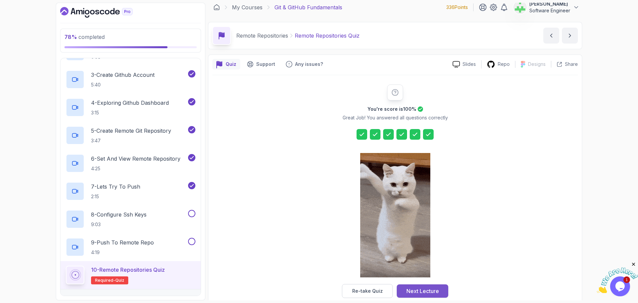
click at [434, 291] on div "Next Lecture" at bounding box center [423, 291] width 33 height 8
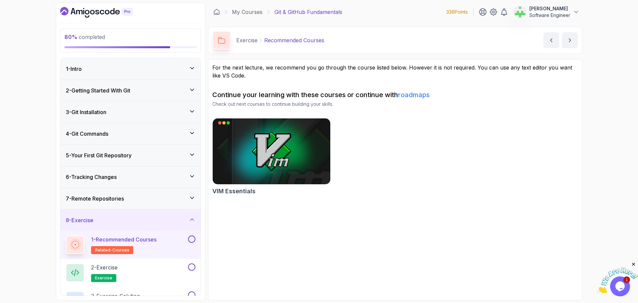
click at [145, 196] on div "7 - Remote Repositories" at bounding box center [131, 198] width 130 height 8
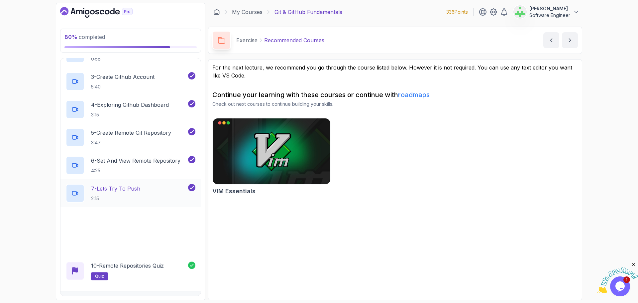
scroll to position [199, 0]
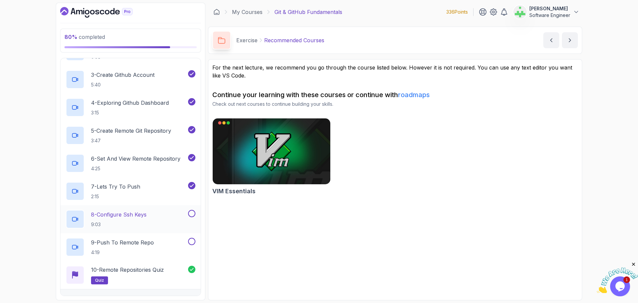
click at [190, 214] on button at bounding box center [191, 213] width 7 height 7
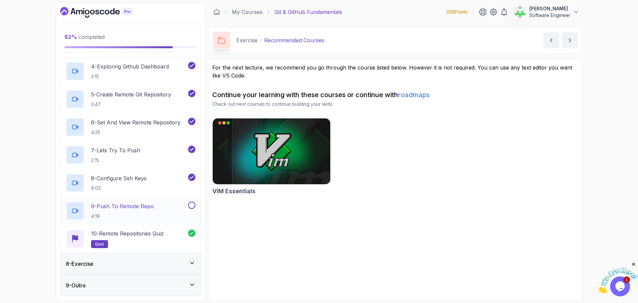
click at [190, 206] on button at bounding box center [191, 204] width 7 height 7
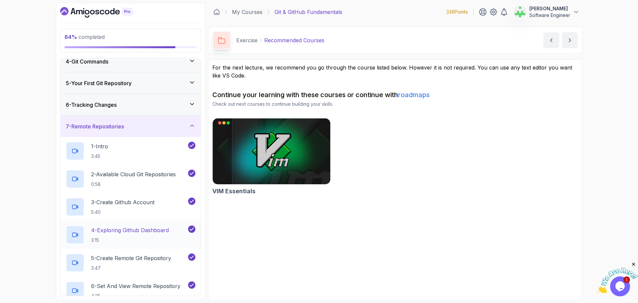
scroll to position [69, 0]
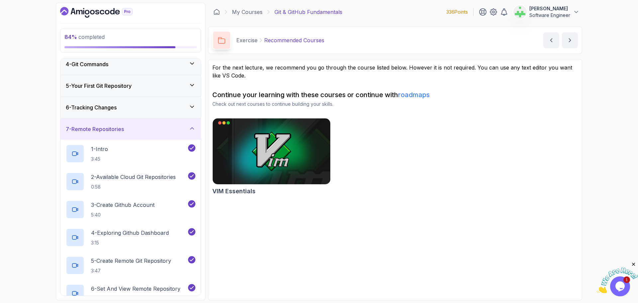
click at [173, 128] on div "7 - Remote Repositories" at bounding box center [131, 129] width 130 height 8
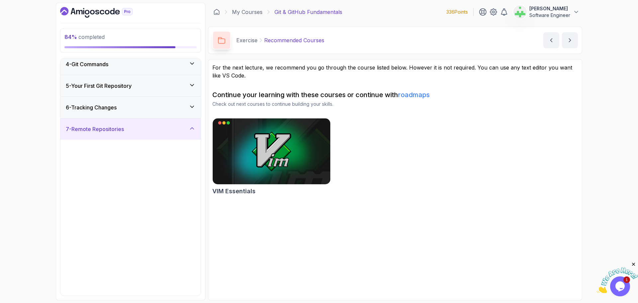
scroll to position [0, 0]
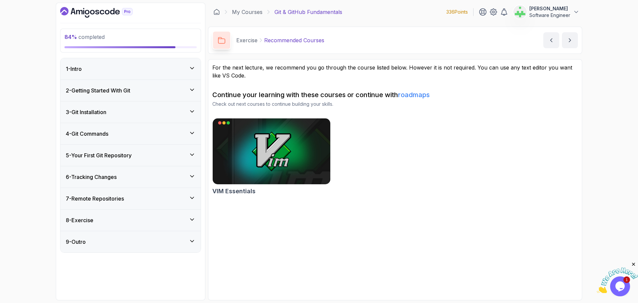
click at [171, 218] on div "8 - Exercise" at bounding box center [131, 220] width 130 height 8
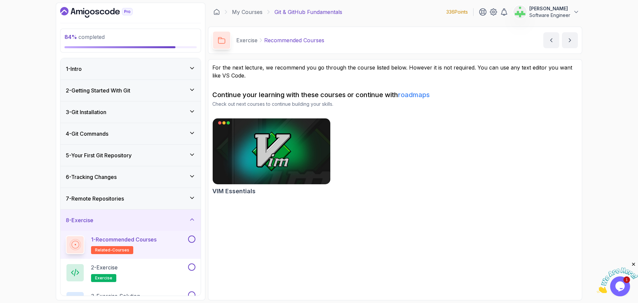
click at [193, 239] on button at bounding box center [191, 238] width 7 height 7
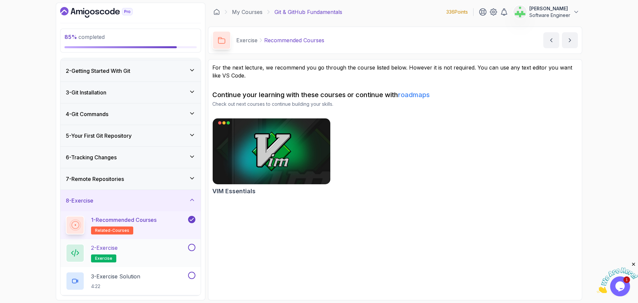
scroll to position [41, 0]
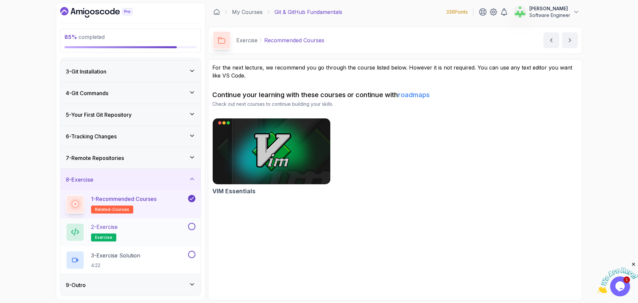
click at [170, 226] on div "2 - Exercise exercise" at bounding box center [126, 232] width 121 height 19
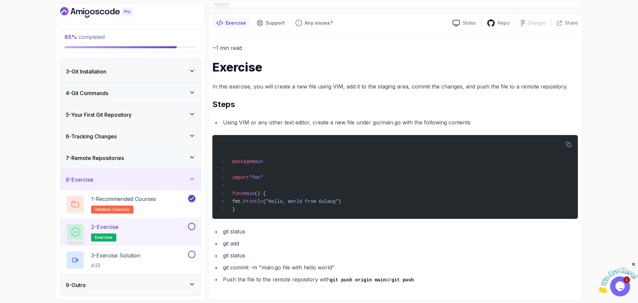
scroll to position [48, 0]
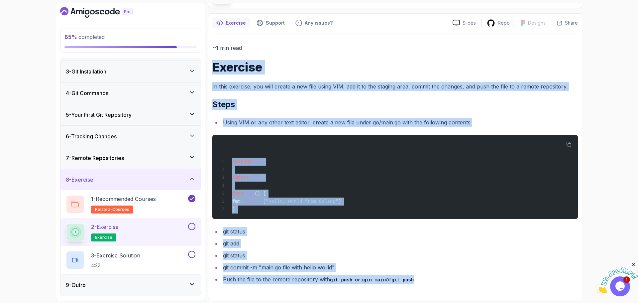
drag, startPoint x: 212, startPoint y: 65, endPoint x: 447, endPoint y: 277, distance: 316.8
click at [447, 277] on div "Exercise Support Any issues? Slides Repo Designs Design not available Share ~1 …" at bounding box center [395, 156] width 374 height 287
copy div "Exercise In this exercise, you will create a new file using VIM, add it to the …"
click at [315, 99] on h2 "Steps" at bounding box center [395, 104] width 366 height 11
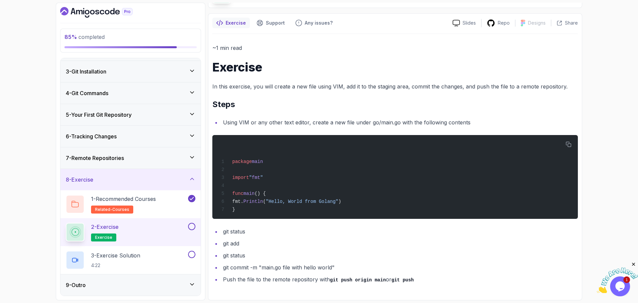
click at [289, 251] on li "git status" at bounding box center [399, 255] width 357 height 9
click at [122, 256] on p "3 - Exercise Solution" at bounding box center [115, 255] width 49 height 8
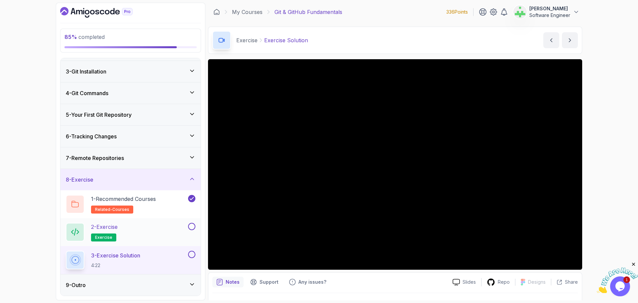
click at [192, 225] on button at bounding box center [191, 226] width 7 height 7
click at [193, 255] on button at bounding box center [191, 254] width 7 height 7
click at [182, 180] on div "8 - Exercise" at bounding box center [131, 180] width 130 height 8
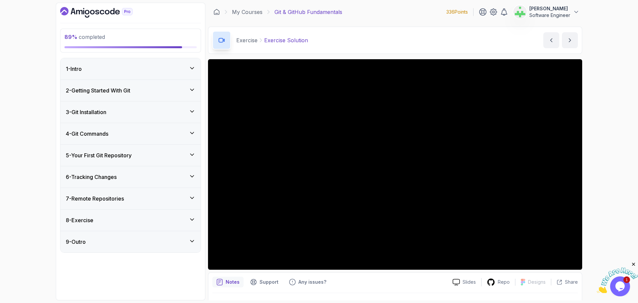
click at [164, 240] on div "9 - Outro" at bounding box center [131, 242] width 130 height 8
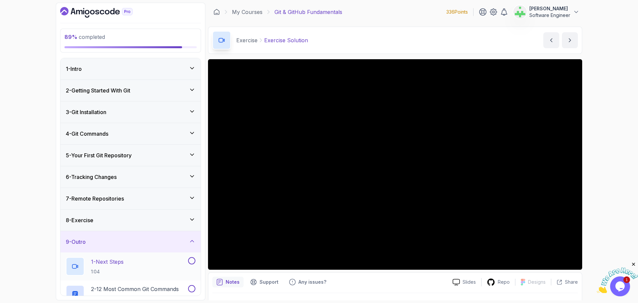
click at [162, 261] on div "1 - Next Steps 1:04" at bounding box center [126, 266] width 121 height 19
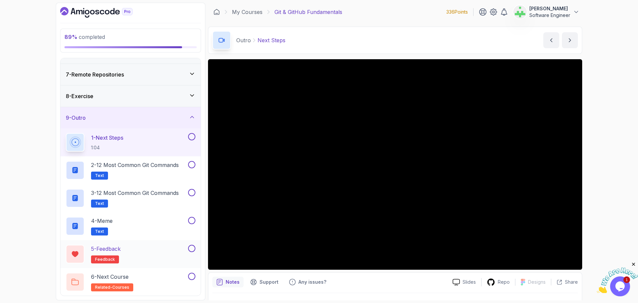
scroll to position [124, 0]
click at [164, 191] on p "3 - 12 Most Common Git Commands" at bounding box center [135, 192] width 88 height 8
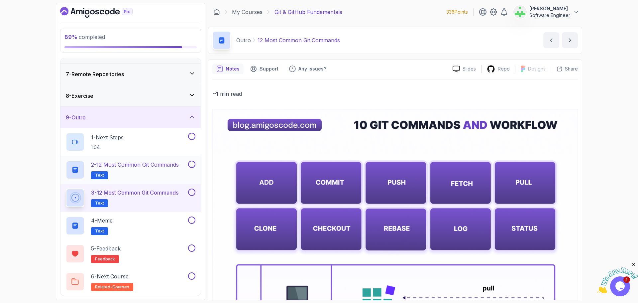
click at [149, 164] on p "2 - 12 Most Common Git Commands" at bounding box center [135, 165] width 88 height 8
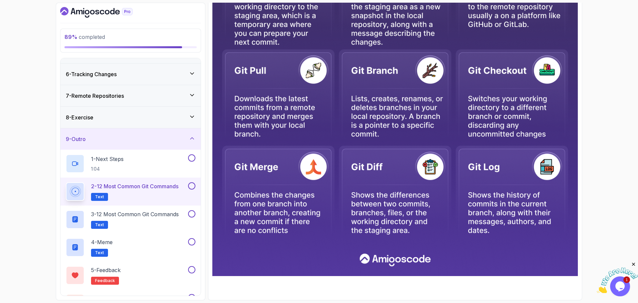
scroll to position [91, 0]
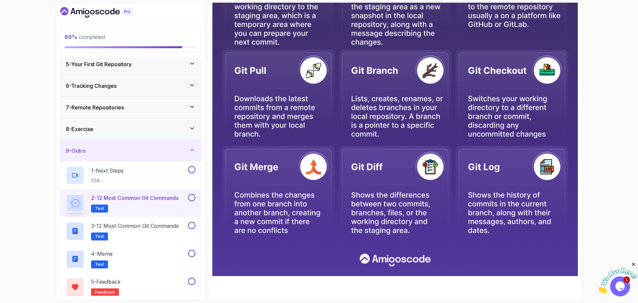
click at [169, 106] on div "7 - Remote Repositories" at bounding box center [131, 107] width 130 height 8
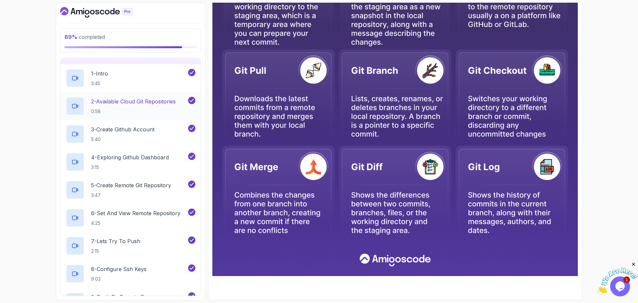
scroll to position [100, 0]
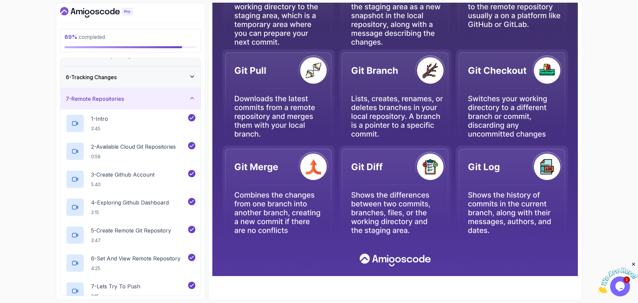
click at [194, 97] on icon at bounding box center [192, 98] width 7 height 7
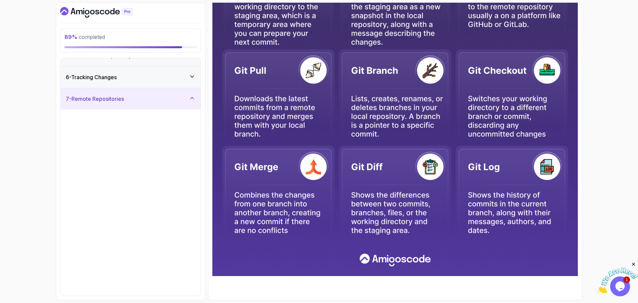
scroll to position [0, 0]
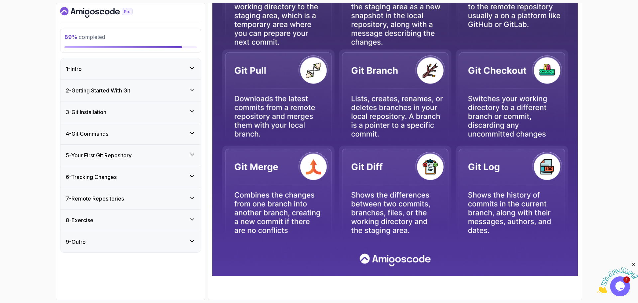
click at [159, 236] on div "9 - Outro" at bounding box center [131, 241] width 140 height 21
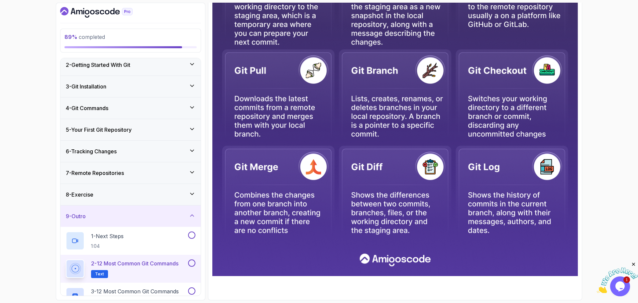
scroll to position [124, 0]
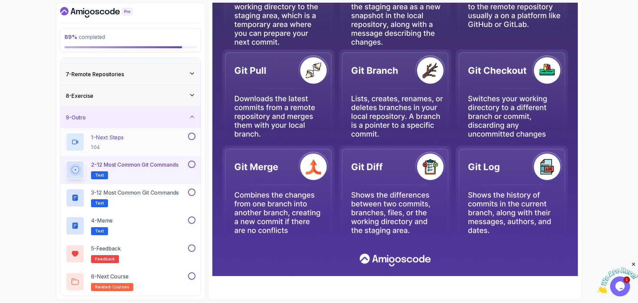
click at [192, 138] on button at bounding box center [191, 136] width 7 height 7
click at [192, 163] on button at bounding box center [191, 164] width 7 height 7
click at [154, 195] on p "3 - 12 Most Common Git Commands" at bounding box center [135, 192] width 88 height 8
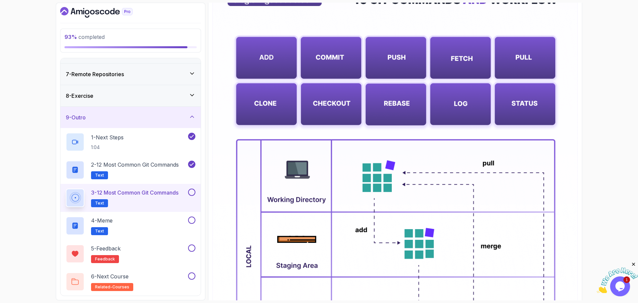
scroll to position [66, 0]
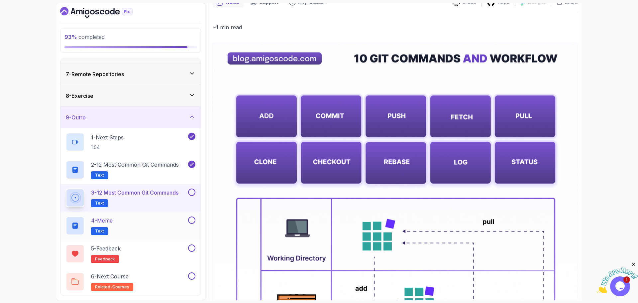
click at [164, 220] on div "4 - Meme Text" at bounding box center [126, 225] width 121 height 19
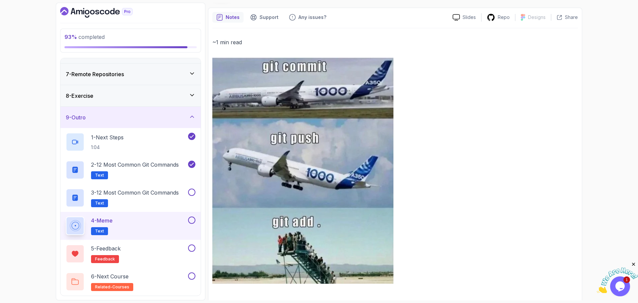
scroll to position [59, 0]
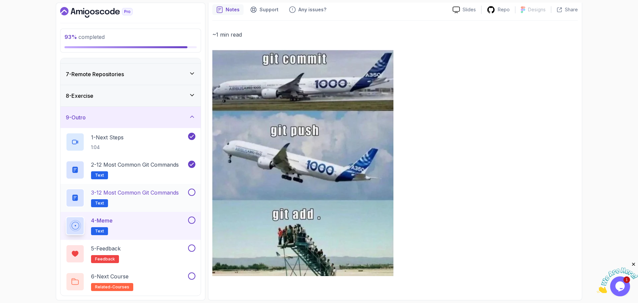
click at [191, 192] on button at bounding box center [191, 191] width 7 height 7
click at [192, 219] on button at bounding box center [191, 219] width 7 height 7
click at [173, 248] on div "5 - Feedback feedback" at bounding box center [126, 253] width 121 height 19
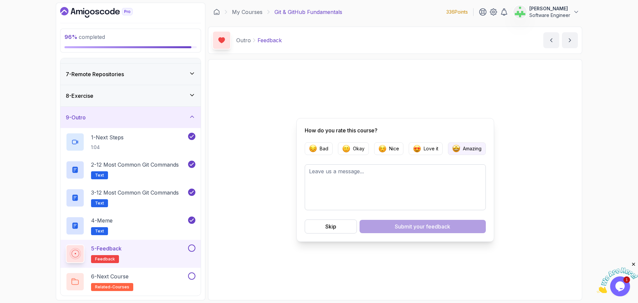
click at [476, 145] on p "Amazing" at bounding box center [472, 148] width 19 height 7
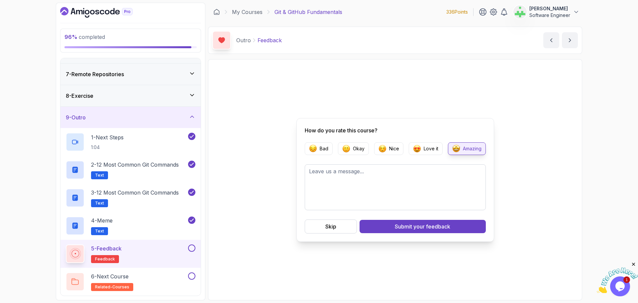
click at [433, 226] on span "your feedback" at bounding box center [432, 226] width 37 height 8
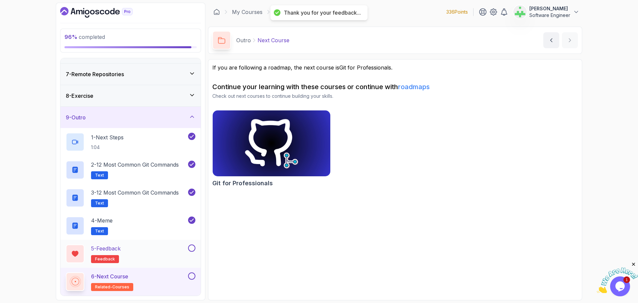
click at [190, 250] on button at bounding box center [191, 247] width 7 height 7
click at [162, 276] on div "6 - Next Course related-courses" at bounding box center [126, 281] width 121 height 19
click at [194, 276] on button at bounding box center [191, 275] width 7 height 7
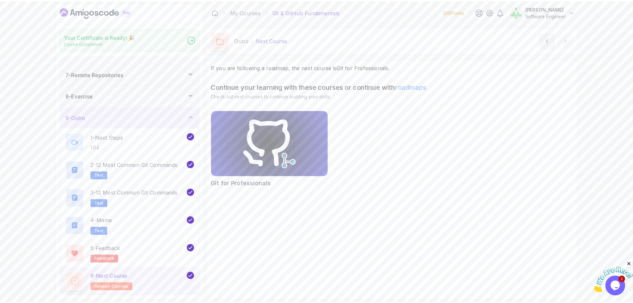
scroll to position [122, 0]
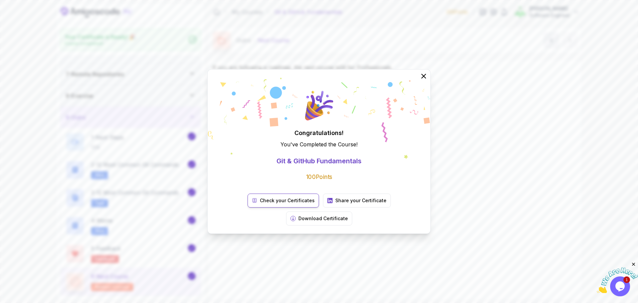
click at [265, 204] on p "Check your Certificates" at bounding box center [287, 200] width 55 height 7
click at [425, 80] on icon at bounding box center [424, 76] width 9 height 9
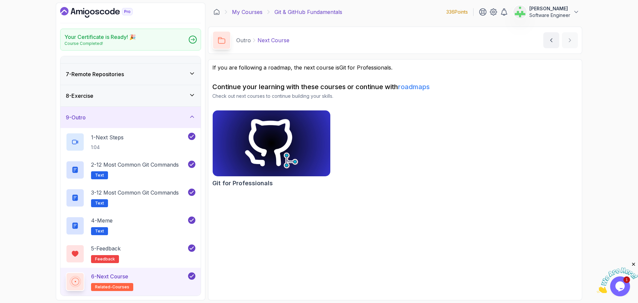
click at [244, 10] on link "My Courses" at bounding box center [247, 12] width 31 height 8
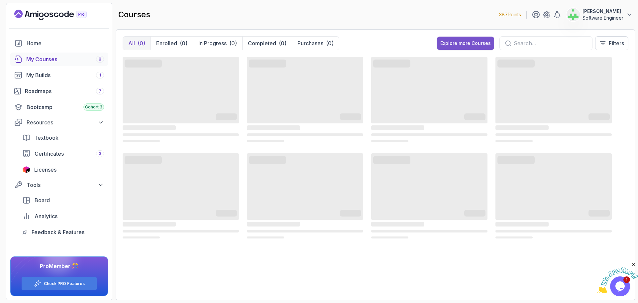
click at [473, 40] on div "Explore more Courses" at bounding box center [465, 43] width 51 height 7
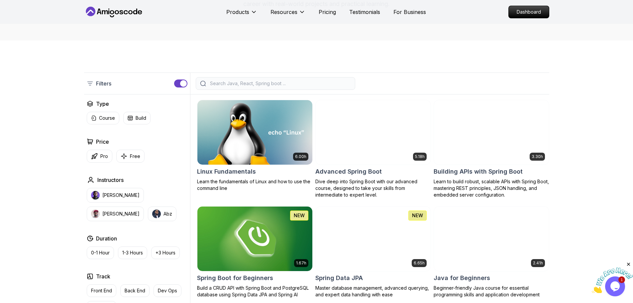
scroll to position [133, 0]
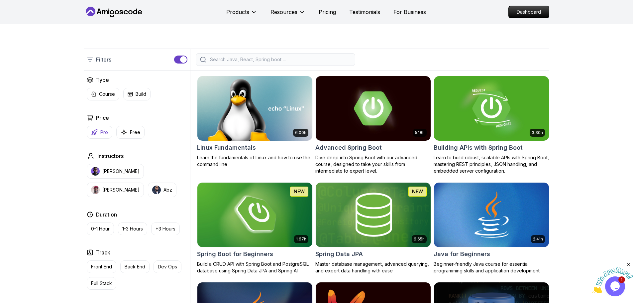
click at [104, 134] on p "Pro" at bounding box center [104, 132] width 8 height 7
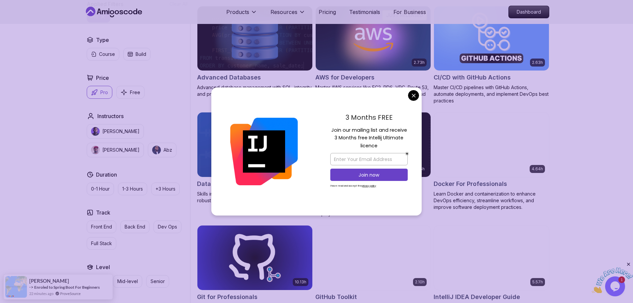
scroll to position [432, 0]
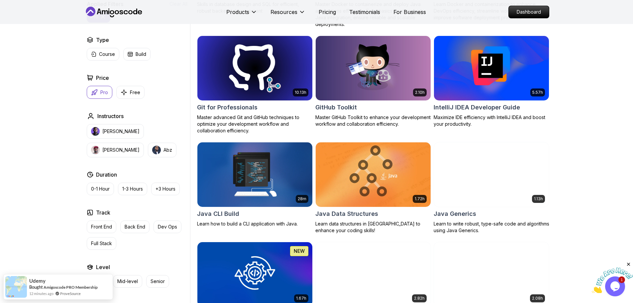
scroll to position [565, 0]
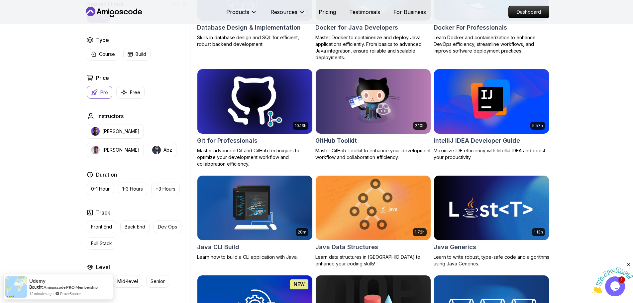
click at [241, 140] on h2 "Git for Professionals" at bounding box center [227, 140] width 61 height 9
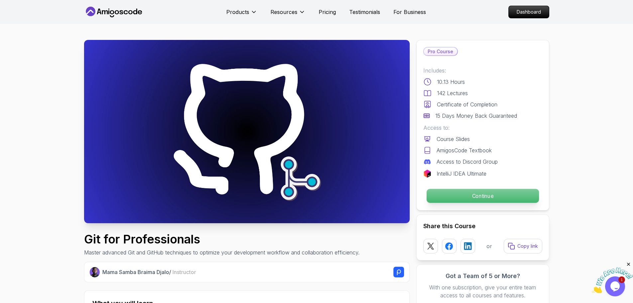
click at [488, 195] on p "Continue" at bounding box center [483, 196] width 112 height 14
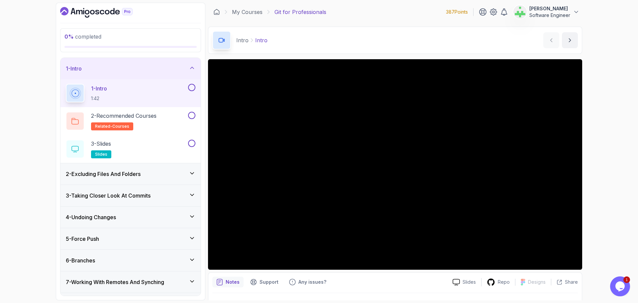
click at [192, 88] on button at bounding box center [191, 87] width 7 height 7
click at [154, 116] on p "2 - Recommended Courses" at bounding box center [123, 116] width 65 height 8
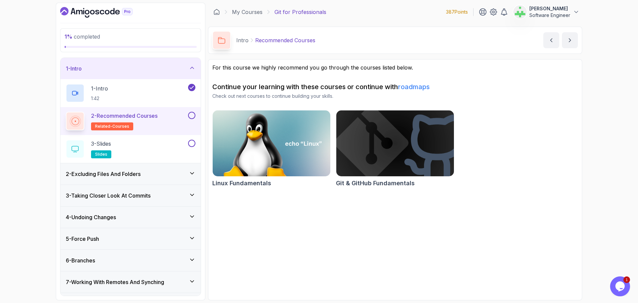
click at [191, 115] on button at bounding box center [191, 115] width 7 height 7
click at [176, 145] on div "3 - Slides slides" at bounding box center [126, 149] width 121 height 19
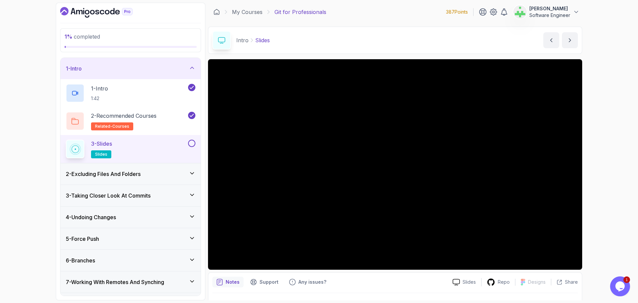
click at [193, 144] on button at bounding box center [191, 143] width 7 height 7
click at [181, 69] on div "1 - Intro" at bounding box center [131, 68] width 130 height 8
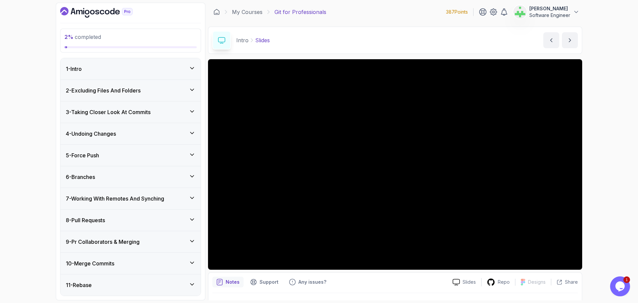
click at [180, 89] on div "2 - Excluding Files And Folders" at bounding box center [131, 90] width 130 height 8
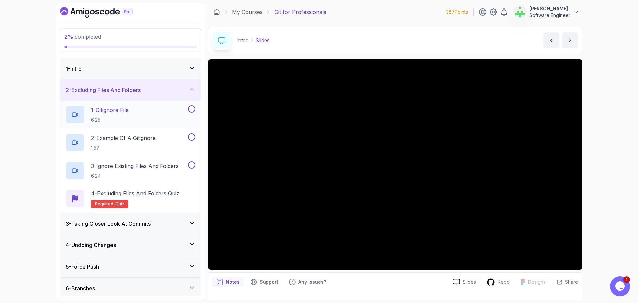
click at [122, 109] on p "1 - Gitignore File" at bounding box center [110, 110] width 38 height 8
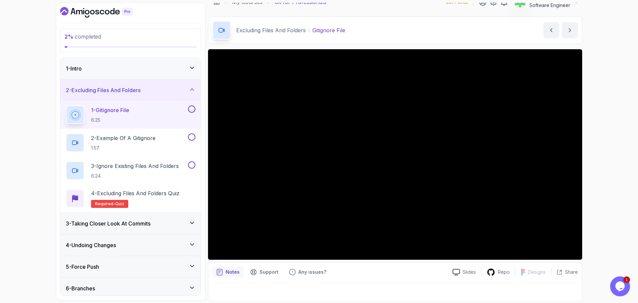
scroll to position [16, 0]
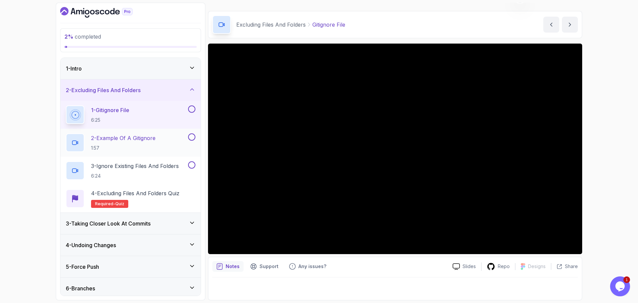
click at [143, 139] on p "2 - Example Of A Gitignore" at bounding box center [123, 138] width 64 height 8
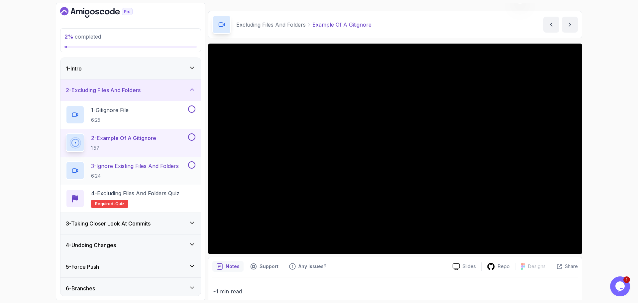
click at [169, 167] on p "3 - Ignore Existing Files And Folders" at bounding box center [135, 166] width 88 height 8
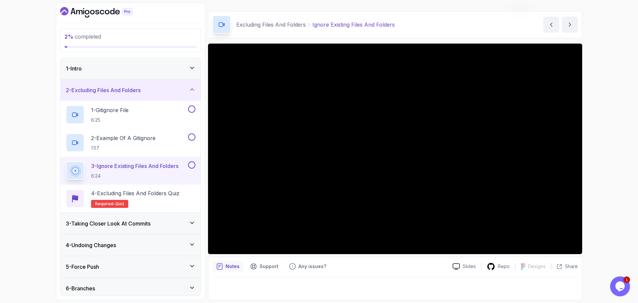
click at [192, 89] on icon at bounding box center [191, 90] width 3 height 2
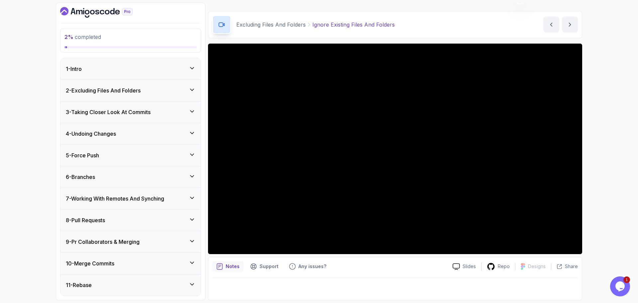
click at [192, 110] on icon at bounding box center [192, 111] width 7 height 7
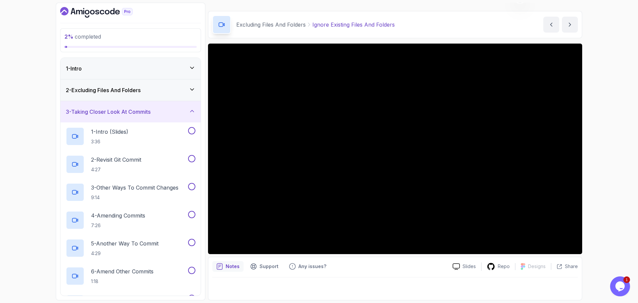
click at [190, 111] on icon at bounding box center [192, 111] width 7 height 7
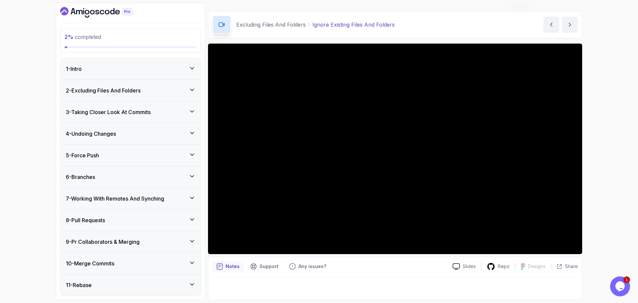
click at [190, 111] on icon at bounding box center [192, 111] width 7 height 7
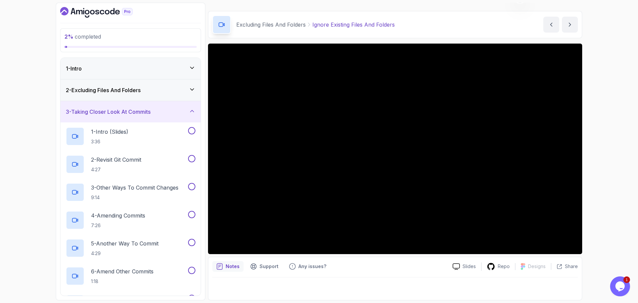
click at [177, 87] on div "2 - Excluding Files And Folders" at bounding box center [131, 90] width 130 height 8
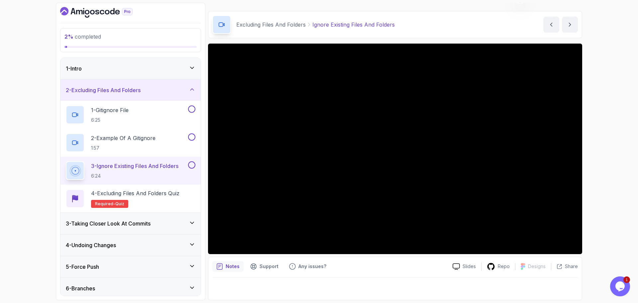
click at [186, 89] on div "2 - Excluding Files And Folders" at bounding box center [131, 90] width 130 height 8
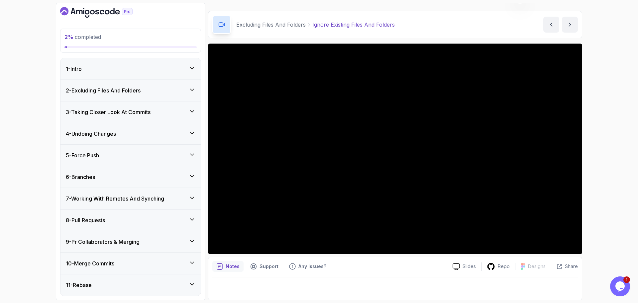
click at [182, 110] on div "3 - Taking Closer Look At Commits" at bounding box center [131, 112] width 130 height 8
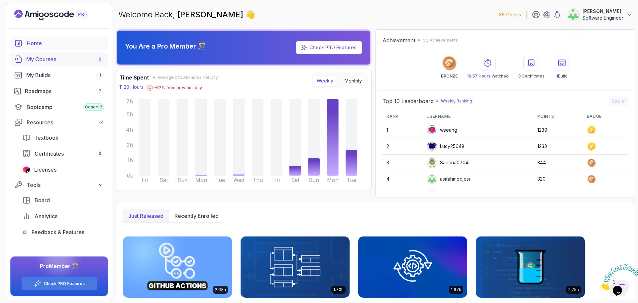
click at [48, 59] on div "My Courses 8" at bounding box center [65, 59] width 78 height 8
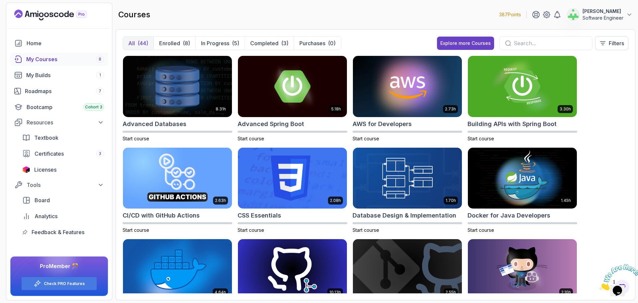
click at [600, 286] on icon "Close" at bounding box center [600, 289] width 0 height 6
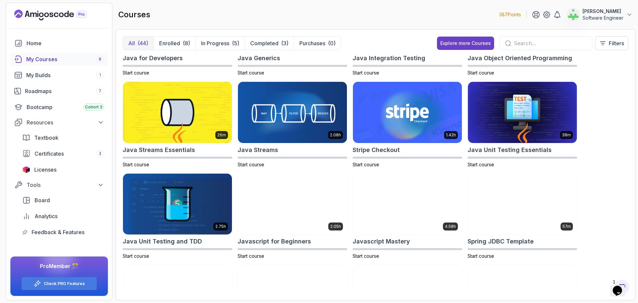
scroll to position [465, 0]
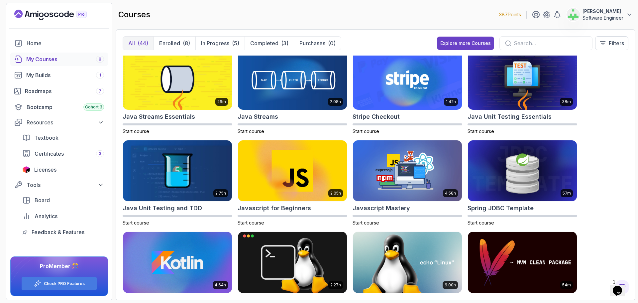
drag, startPoint x: 299, startPoint y: 207, endPoint x: 637, endPoint y: 199, distance: 338.2
click at [637, 199] on section "387 Points [PERSON_NAME] Jesi Software Engineer Home My Courses 8 My Builds 1 R…" at bounding box center [319, 151] width 638 height 303
click at [286, 206] on h2 "Javascript for Beginners" at bounding box center [274, 207] width 73 height 9
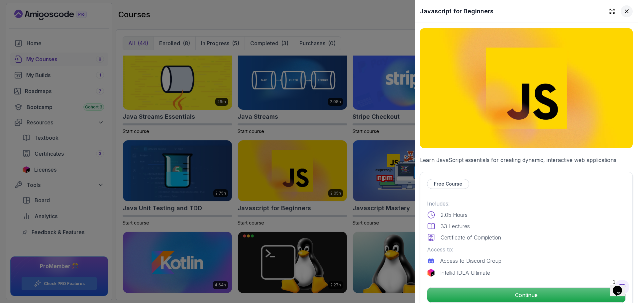
click at [625, 11] on icon at bounding box center [626, 11] width 3 height 3
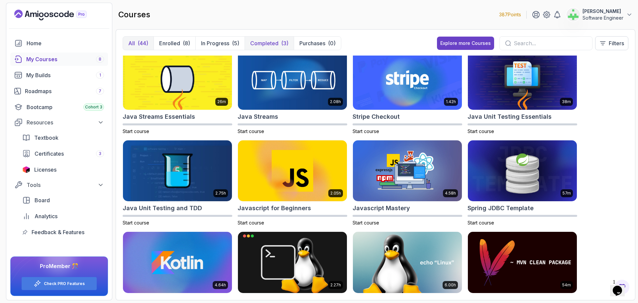
click at [267, 44] on p "Completed" at bounding box center [264, 43] width 28 height 8
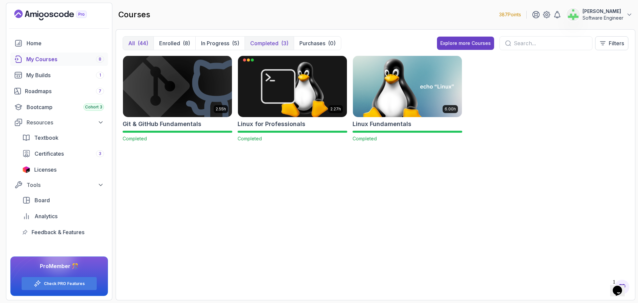
click at [140, 44] on div "(44)" at bounding box center [143, 43] width 11 height 8
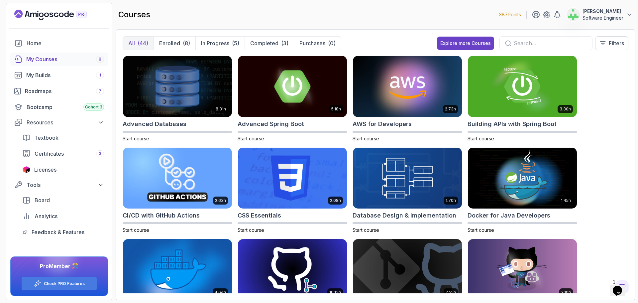
click at [604, 147] on div "8.31h Advanced Databases Start course 5.18h Advanced Spring Boot Start course 2…" at bounding box center [376, 175] width 506 height 238
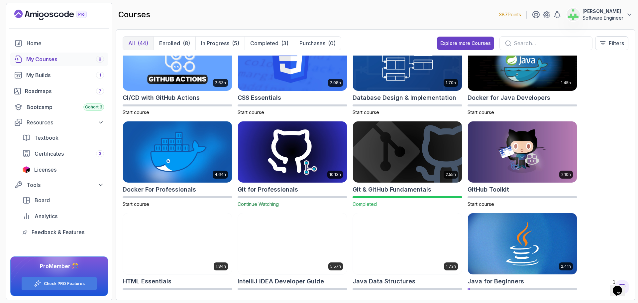
scroll to position [108, 0]
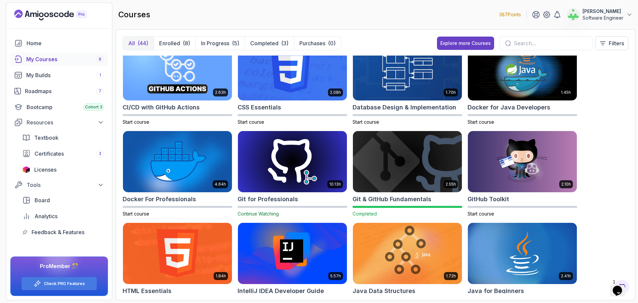
drag, startPoint x: 486, startPoint y: 197, endPoint x: 595, endPoint y: 212, distance: 110.3
click at [595, 212] on div "8.31h Advanced Databases Start course 5.18h Advanced Spring Boot Start course 2…" at bounding box center [376, 175] width 506 height 238
click at [495, 197] on h2 "GitHub Toolkit" at bounding box center [489, 198] width 42 height 9
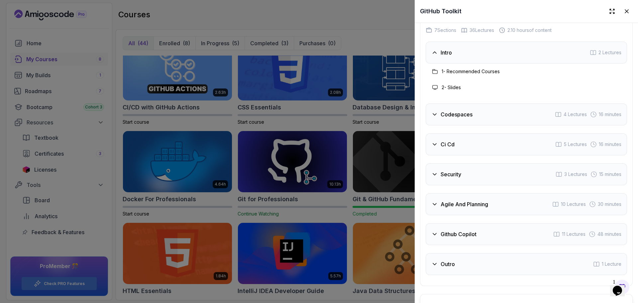
scroll to position [1097, 0]
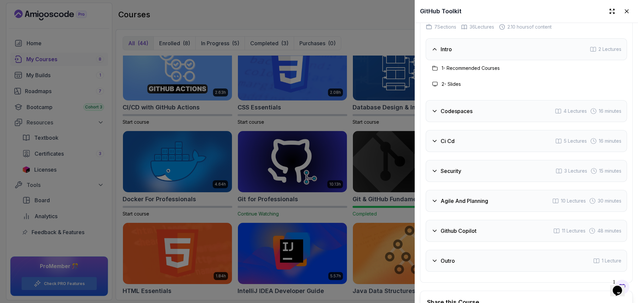
click at [471, 46] on div "Intro 2 Lectures" at bounding box center [526, 49] width 201 height 22
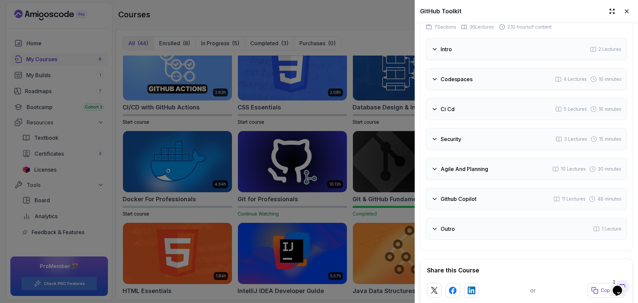
click at [499, 168] on div "Agile And Planning 10 Lectures 30 minutes" at bounding box center [526, 169] width 201 height 22
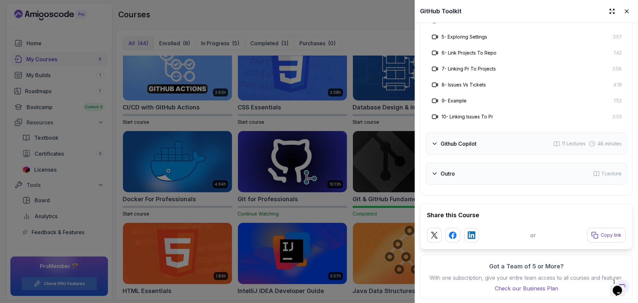
scroll to position [1319, 0]
click at [480, 131] on div "Github Copilot 11 Lectures 48 minutes" at bounding box center [526, 142] width 201 height 22
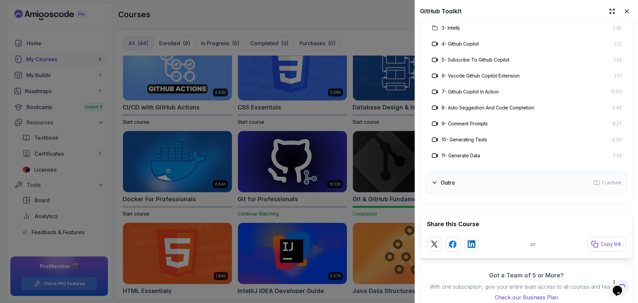
click at [474, 180] on div "Outro 1 Lecture" at bounding box center [526, 183] width 201 height 22
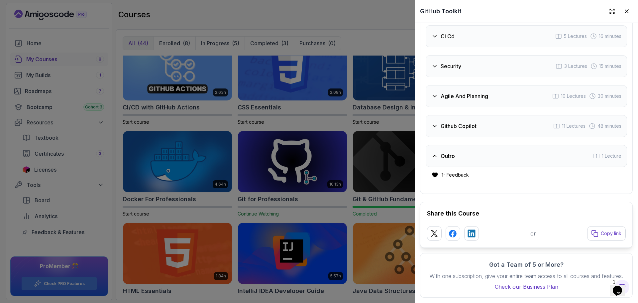
scroll to position [1175, 0]
click at [367, 17] on div at bounding box center [319, 151] width 638 height 303
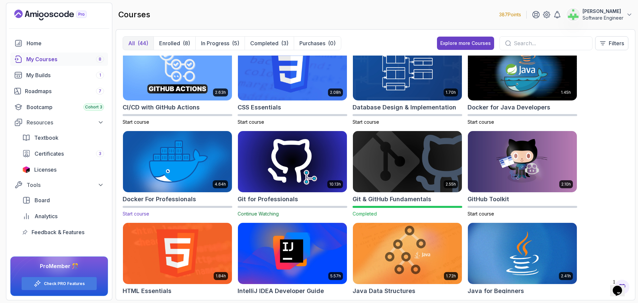
click at [188, 199] on h2 "Docker For Professionals" at bounding box center [159, 198] width 73 height 9
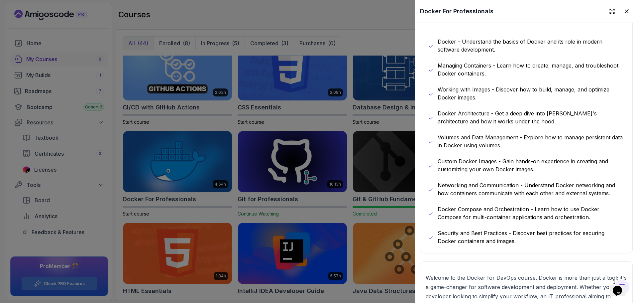
scroll to position [366, 0]
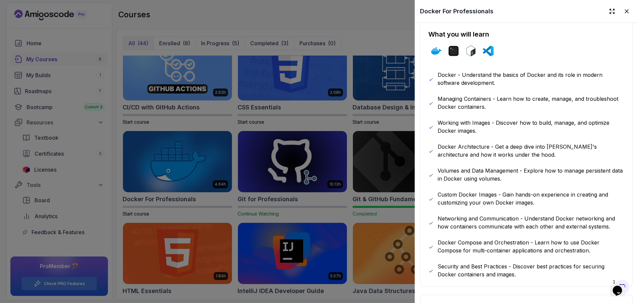
click at [401, 30] on div at bounding box center [319, 151] width 638 height 303
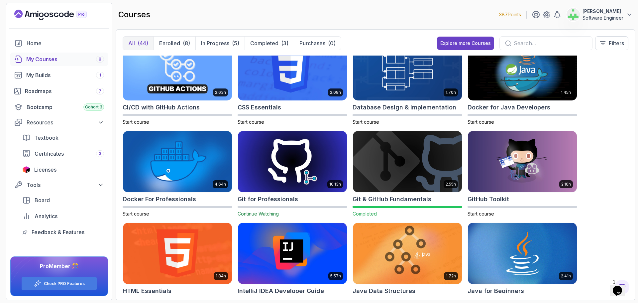
scroll to position [75, 0]
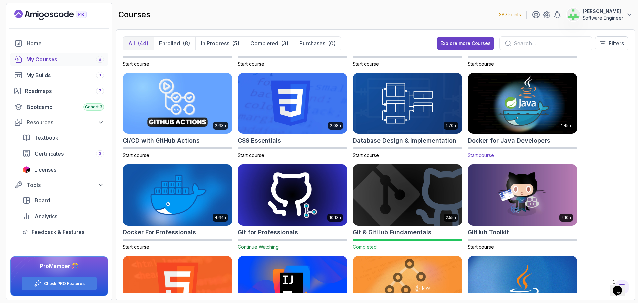
click at [528, 138] on h2 "Docker for Java Developers" at bounding box center [509, 140] width 83 height 9
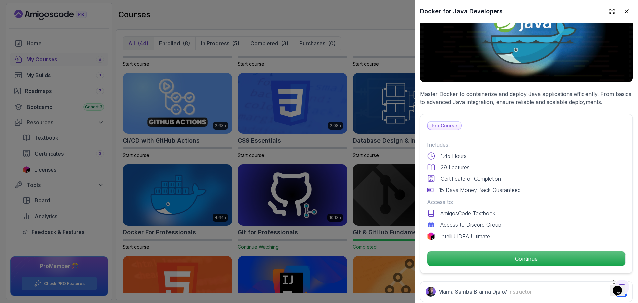
scroll to position [166, 0]
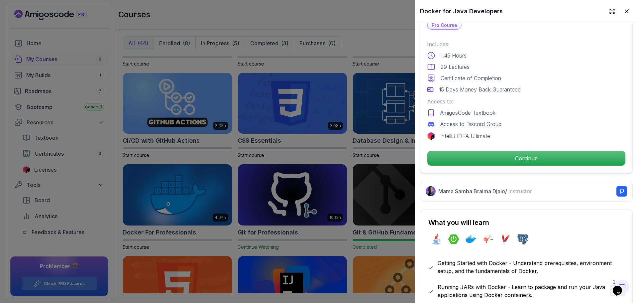
click at [399, 39] on div at bounding box center [319, 151] width 638 height 303
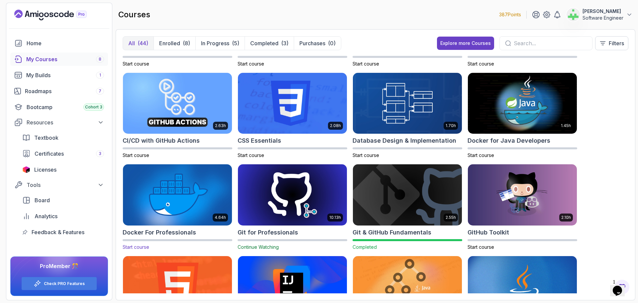
click at [170, 230] on h2 "Docker For Professionals" at bounding box center [159, 232] width 73 height 9
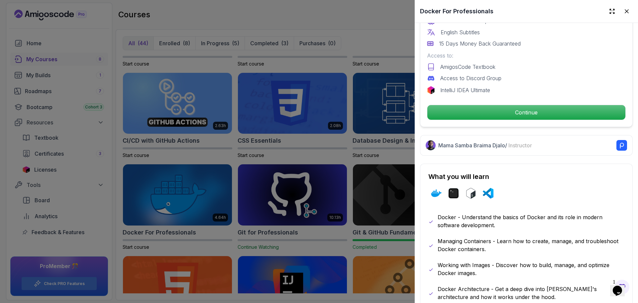
scroll to position [233, 0]
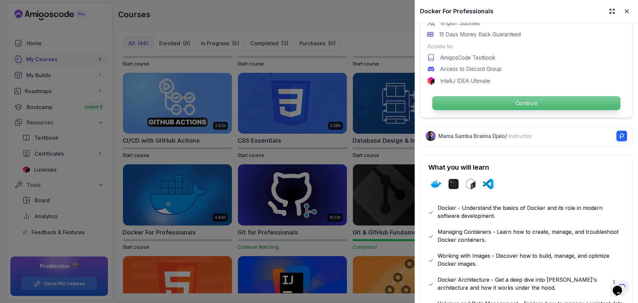
click at [528, 102] on p "Continue" at bounding box center [526, 103] width 188 height 14
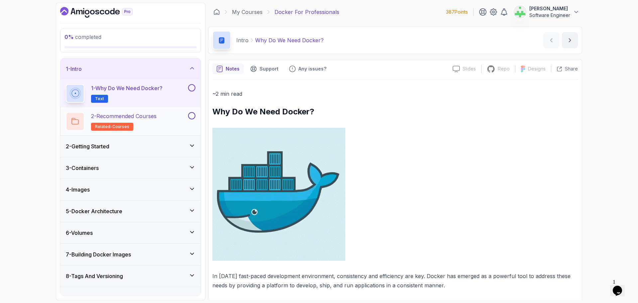
click at [157, 116] on p "2 - Recommended Courses" at bounding box center [123, 116] width 65 height 8
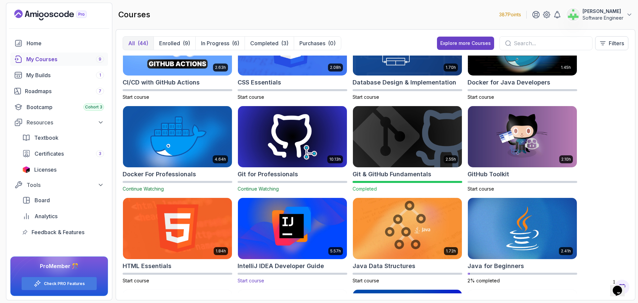
scroll to position [100, 0]
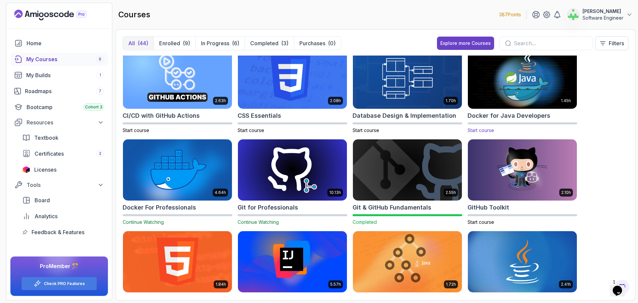
click at [522, 114] on h2 "Docker for Java Developers" at bounding box center [509, 115] width 83 height 9
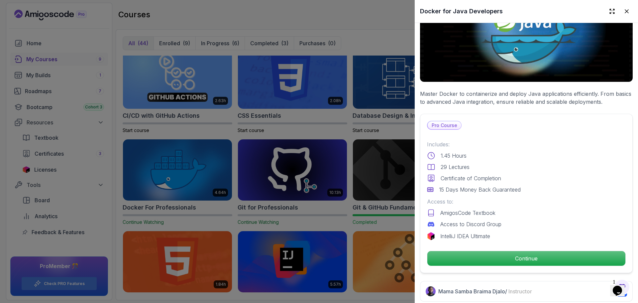
scroll to position [199, 0]
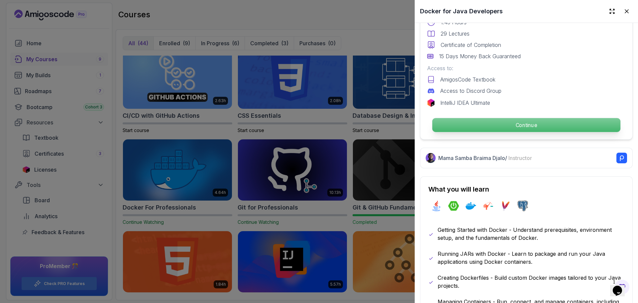
click at [528, 122] on p "Continue" at bounding box center [526, 125] width 188 height 14
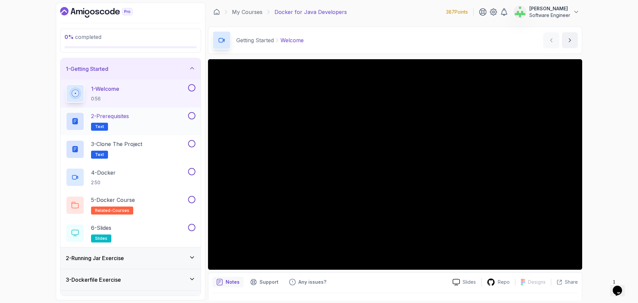
click at [124, 116] on p "2 - Prerequisites" at bounding box center [110, 116] width 38 height 8
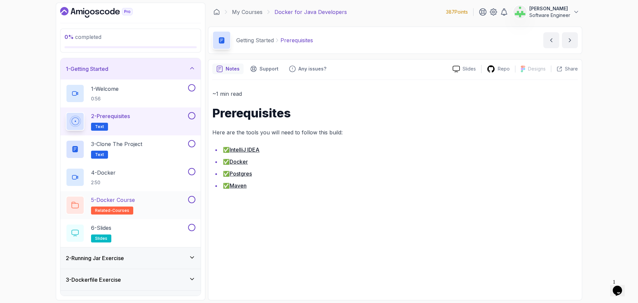
click at [127, 200] on p "5 - Docker Course" at bounding box center [113, 200] width 44 height 8
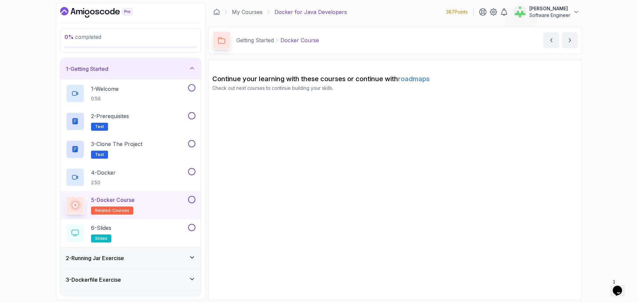
click at [302, 145] on section "Continue your learning with these courses or continue with roadmaps Check out n…" at bounding box center [395, 179] width 374 height 241
click at [135, 174] on div "4 - Docker 2:50" at bounding box center [126, 177] width 121 height 19
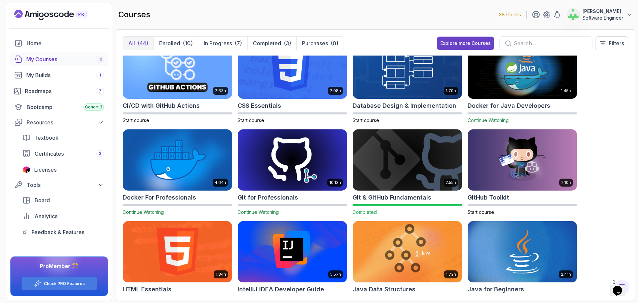
scroll to position [100, 0]
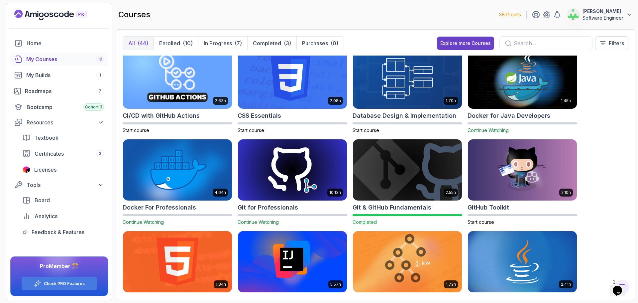
click at [532, 115] on h2 "Docker for Java Developers" at bounding box center [509, 115] width 83 height 9
